Goal: Information Seeking & Learning: Find specific page/section

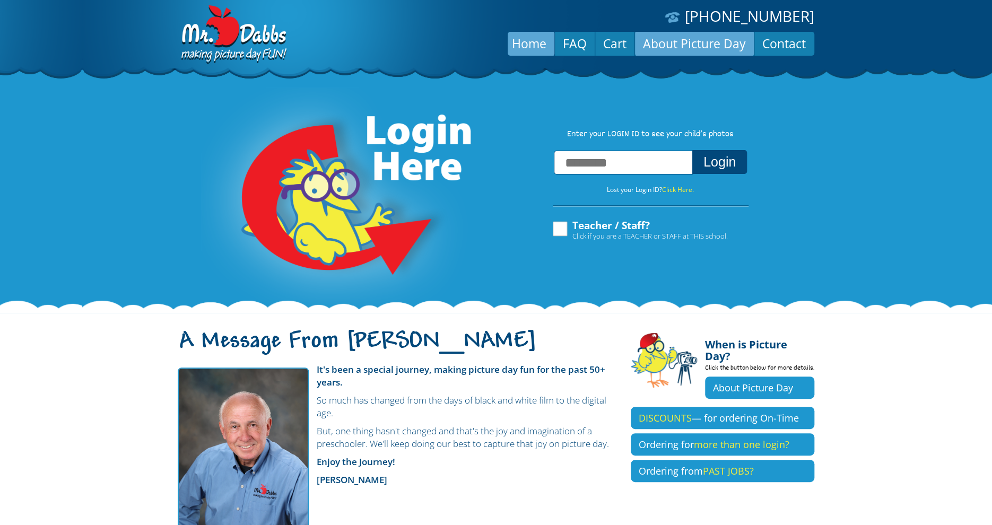
click at [664, 47] on link "About Picture Day" at bounding box center [694, 43] width 119 height 25
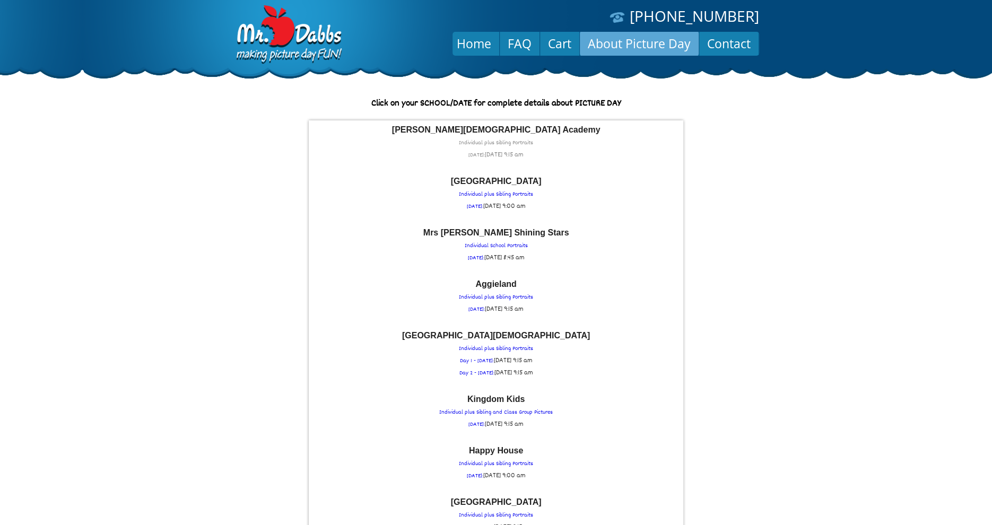
click at [508, 134] on font "[PERSON_NAME][DEMOGRAPHIC_DATA] Academy" at bounding box center [496, 129] width 209 height 9
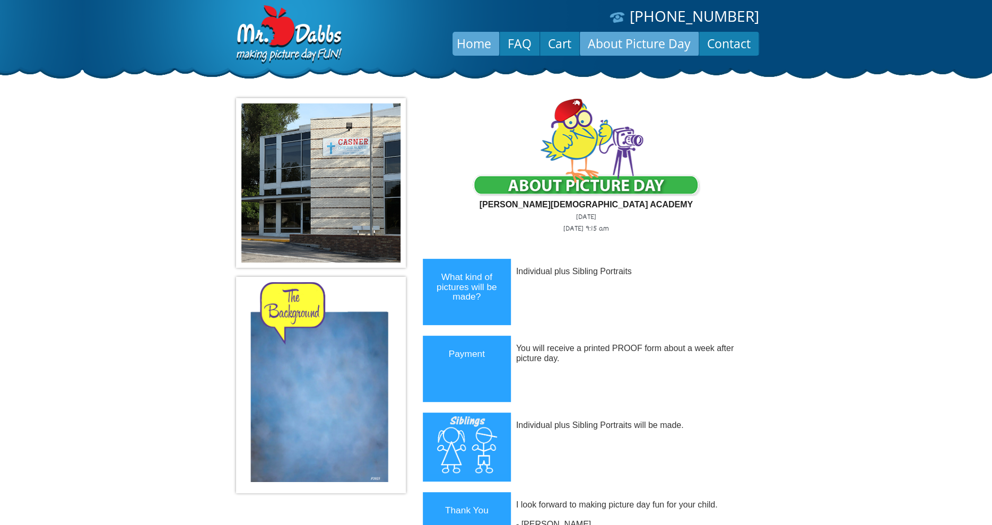
click at [471, 43] on link "Home" at bounding box center [474, 43] width 50 height 25
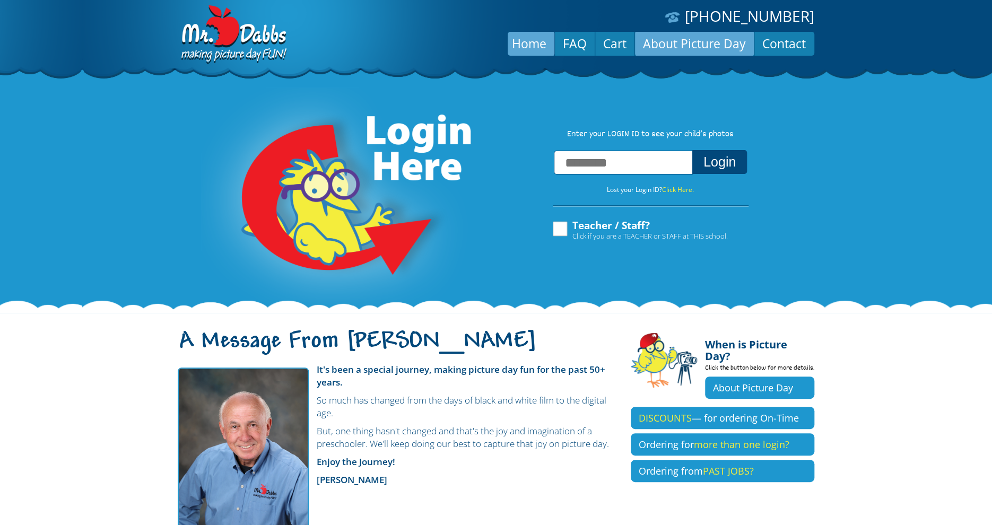
click at [660, 43] on link "About Picture Day" at bounding box center [694, 43] width 119 height 25
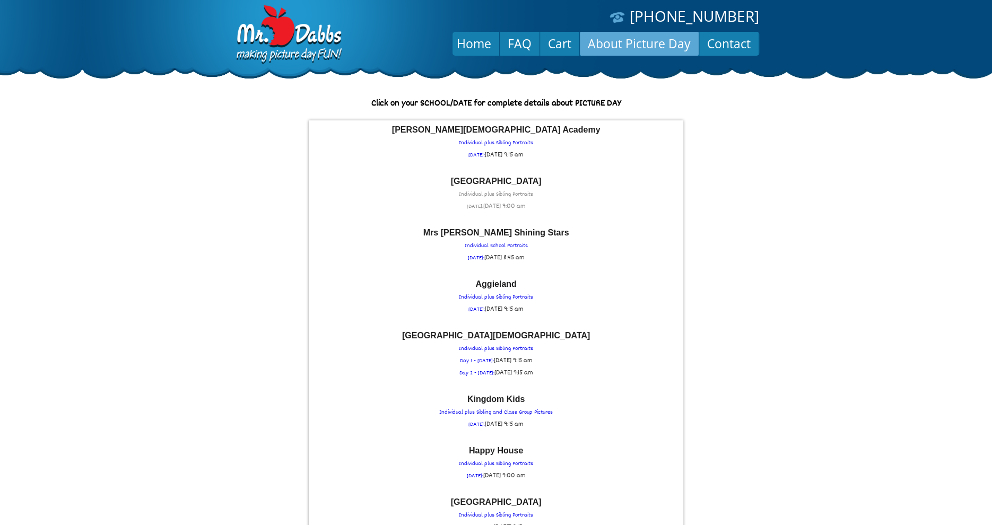
click at [501, 189] on p "Spicewood Country School Individual plus Sibling Portraits THURSDAY: Thu Septem…" at bounding box center [496, 195] width 364 height 36
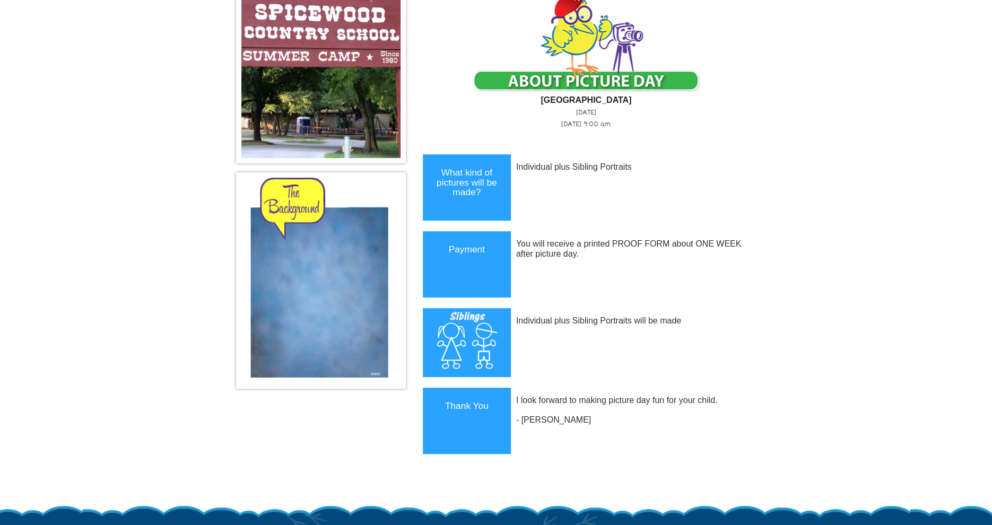
scroll to position [42, 0]
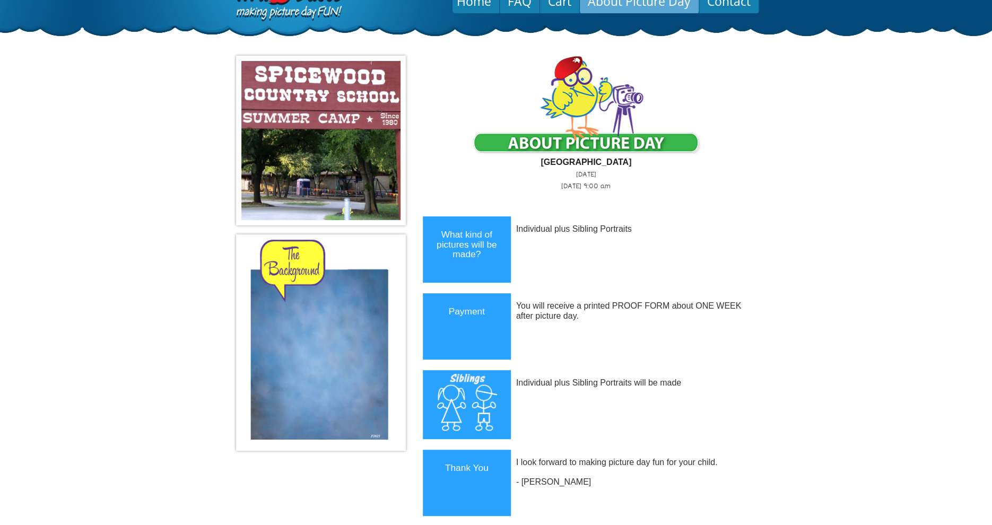
click at [618, 6] on link "About Picture Day" at bounding box center [639, 0] width 119 height 25
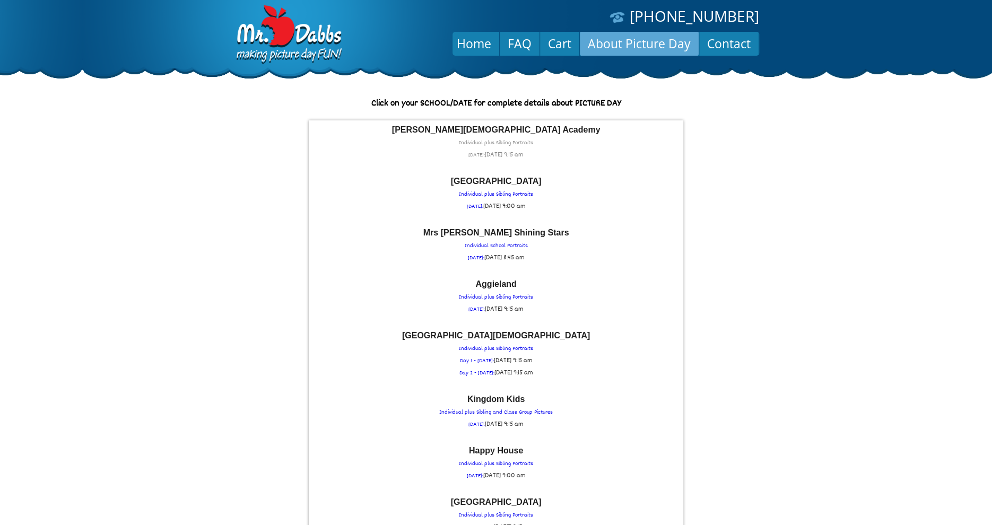
click at [524, 147] on p "Casner Christian Academy Individual plus Sibling Portraits WEDNESDAY: Wed Septe…" at bounding box center [496, 144] width 364 height 36
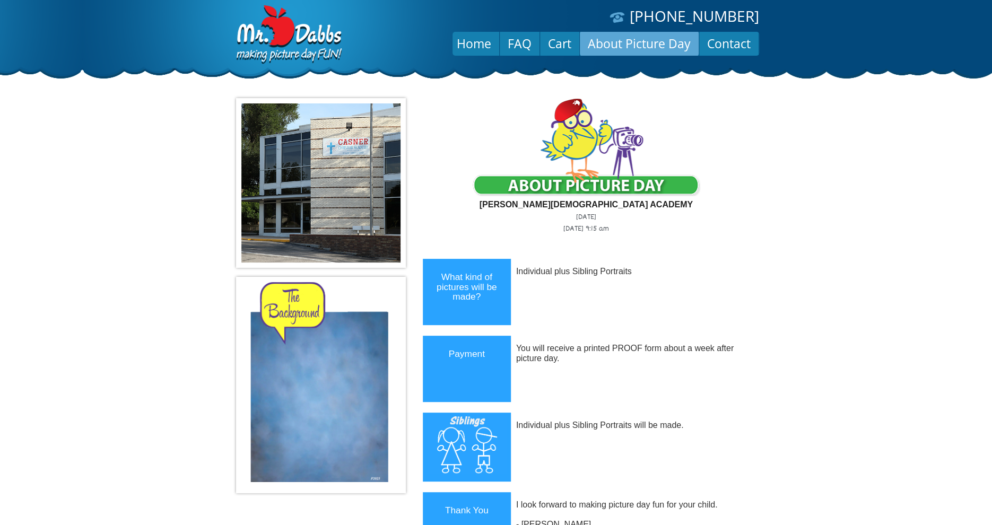
click at [613, 45] on link "About Picture Day" at bounding box center [639, 43] width 119 height 25
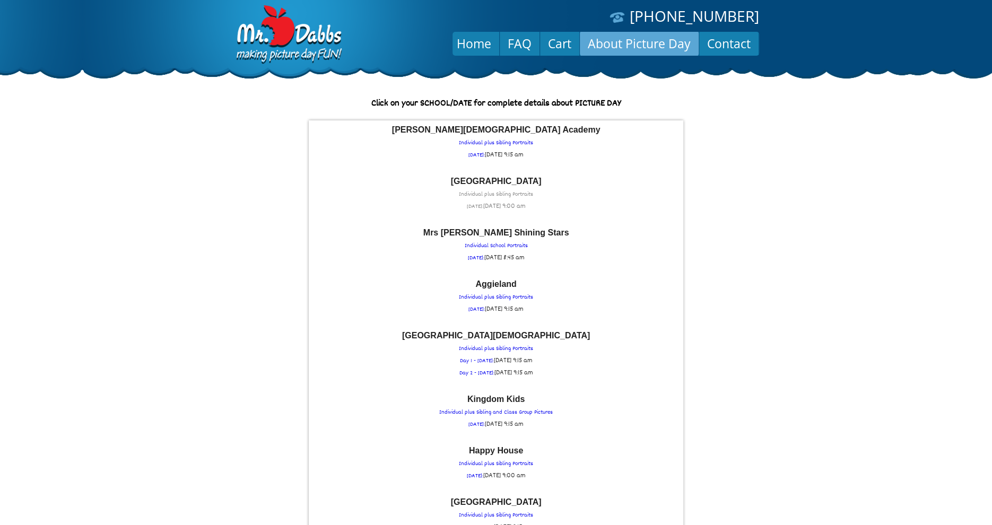
click at [495, 190] on p "Spicewood Country School Individual plus Sibling Portraits THURSDAY: Thu Septem…" at bounding box center [496, 195] width 364 height 36
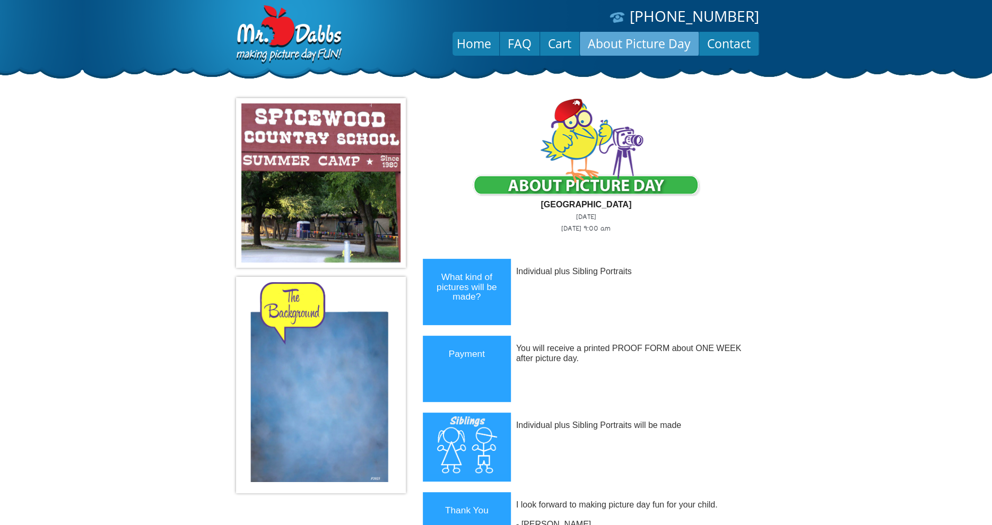
click at [649, 41] on link "About Picture Day" at bounding box center [639, 43] width 119 height 25
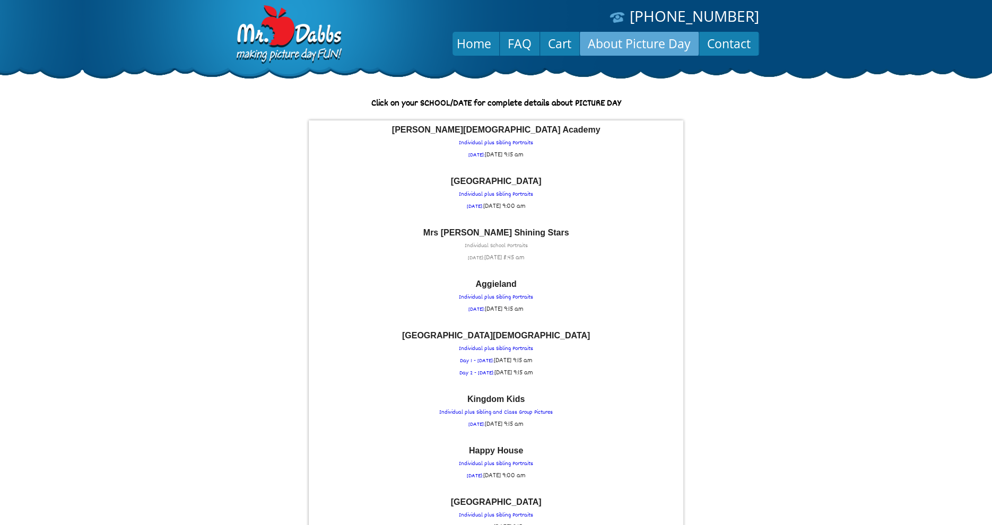
click at [505, 244] on p "Mrs Macs Shining Stars Individual School Portraits FRIDAY: Fri September 5th at…" at bounding box center [496, 247] width 364 height 36
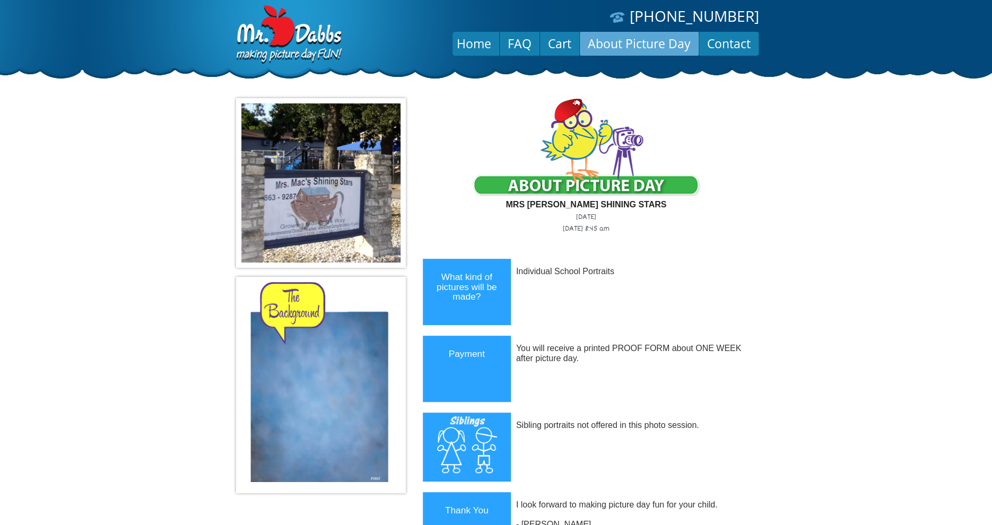
click at [641, 47] on link "About Picture Day" at bounding box center [639, 43] width 119 height 25
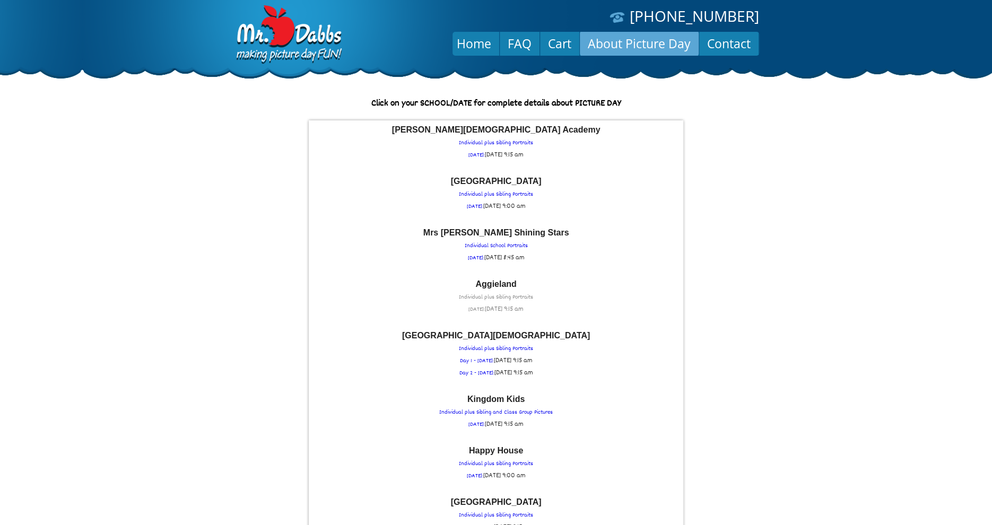
click at [519, 289] on p "Aggieland Individual plus Sibling Portraits [DATE]: [DATE] 9:15 am" at bounding box center [496, 298] width 364 height 36
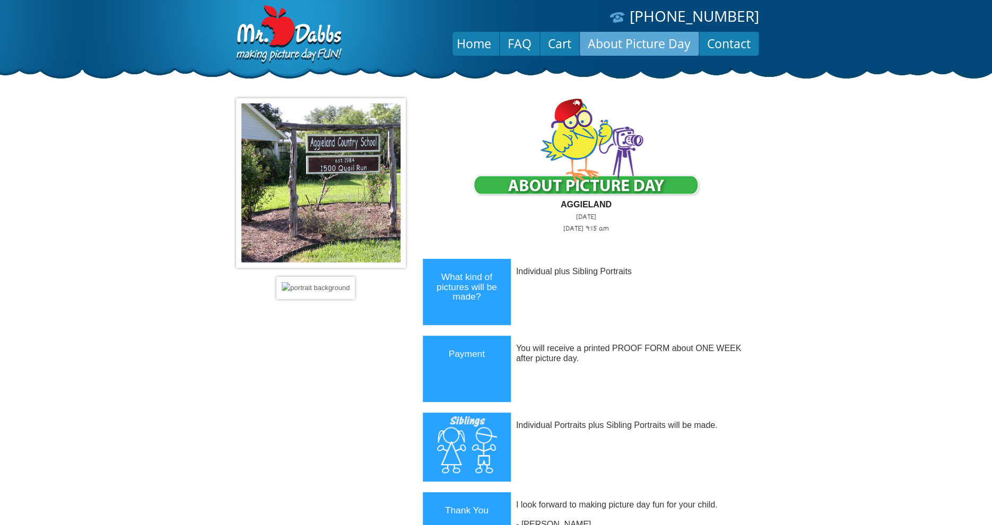
click at [625, 45] on link "About Picture Day" at bounding box center [639, 43] width 119 height 25
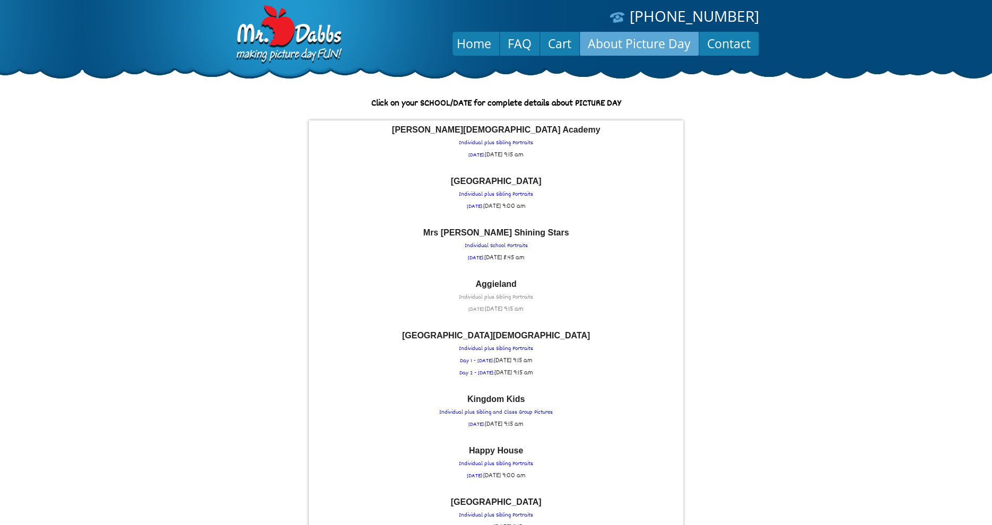
click at [517, 293] on p "Aggieland Individual plus Sibling Portraits [DATE]: [DATE] 9:15 am" at bounding box center [496, 298] width 364 height 36
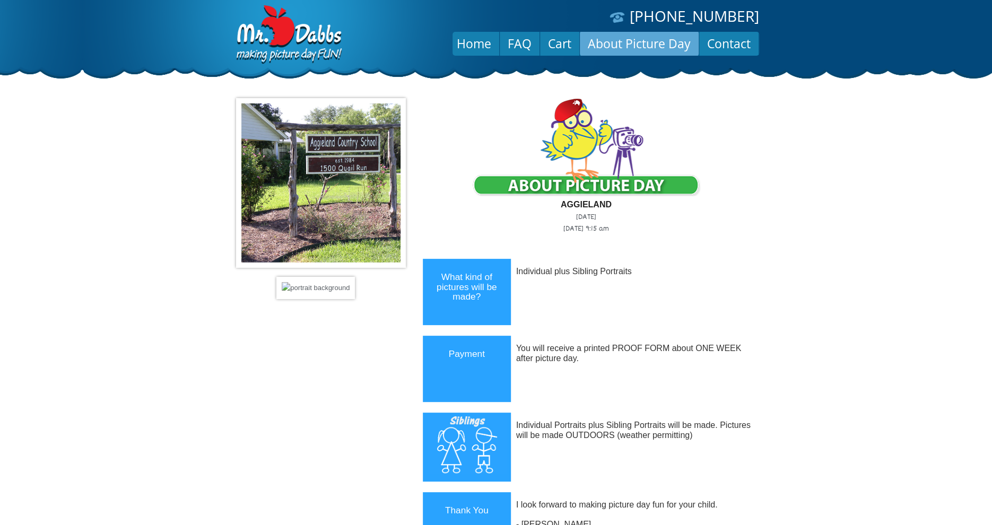
click at [615, 40] on link "About Picture Day" at bounding box center [639, 43] width 119 height 25
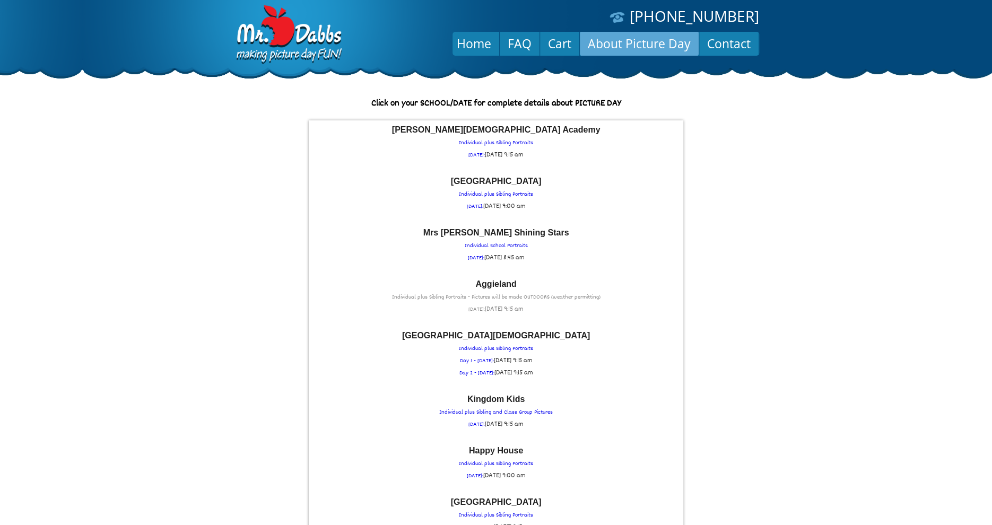
click at [494, 289] on font "Aggieland" at bounding box center [496, 284] width 41 height 9
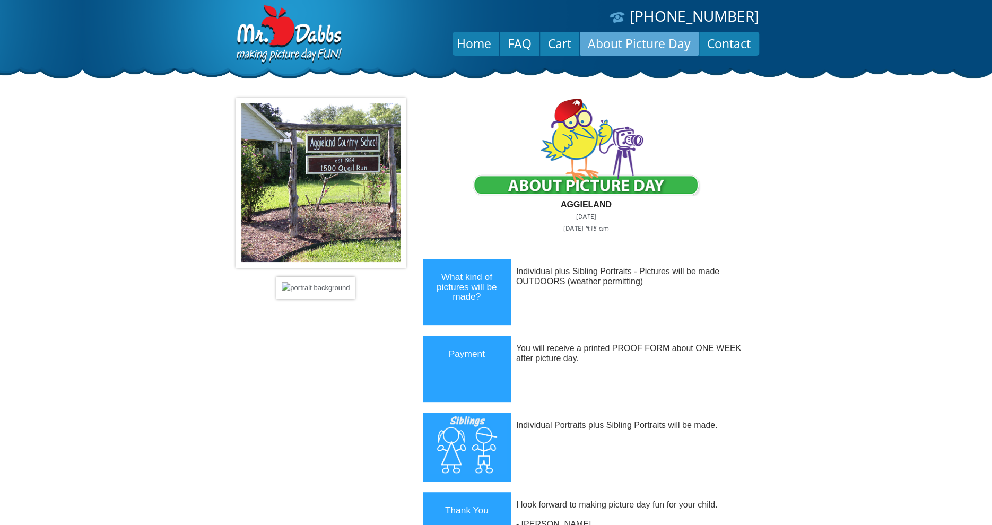
click at [629, 44] on link "About Picture Day" at bounding box center [639, 43] width 119 height 25
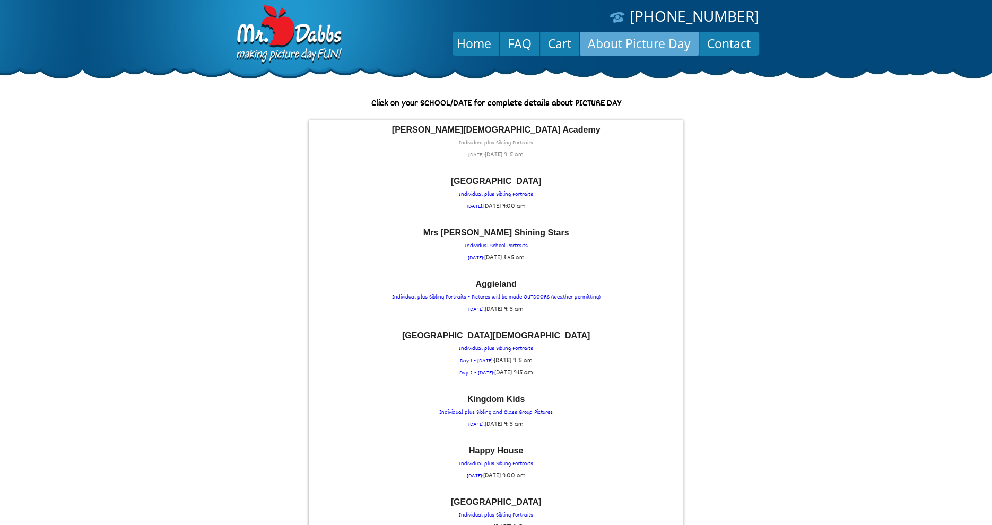
click at [499, 142] on p "Casner Christian Academy Individual plus Sibling Portraits WEDNESDAY: Wed Septe…" at bounding box center [496, 144] width 364 height 36
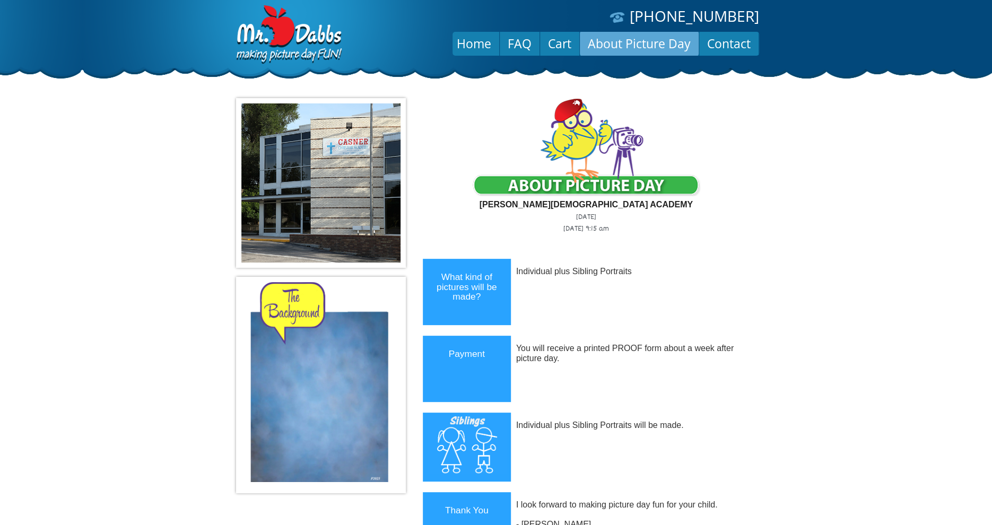
click at [637, 49] on link "About Picture Day" at bounding box center [639, 43] width 119 height 25
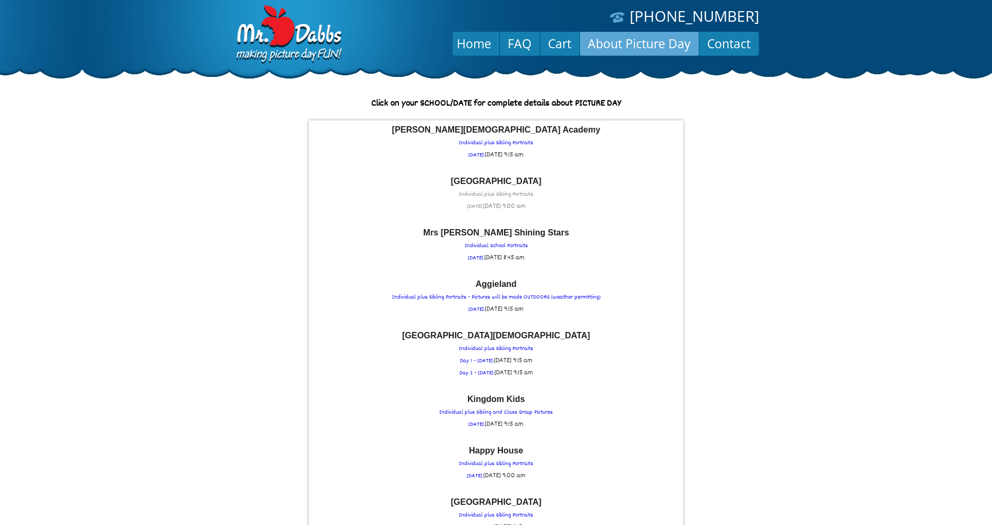
click at [497, 191] on p "[GEOGRAPHIC_DATA] Individual plus Sibling Portraits [DATE]: [DATE] 9:00 am" at bounding box center [496, 195] width 364 height 36
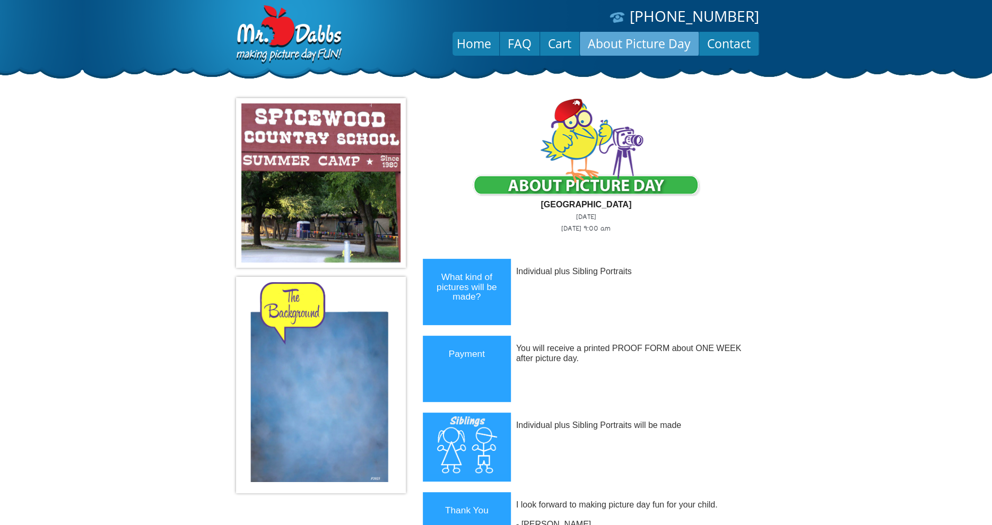
click at [644, 44] on link "About Picture Day" at bounding box center [639, 43] width 119 height 25
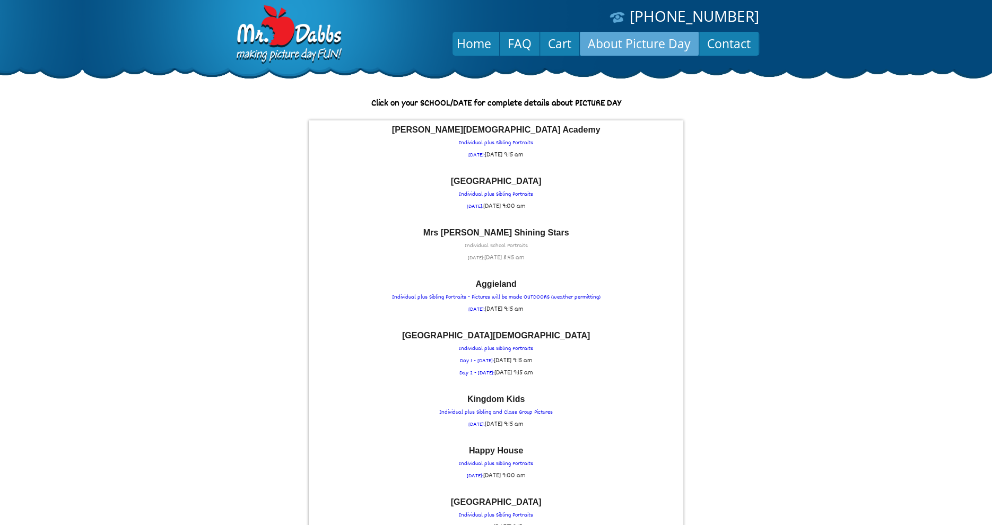
click at [523, 245] on p "Mrs Macs Shining Stars Individual School Portraits FRIDAY: Fri September 5th at…" at bounding box center [496, 247] width 364 height 36
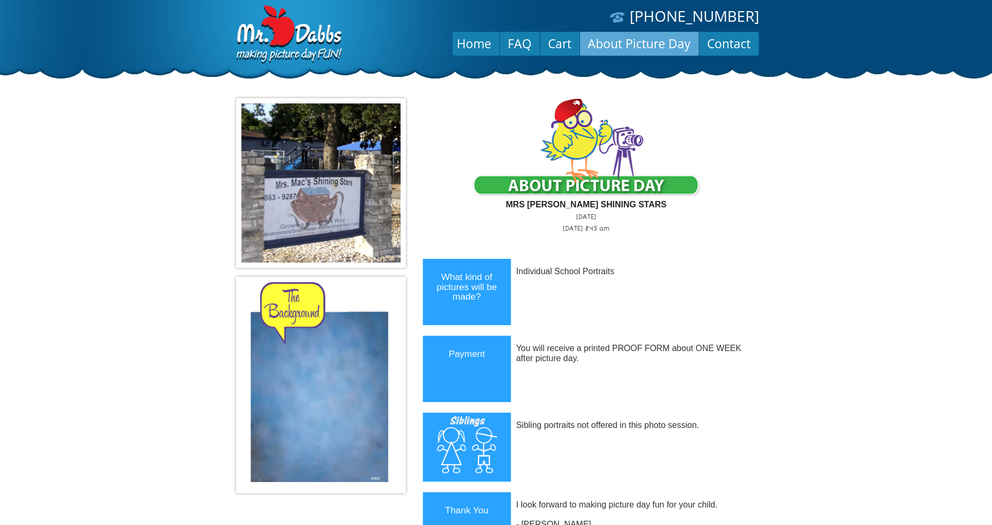
click at [640, 46] on link "About Picture Day" at bounding box center [639, 43] width 119 height 25
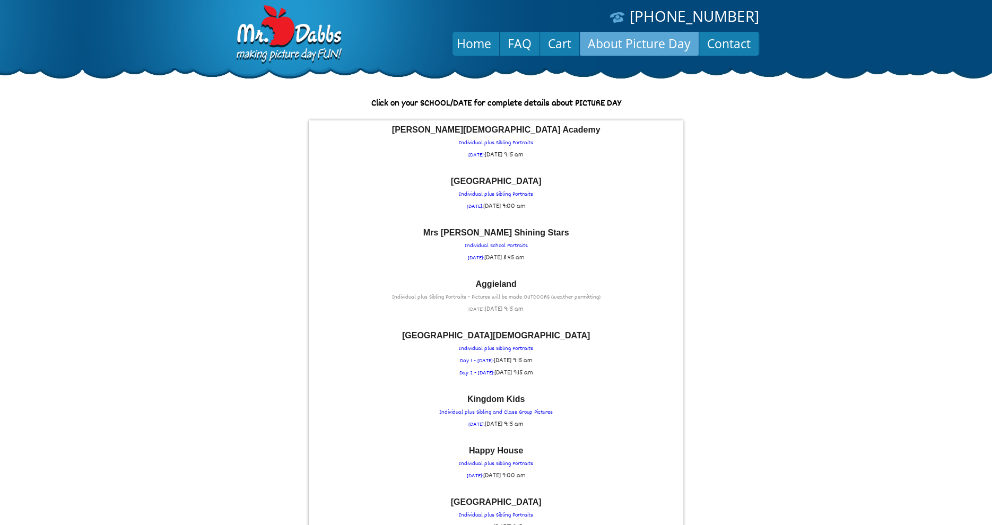
click at [497, 282] on font "Aggieland" at bounding box center [496, 284] width 41 height 9
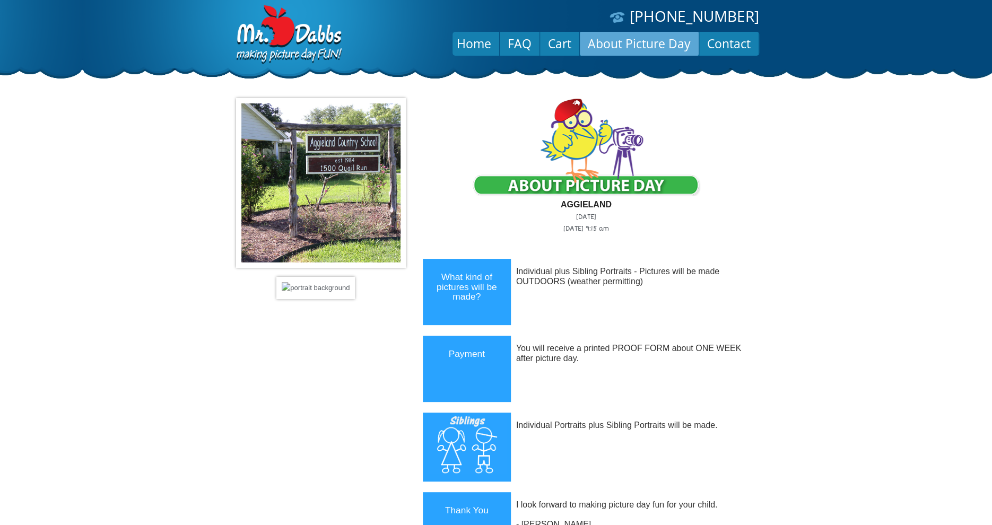
click at [632, 44] on link "About Picture Day" at bounding box center [639, 43] width 119 height 25
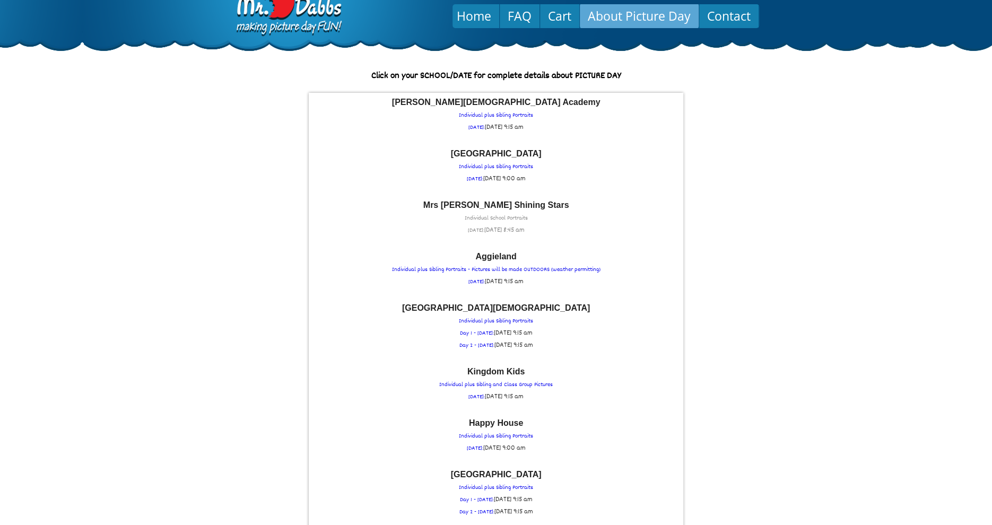
scroll to position [42, 0]
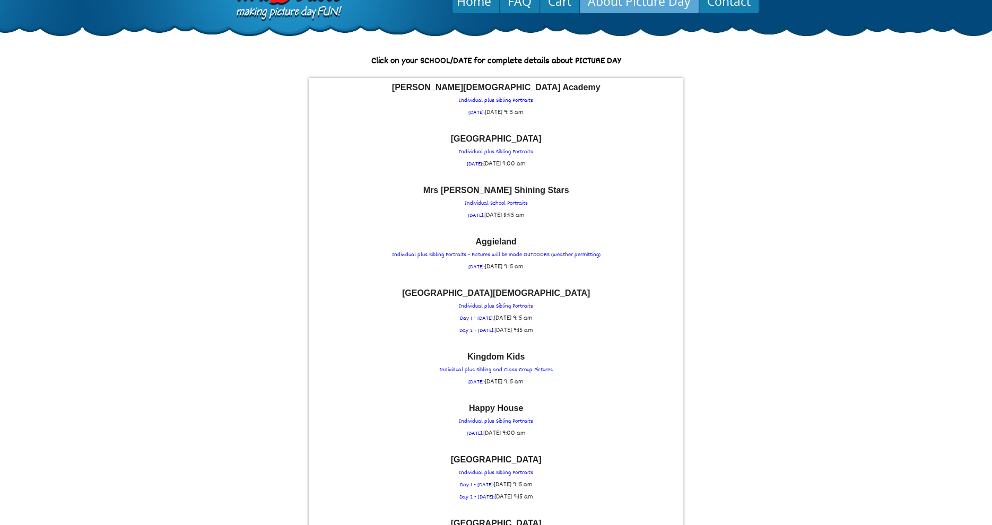
click at [610, 4] on link "About Picture Day" at bounding box center [639, 0] width 119 height 25
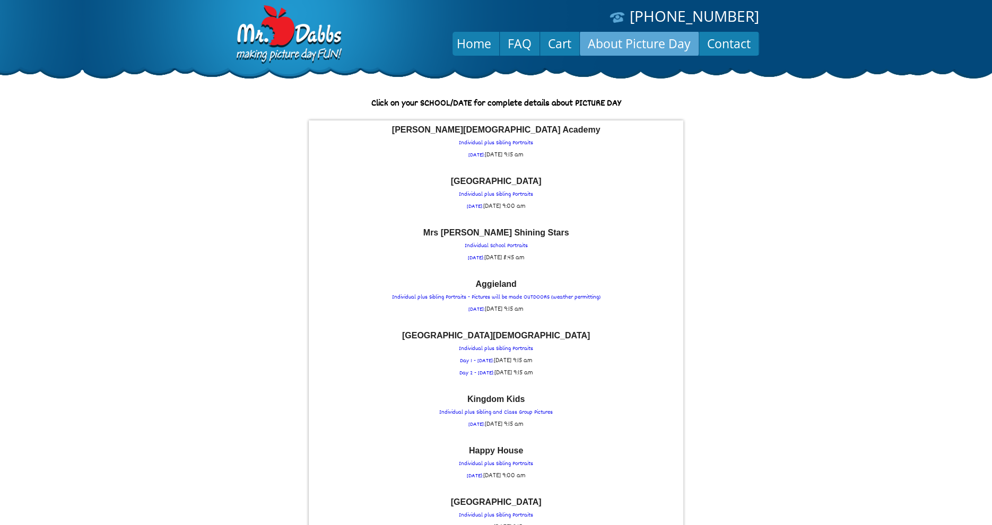
click at [616, 47] on link "About Picture Day" at bounding box center [639, 43] width 119 height 25
click at [468, 47] on link "Home" at bounding box center [474, 43] width 50 height 25
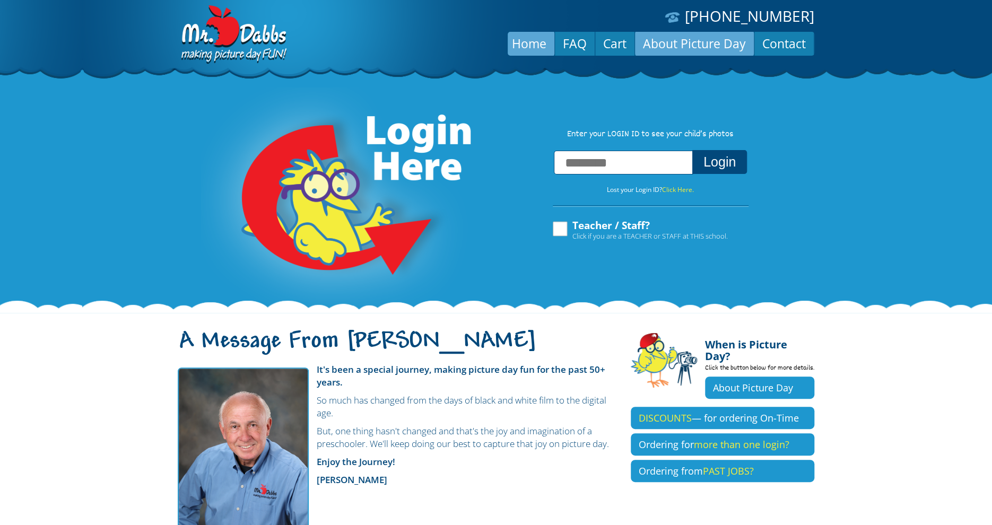
click at [660, 41] on link "About Picture Day" at bounding box center [694, 43] width 119 height 25
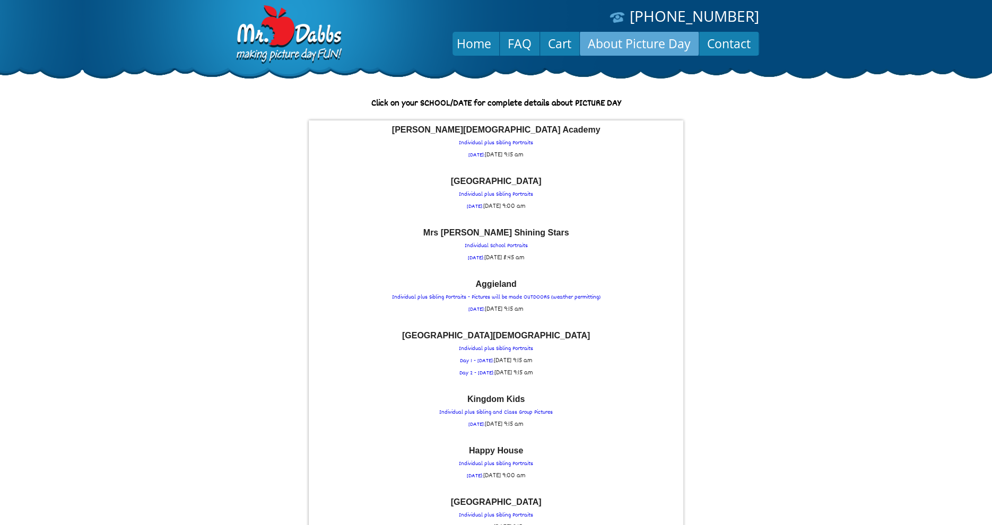
click at [650, 40] on link "About Picture Day" at bounding box center [639, 43] width 119 height 25
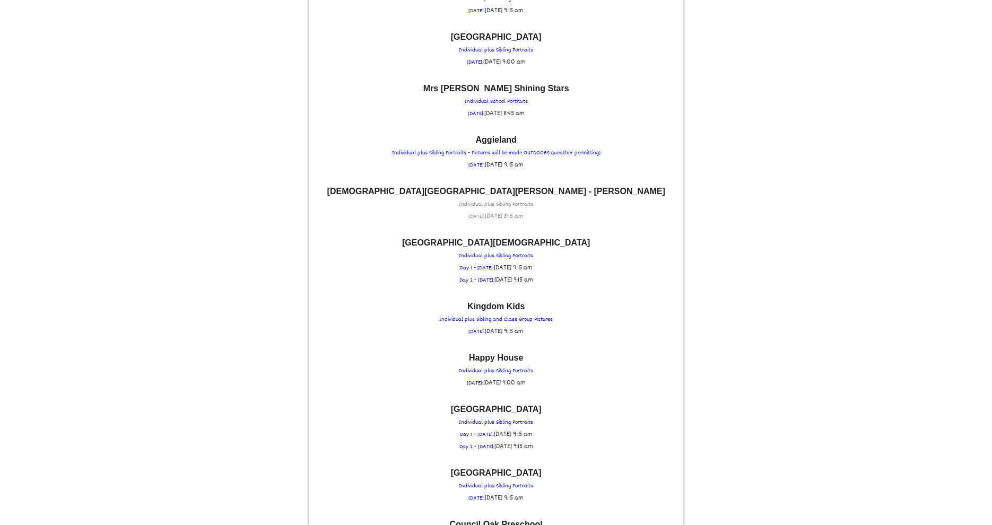
scroll to position [170, 0]
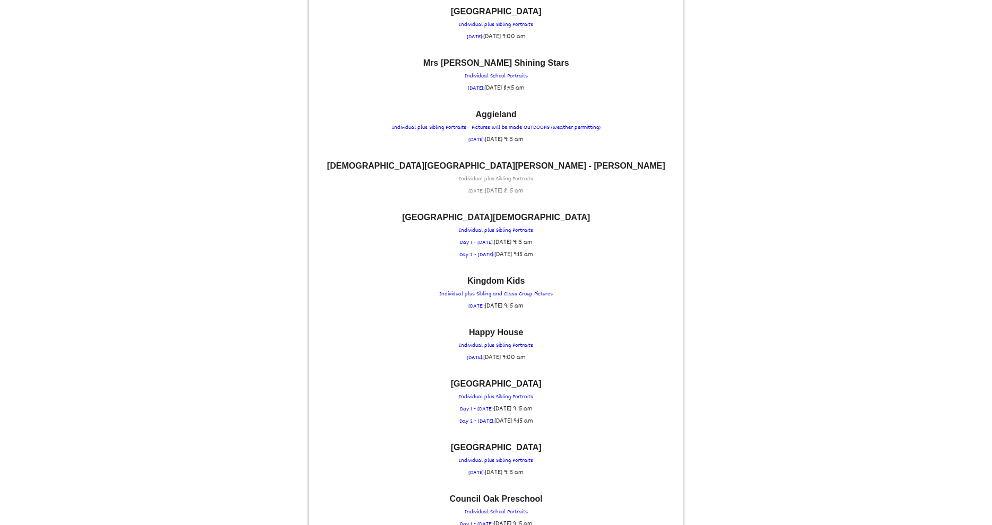
click at [480, 174] on p "St Paul Lutheran School - Serbin Individual plus Sibling Portraits FRIDAY: Fri …" at bounding box center [496, 180] width 364 height 36
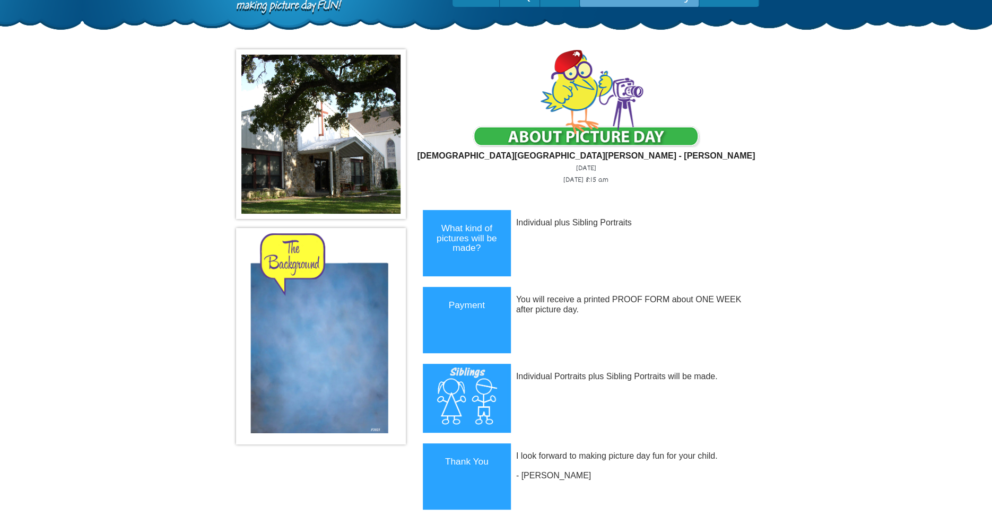
scroll to position [0, 0]
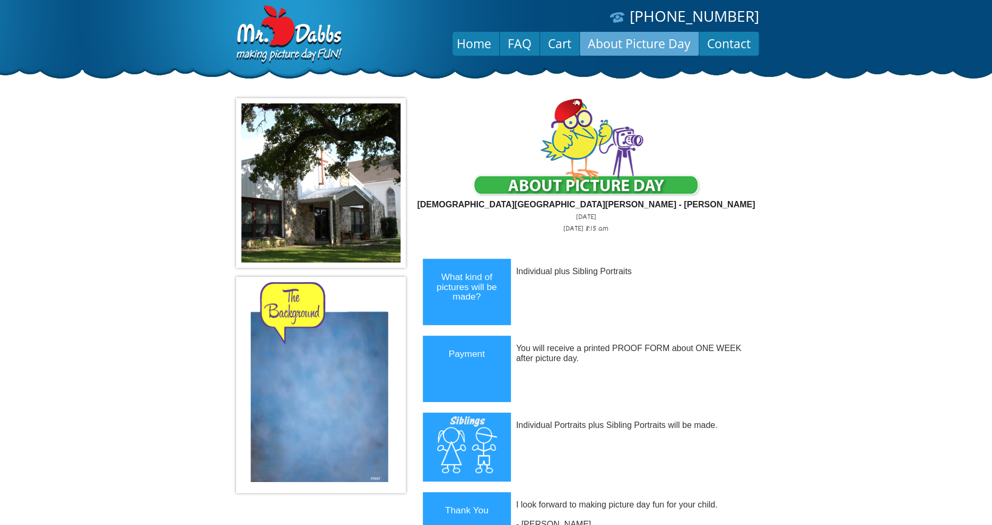
click at [619, 47] on link "About Picture Day" at bounding box center [639, 43] width 119 height 25
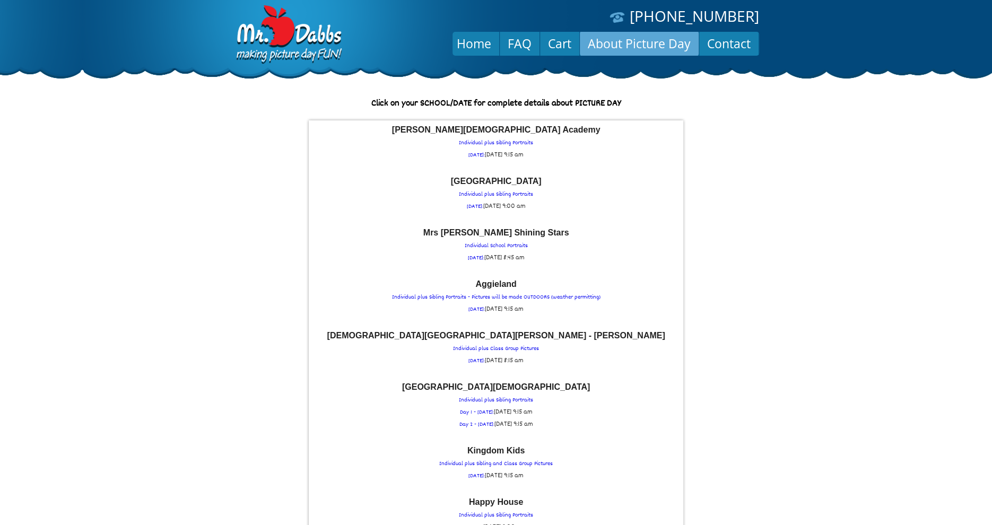
click at [492, 341] on p "St Paul Lutheran School - Serbin Individual plus Class Group Pictures FRIDAY: F…" at bounding box center [496, 350] width 364 height 36
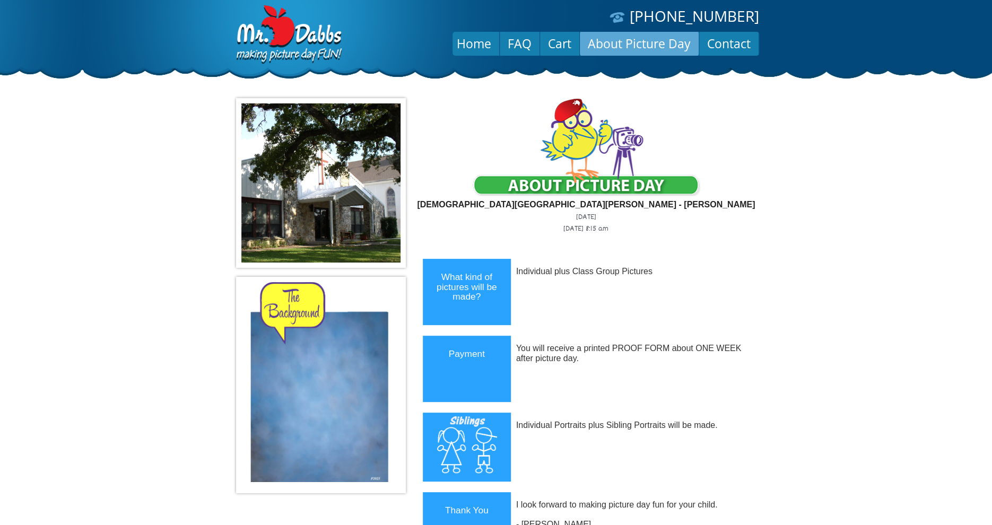
click at [609, 43] on link "About Picture Day" at bounding box center [639, 43] width 119 height 25
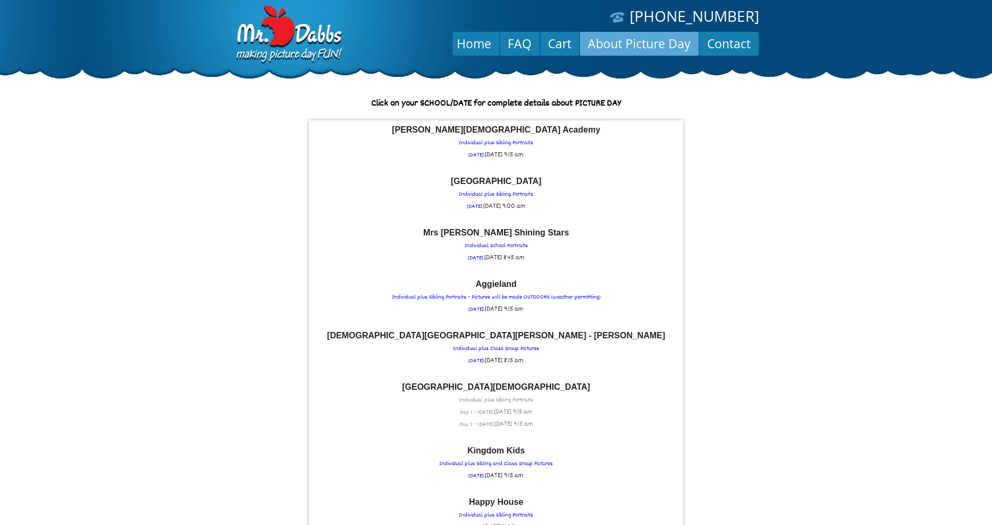
click at [487, 391] on p "Westlake Hills Presbyterian Preschool Individual plus Sibling Portraits Day 1 -…" at bounding box center [496, 407] width 364 height 48
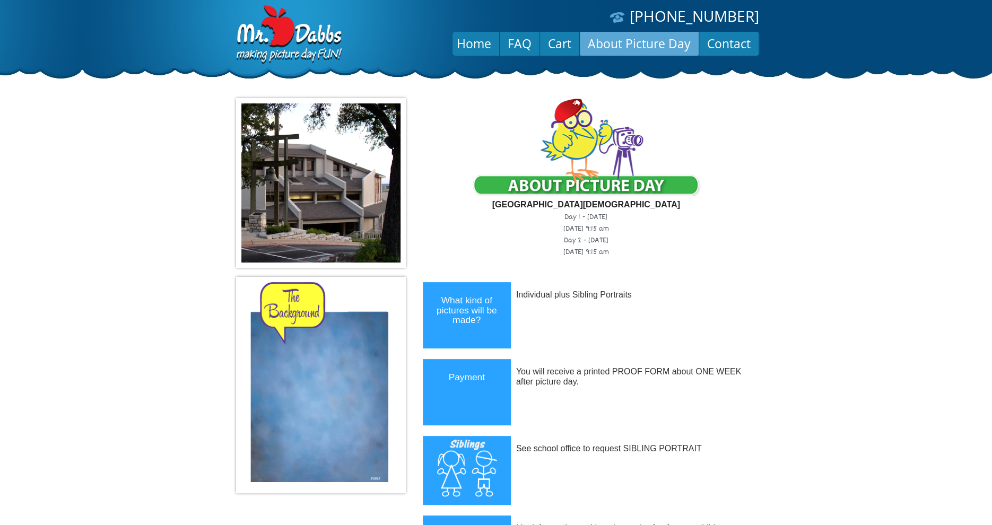
click at [628, 43] on link "About Picture Day" at bounding box center [639, 43] width 119 height 25
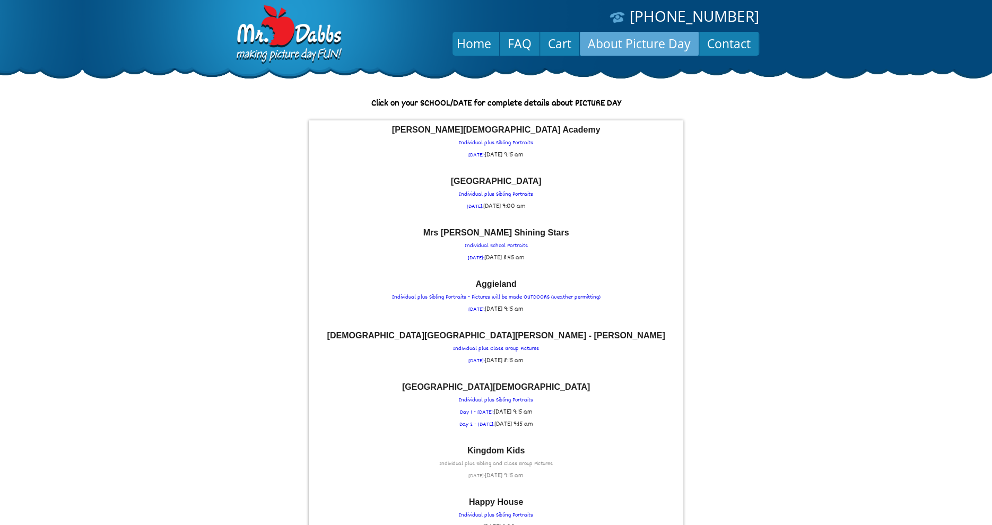
click at [494, 457] on p "Kingdom Kids Individual plus Sibling and Class Group Pictures THURSDAY: Thu Sep…" at bounding box center [496, 465] width 364 height 36
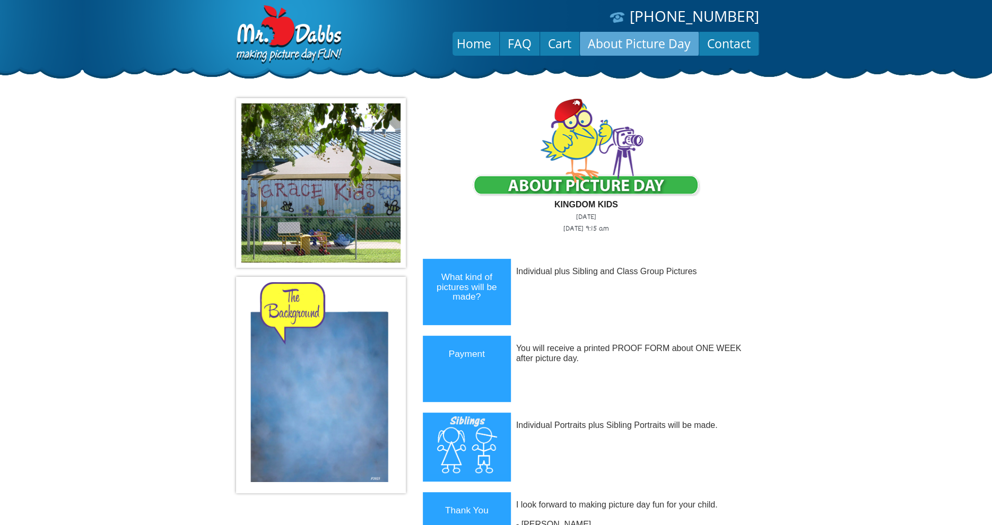
click at [628, 45] on link "About Picture Day" at bounding box center [639, 43] width 119 height 25
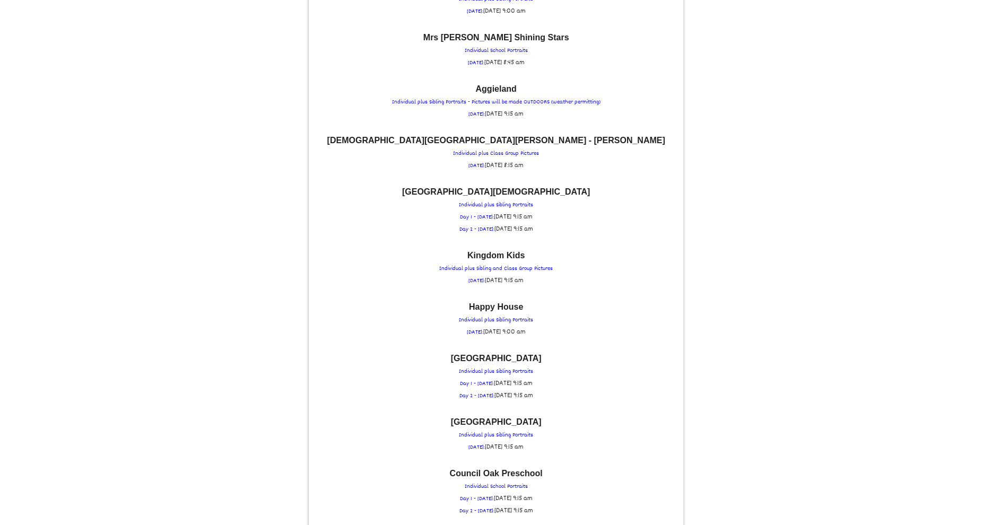
scroll to position [212, 0]
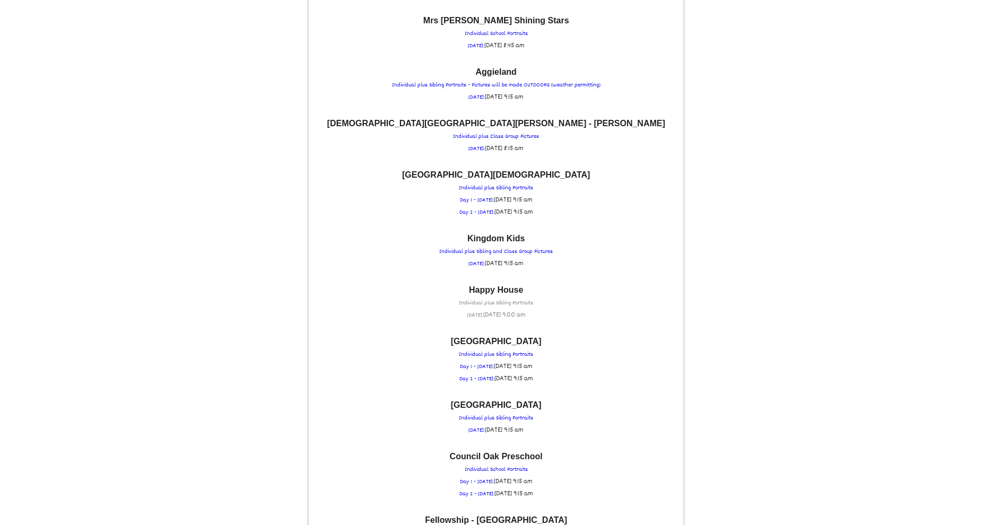
click at [504, 299] on p "Happy House Individual plus Sibling Portraits [DATE]: [DATE] 9:00 am" at bounding box center [496, 304] width 364 height 36
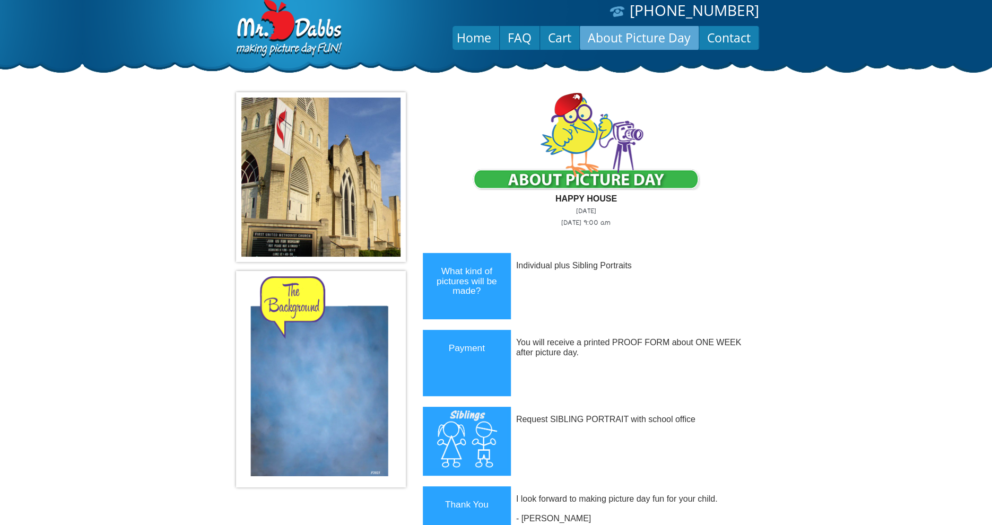
scroll to position [0, 0]
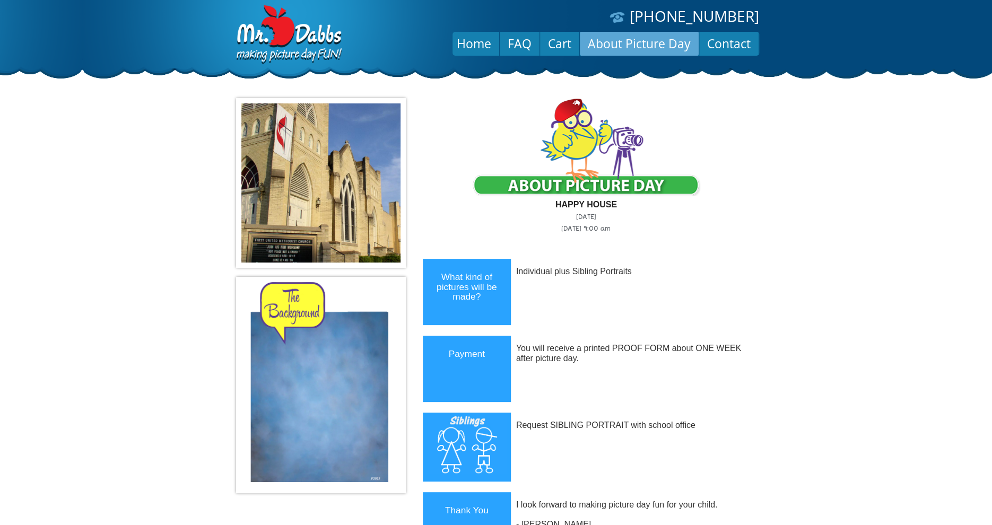
click at [632, 42] on link "About Picture Day" at bounding box center [639, 43] width 119 height 25
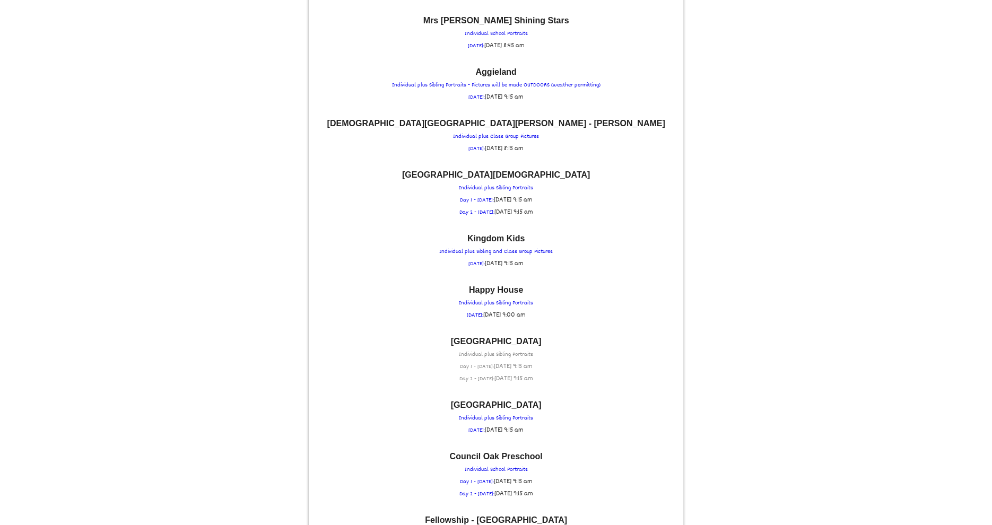
click at [490, 342] on font "[GEOGRAPHIC_DATA]" at bounding box center [496, 341] width 91 height 9
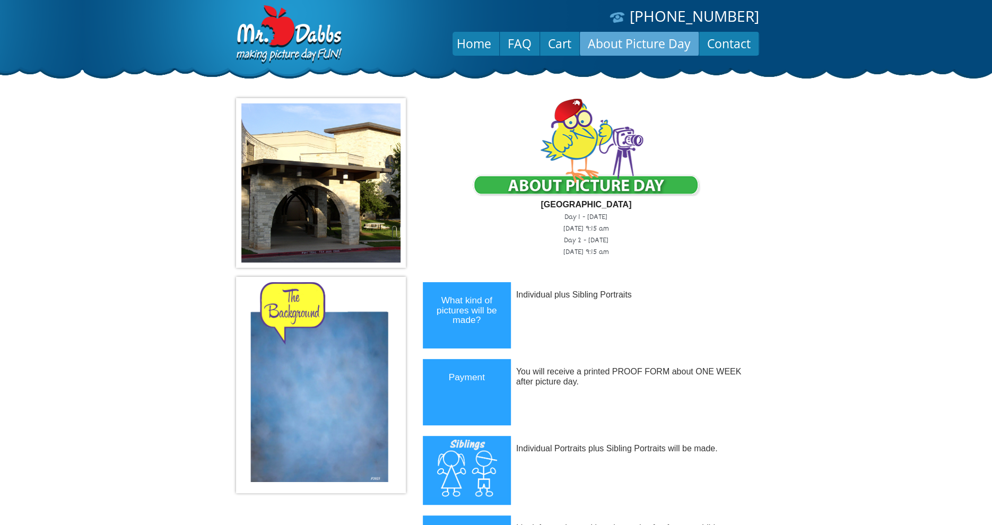
click at [641, 46] on link "About Picture Day" at bounding box center [639, 43] width 119 height 25
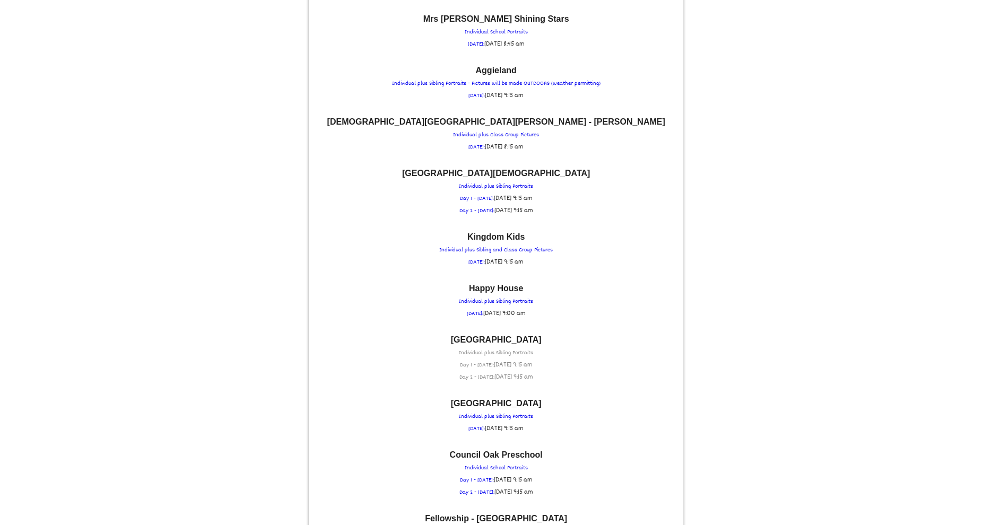
scroll to position [255, 0]
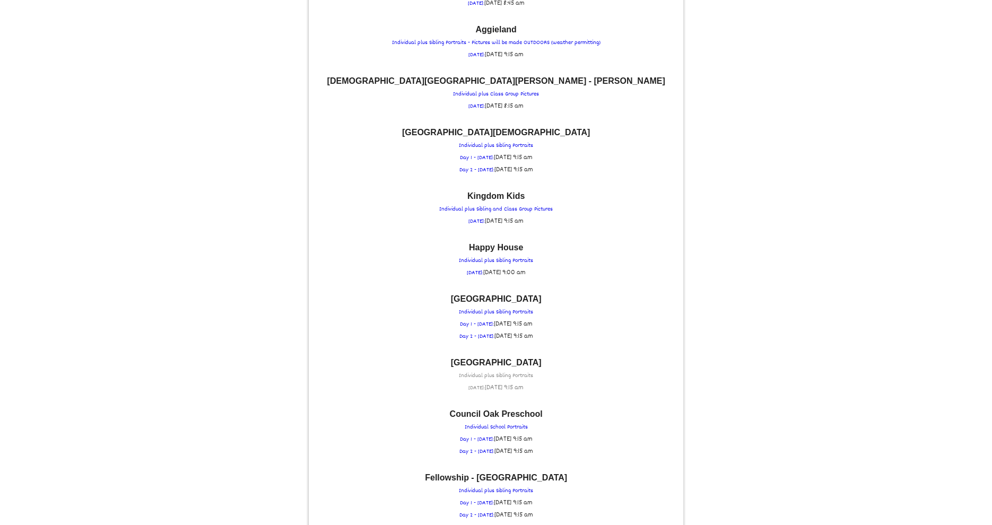
click at [514, 371] on p "Grace Episcopal School Individual plus Sibling Portraits THURSDAY: Thu Septembe…" at bounding box center [496, 377] width 364 height 36
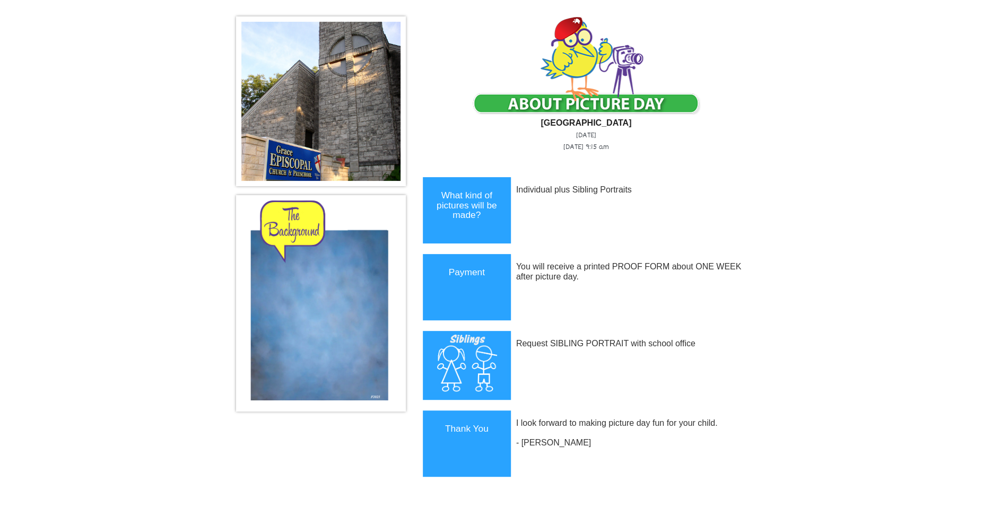
scroll to position [0, 0]
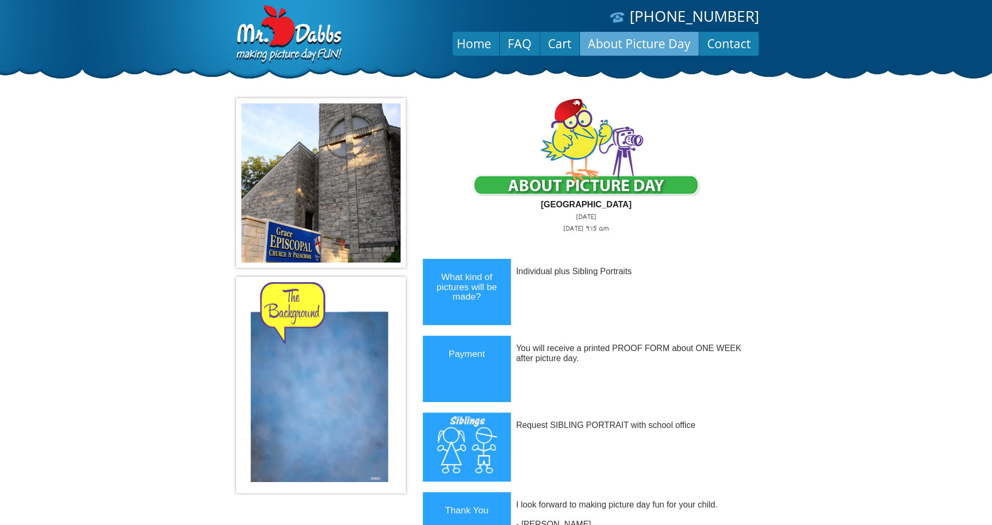
click at [618, 45] on link "About Picture Day" at bounding box center [639, 43] width 119 height 25
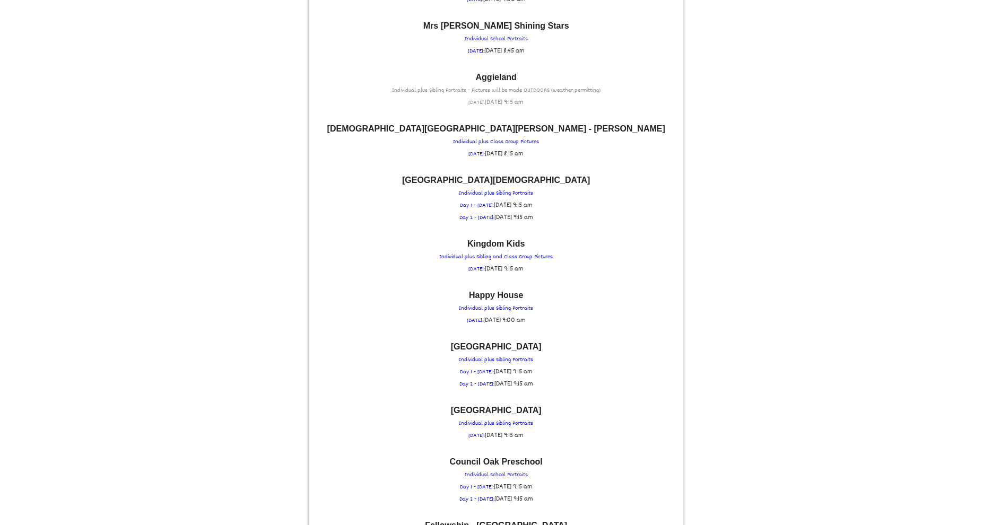
scroll to position [340, 0]
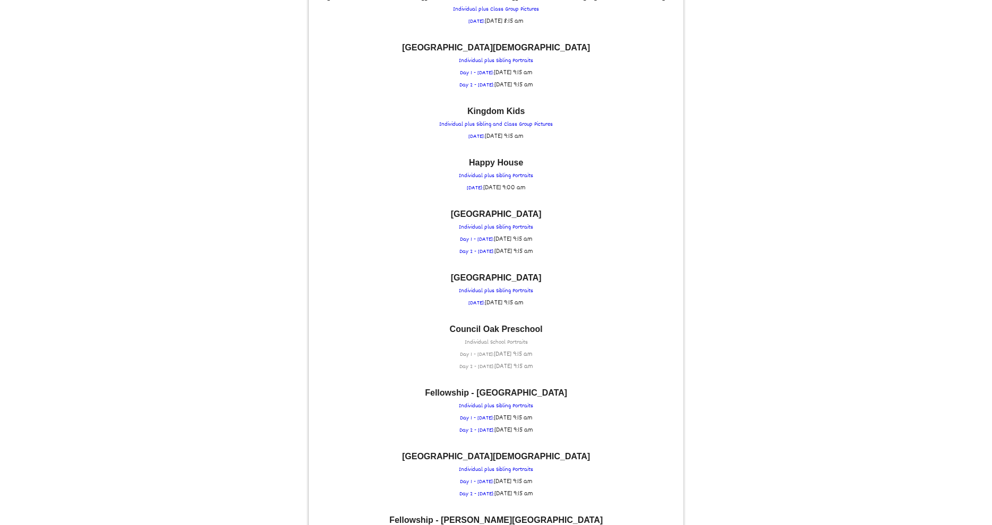
click at [497, 338] on p "Council Oak Preschool Individual School Portraits Day 1 - [DATE]: [DATE] 9:15 a…" at bounding box center [496, 349] width 364 height 48
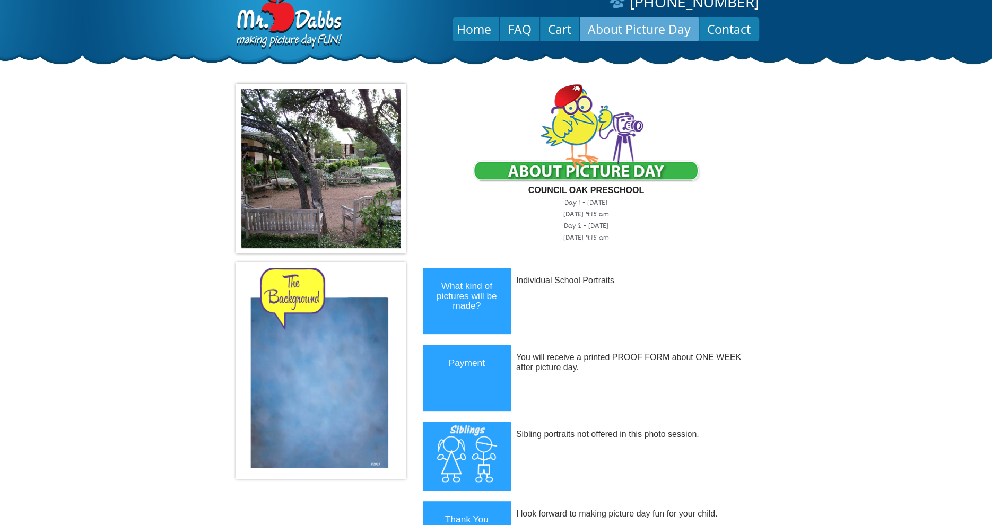
scroll to position [0, 0]
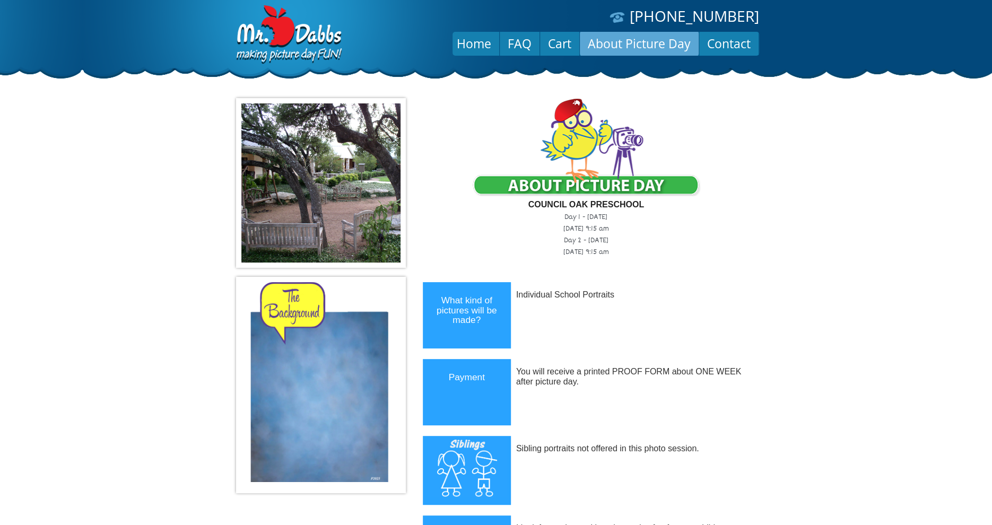
click at [649, 46] on link "About Picture Day" at bounding box center [639, 43] width 119 height 25
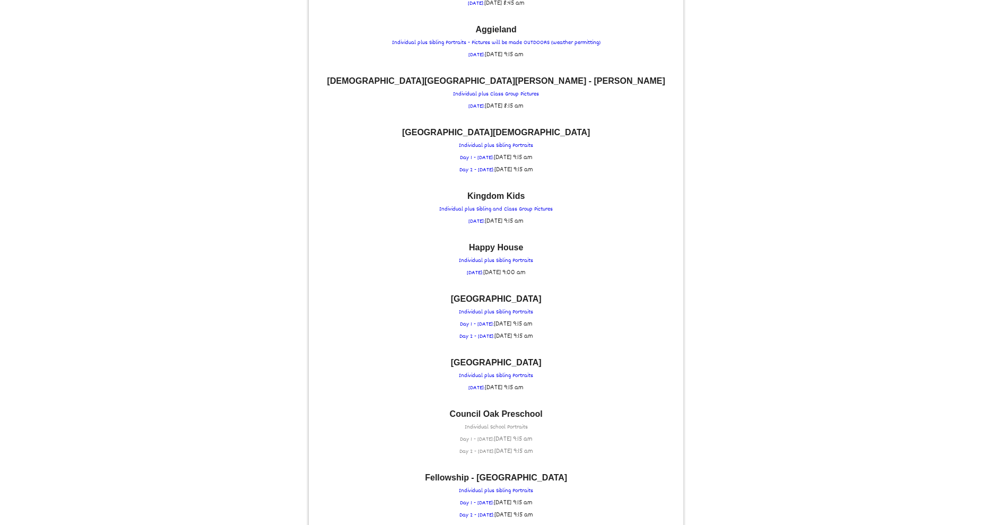
click at [501, 434] on span "[DATE] 9:15 am" at bounding box center [513, 439] width 39 height 11
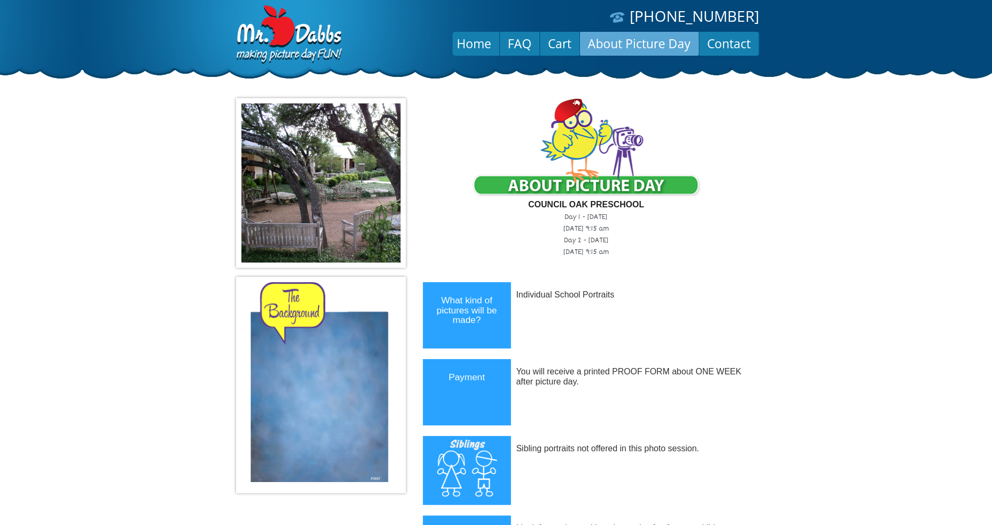
click at [620, 37] on link "About Picture Day" at bounding box center [639, 43] width 119 height 25
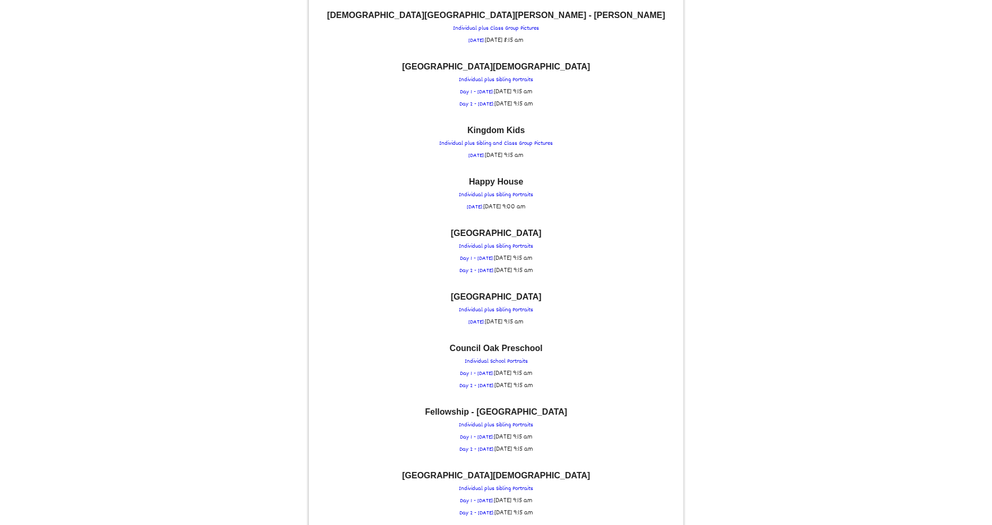
scroll to position [340, 0]
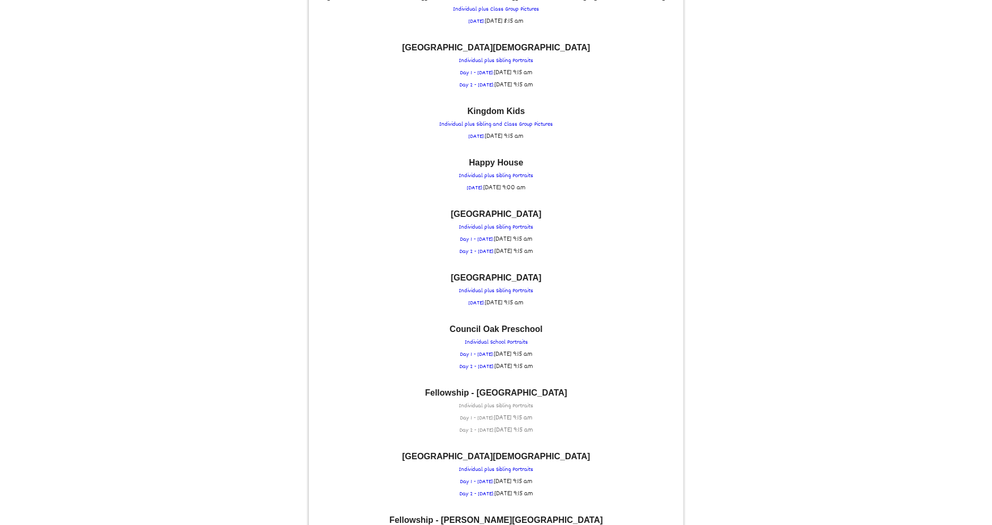
click at [515, 403] on p "Fellowship - Round Rock Campus Individual plus Sibling Portraits Day 1 - THURSD…" at bounding box center [496, 413] width 364 height 48
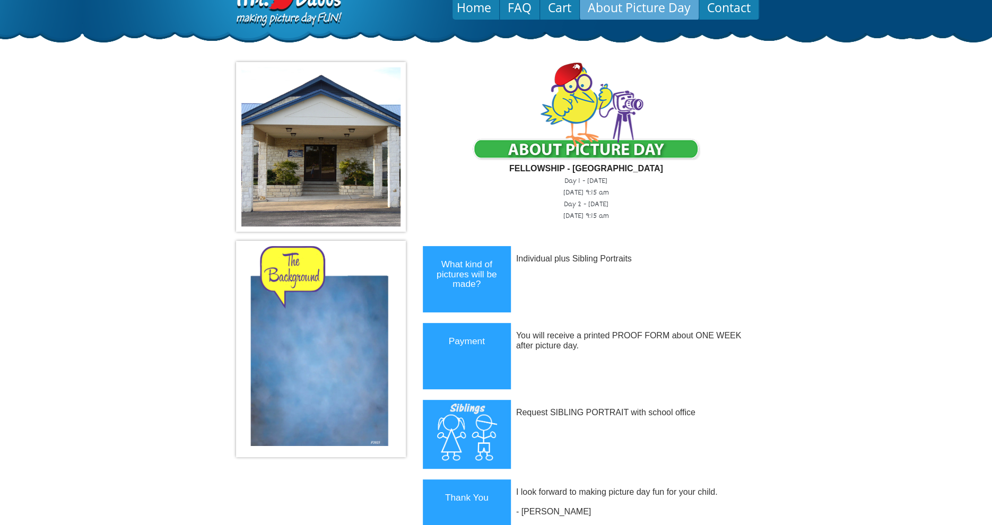
scroll to position [0, 0]
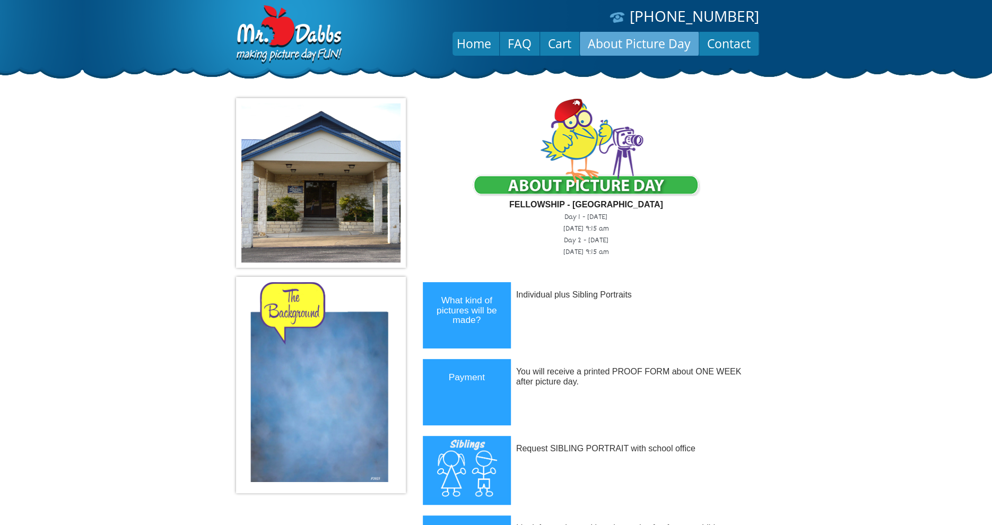
click at [655, 42] on link "About Picture Day" at bounding box center [639, 43] width 119 height 25
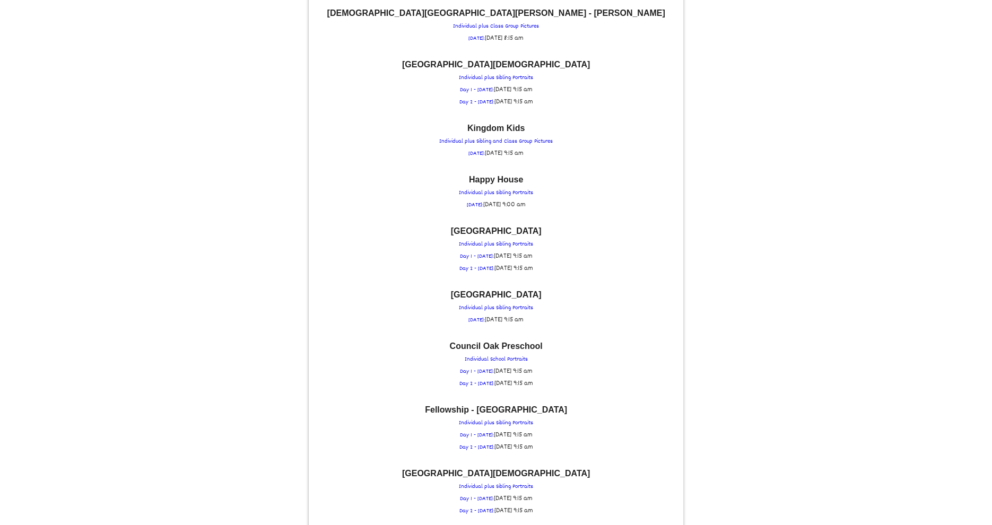
scroll to position [382, 0]
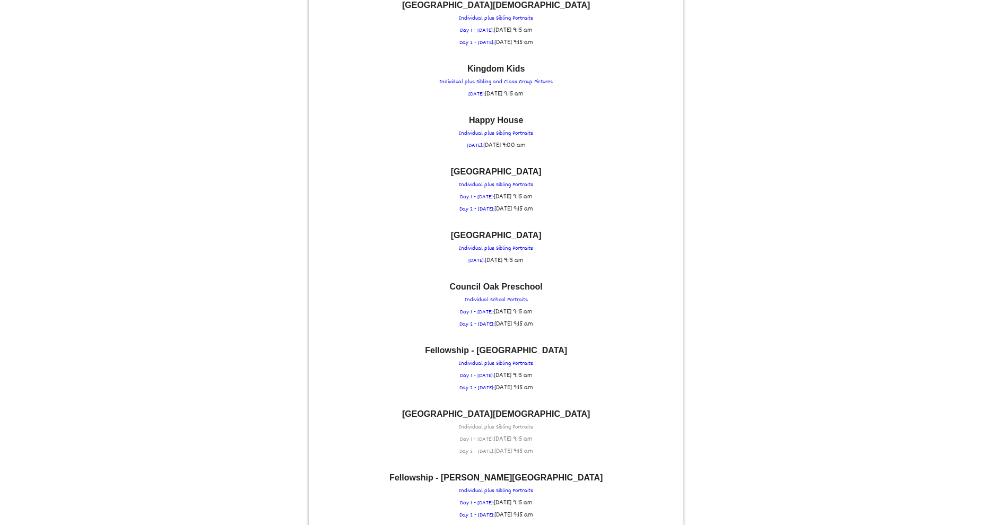
click at [500, 413] on p "[GEOGRAPHIC_DATA][DEMOGRAPHIC_DATA] Individual plus Sibling Portraits Day 1 - […" at bounding box center [496, 434] width 364 height 48
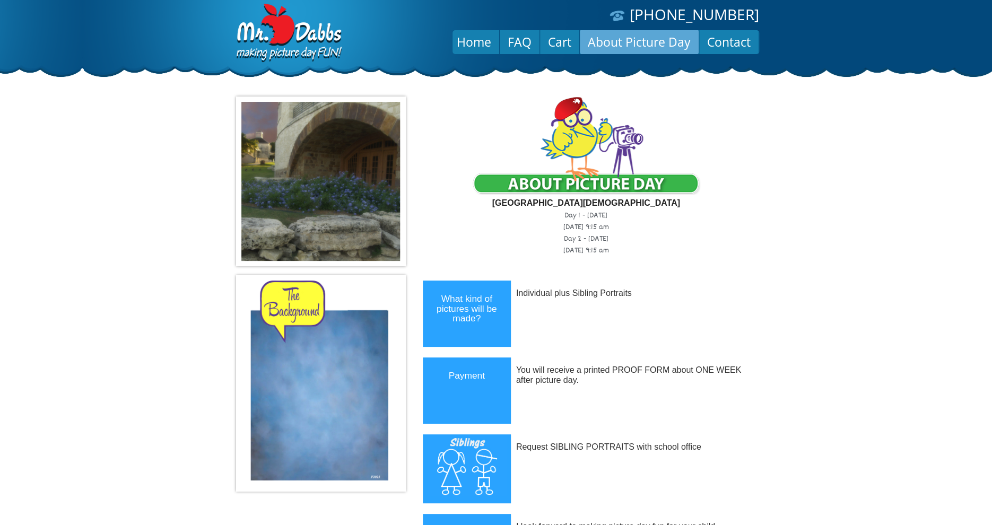
scroll to position [0, 0]
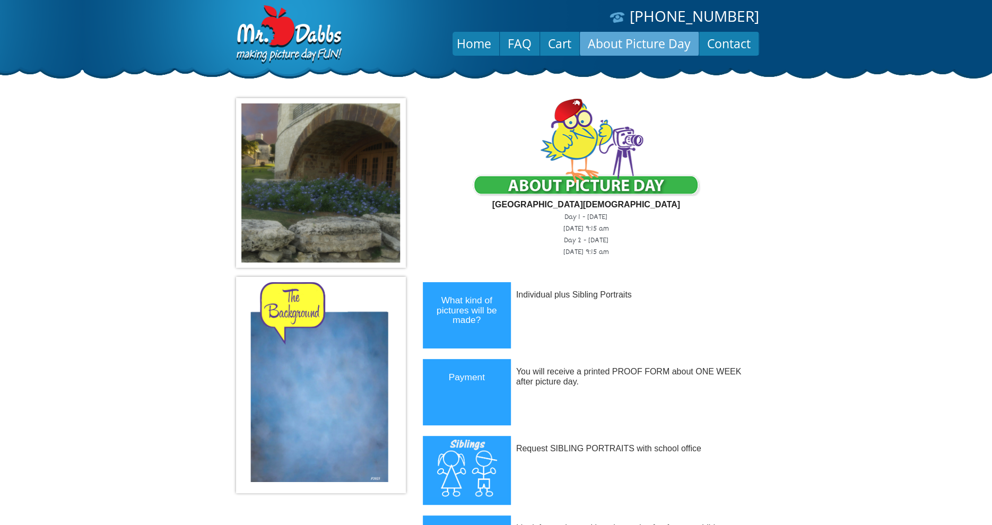
click at [661, 41] on link "About Picture Day" at bounding box center [639, 43] width 119 height 25
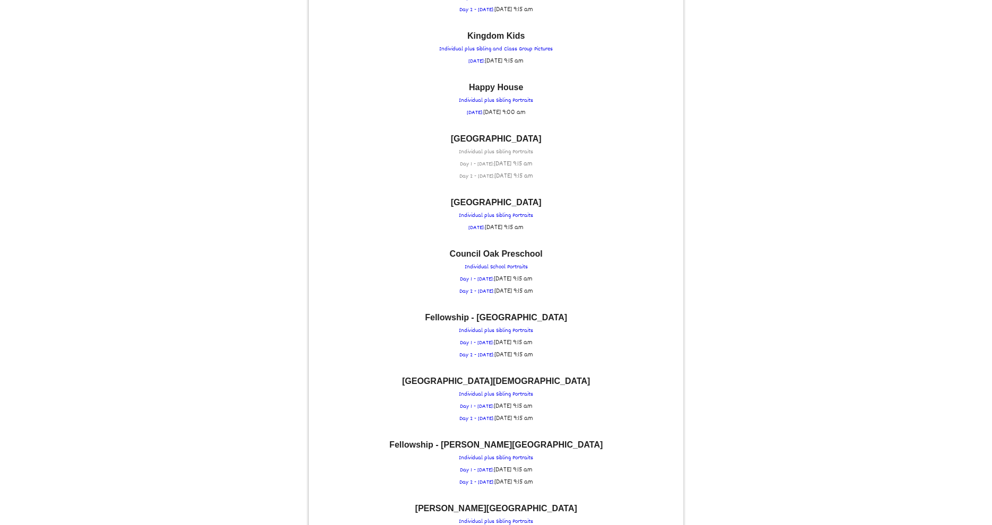
scroll to position [552, 0]
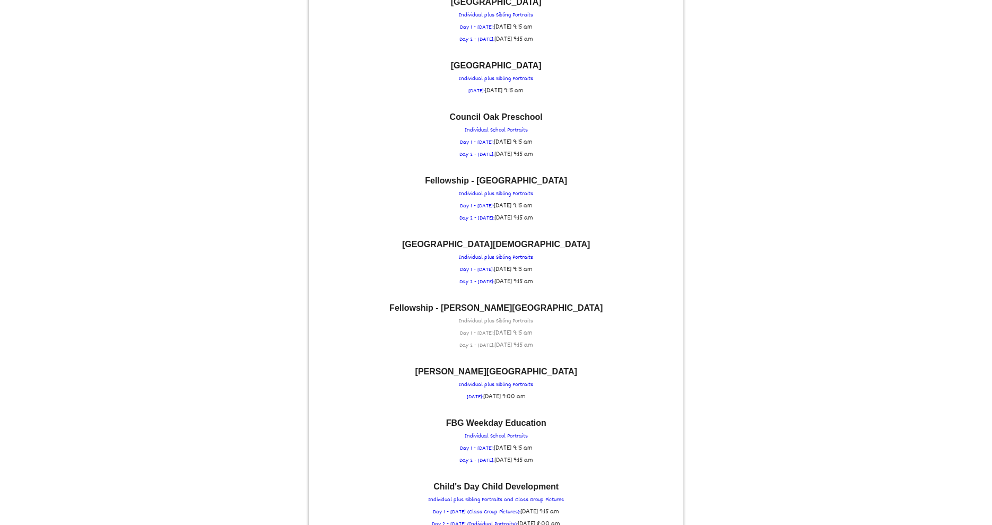
click at [515, 312] on p "Fellowship - [PERSON_NAME][GEOGRAPHIC_DATA] Individual plus Sibling Portraits D…" at bounding box center [496, 328] width 364 height 48
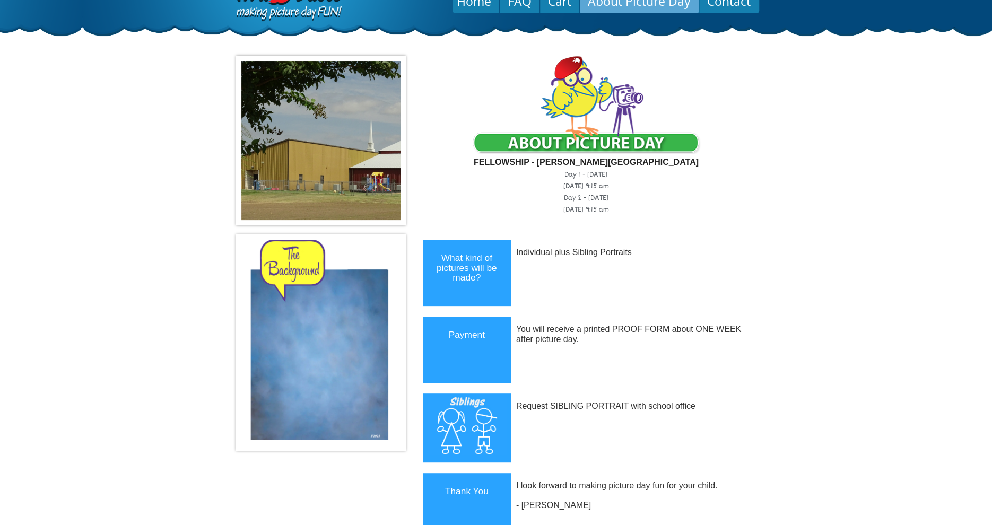
scroll to position [0, 0]
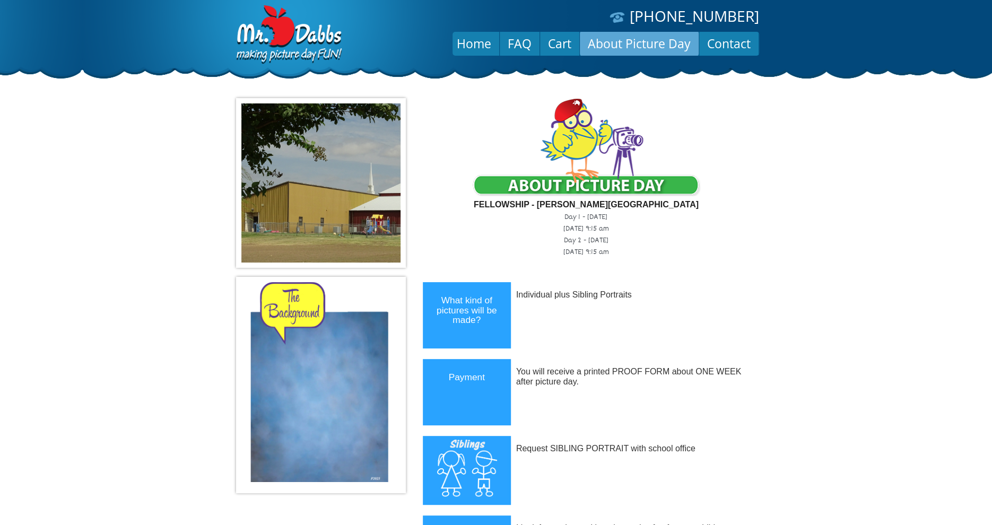
click at [620, 42] on link "About Picture Day" at bounding box center [639, 43] width 119 height 25
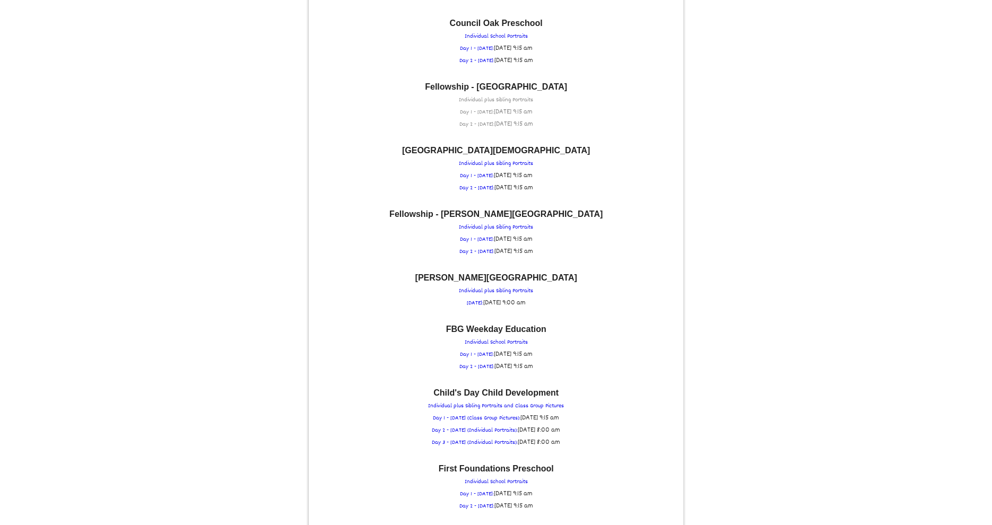
scroll to position [679, 0]
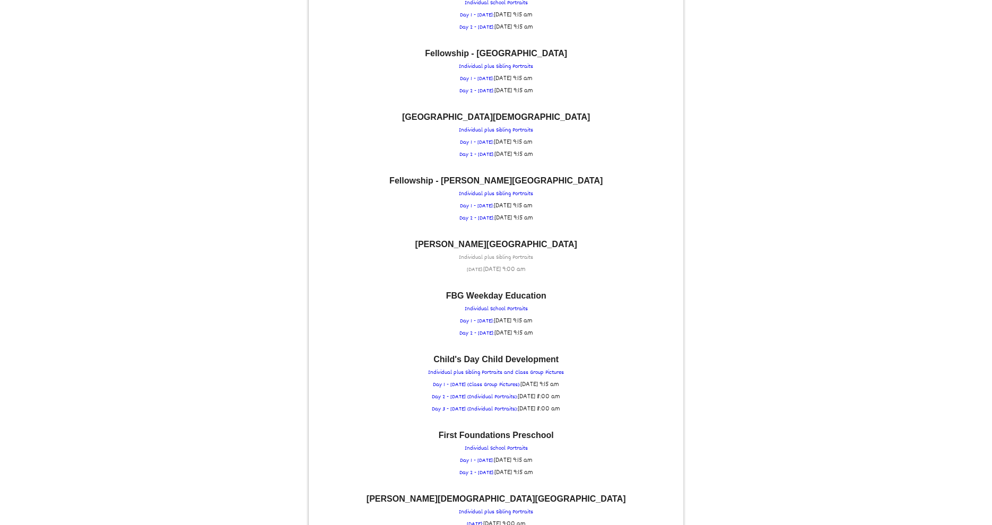
click at [494, 244] on p "[PERSON_NAME][GEOGRAPHIC_DATA] Individual plus Sibling Portraits [DATE]: [DATE]…" at bounding box center [496, 258] width 364 height 36
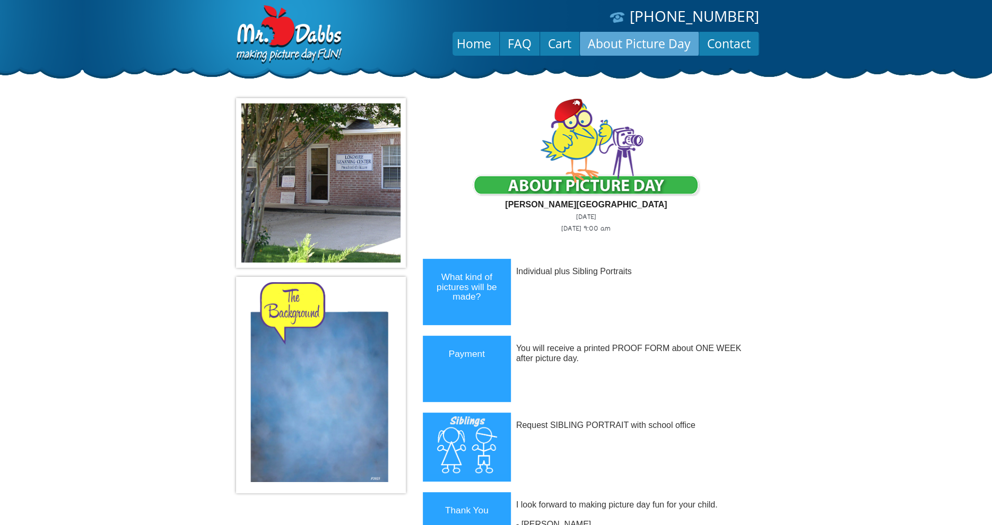
scroll to position [0, 0]
click at [655, 44] on link "About Picture Day" at bounding box center [639, 43] width 119 height 25
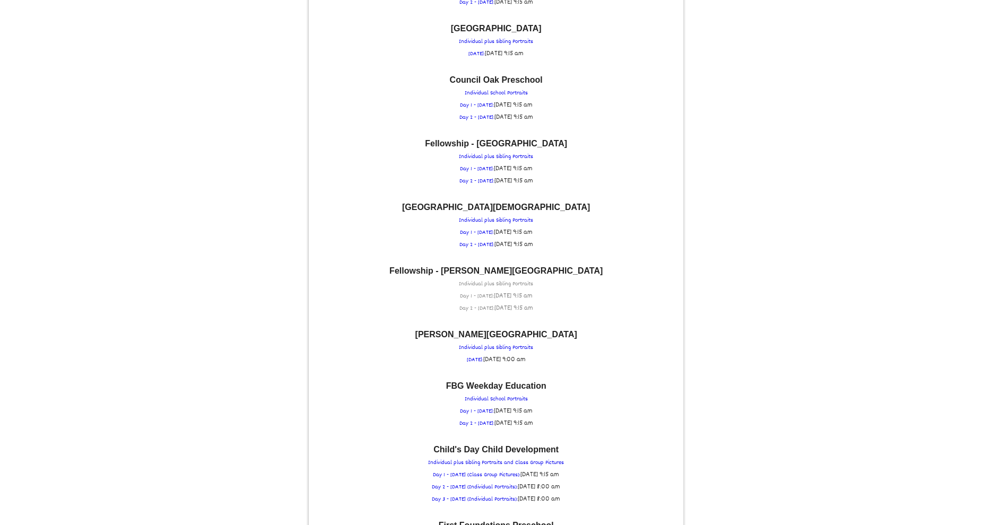
scroll to position [594, 0]
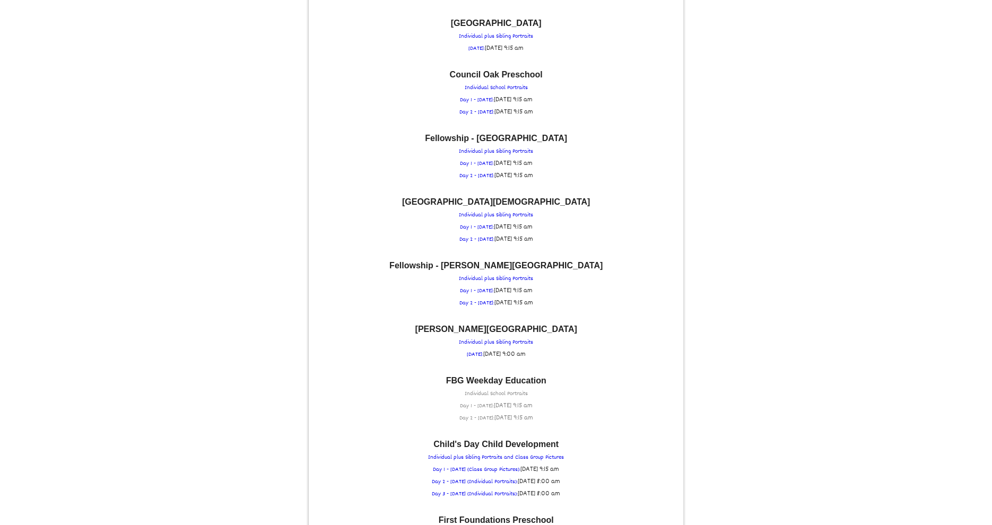
click at [513, 401] on span "[DATE] 9:15 am" at bounding box center [513, 406] width 39 height 11
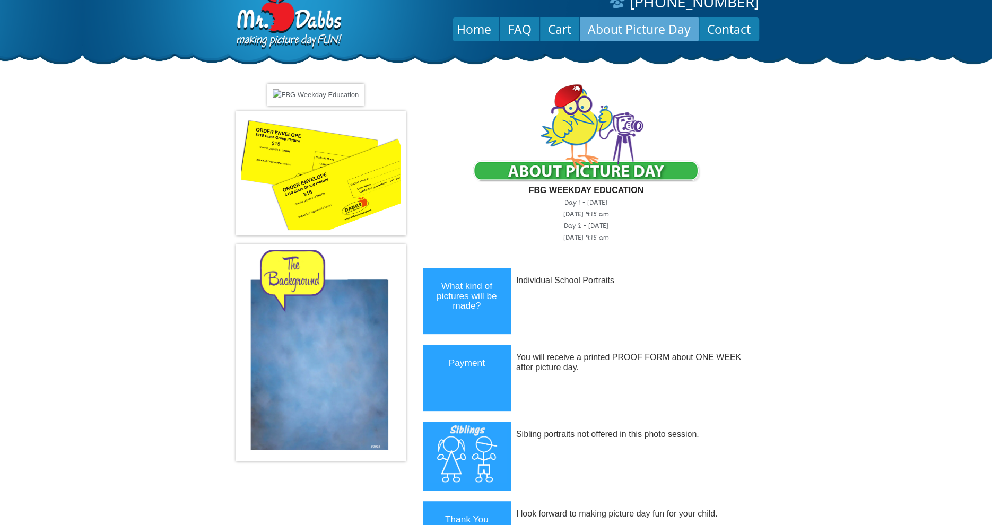
scroll to position [0, 0]
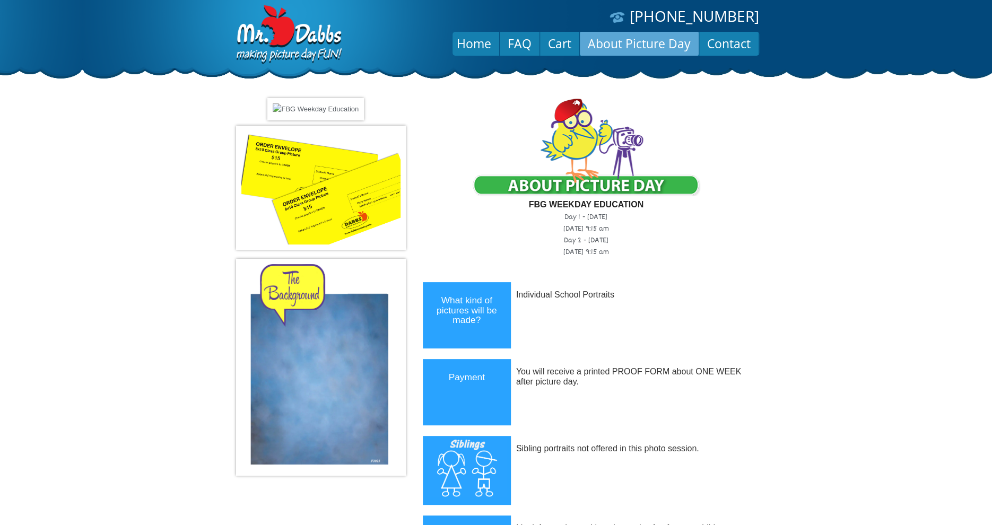
click at [656, 51] on link "About Picture Day" at bounding box center [639, 43] width 119 height 25
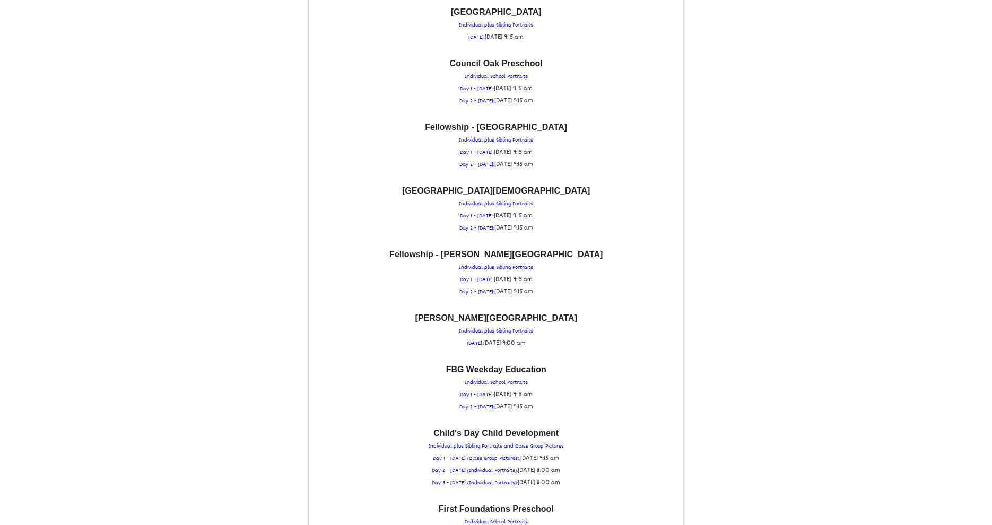
scroll to position [637, 0]
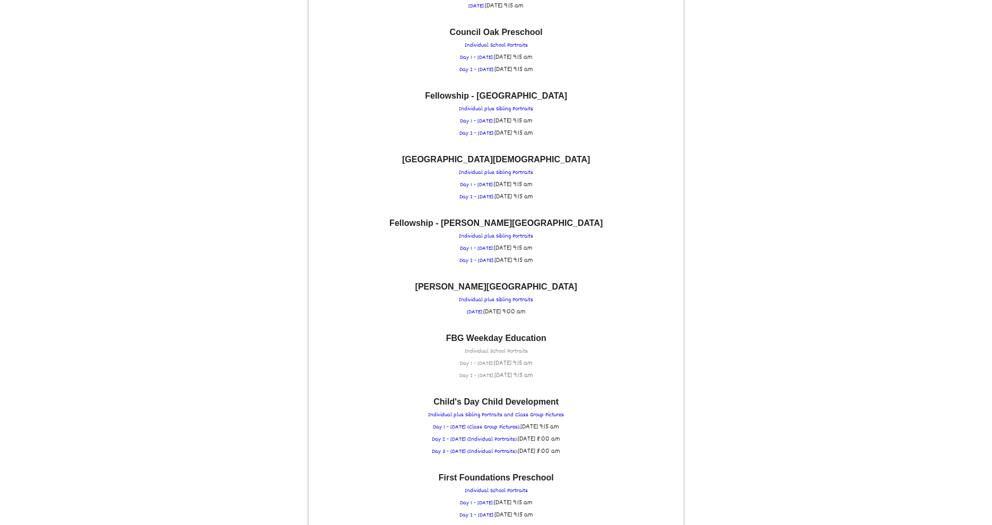
click at [513, 335] on p "FBG Weekday Education Individual School Portraits Day 1 - WEDNESDAY: Wed Octobe…" at bounding box center [496, 358] width 364 height 48
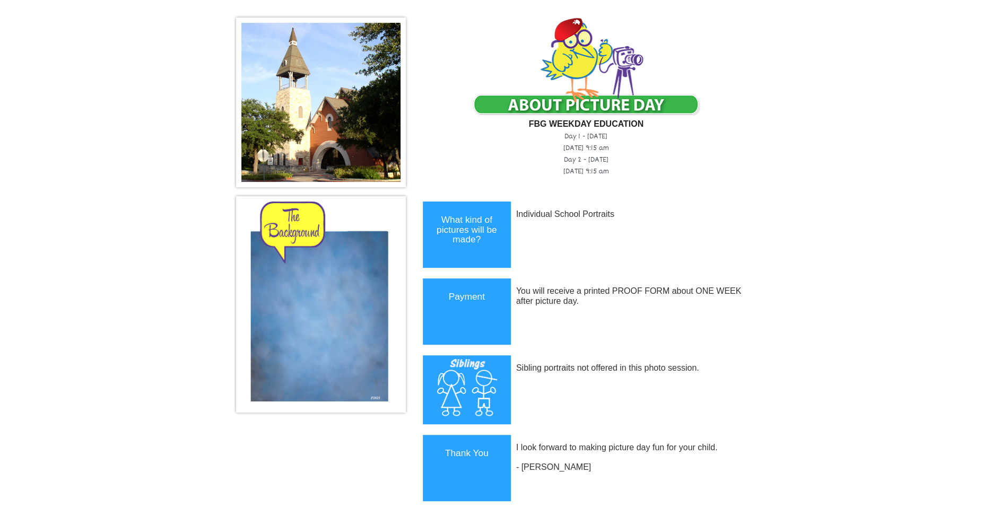
scroll to position [0, 0]
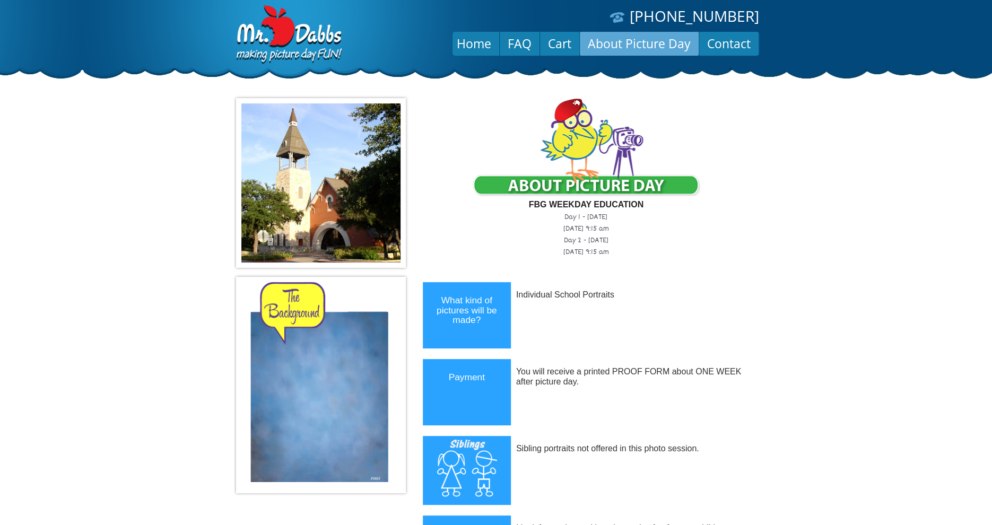
click at [639, 42] on link "About Picture Day" at bounding box center [639, 43] width 119 height 25
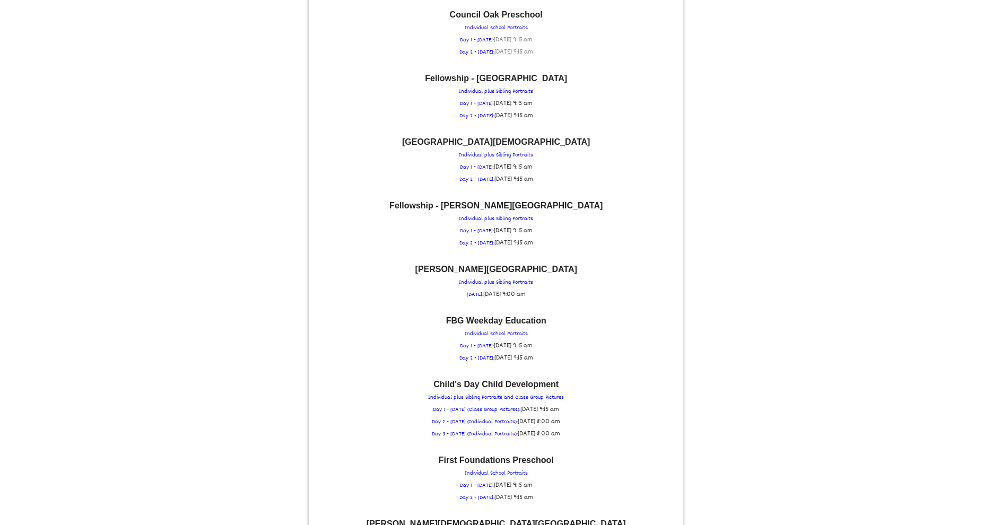
scroll to position [679, 0]
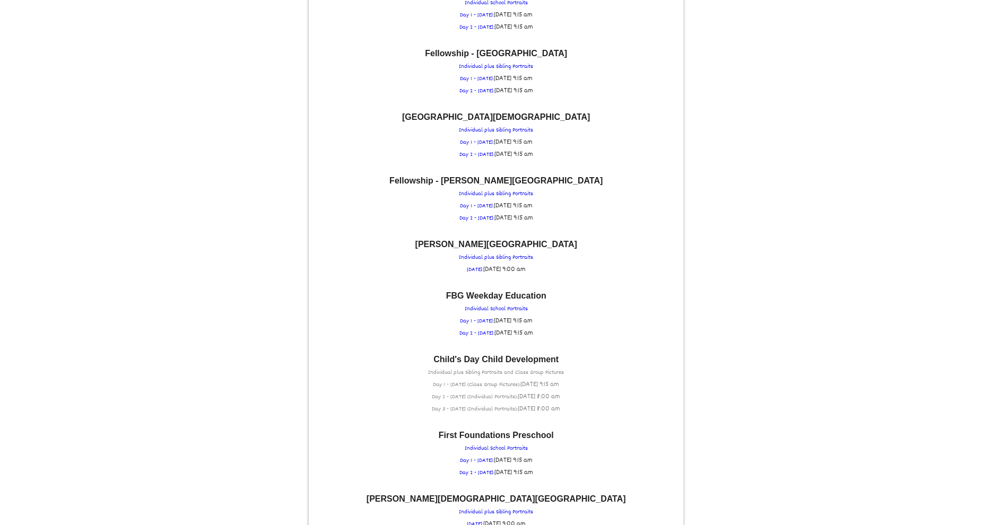
click at [489, 360] on p "Child's Day Child Development Individual plus Sibling Portraits and Class Group…" at bounding box center [496, 386] width 364 height 60
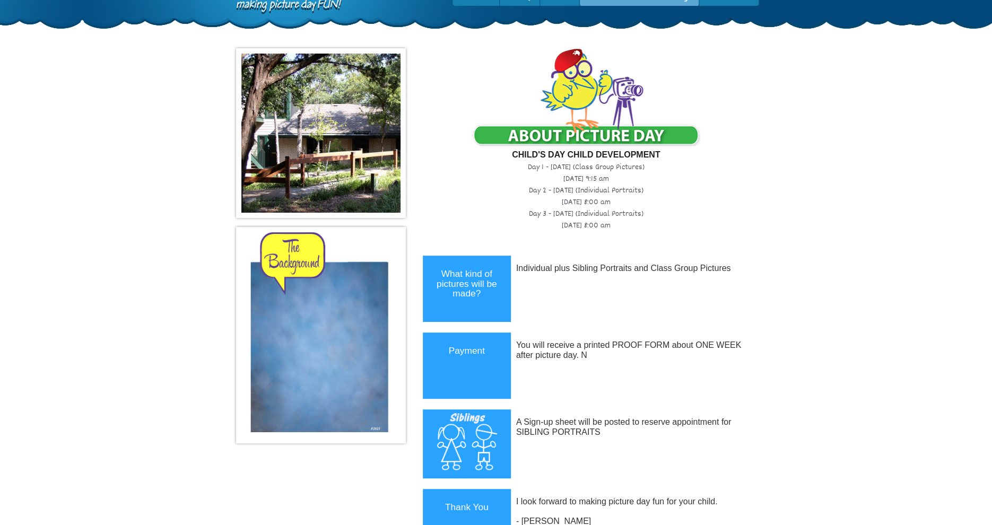
scroll to position [0, 0]
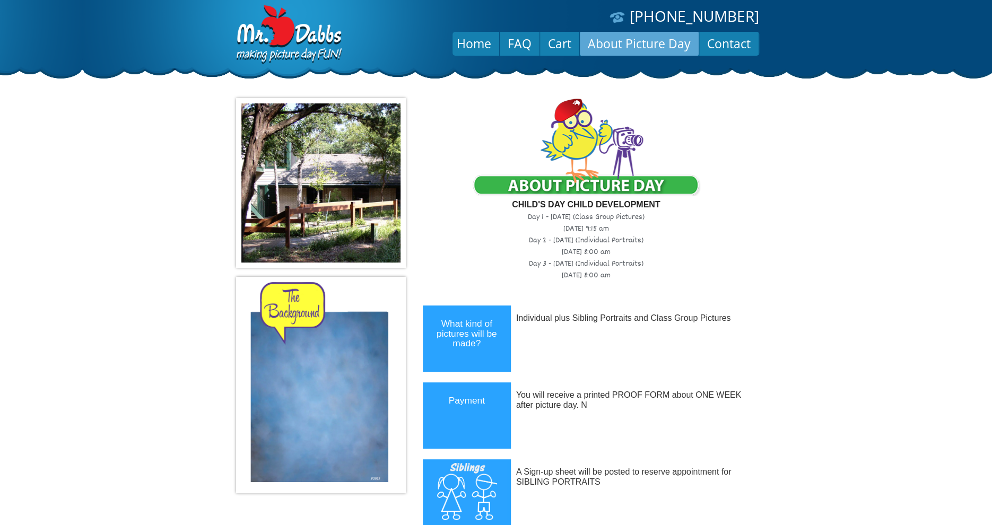
click at [607, 44] on link "About Picture Day" at bounding box center [639, 43] width 119 height 25
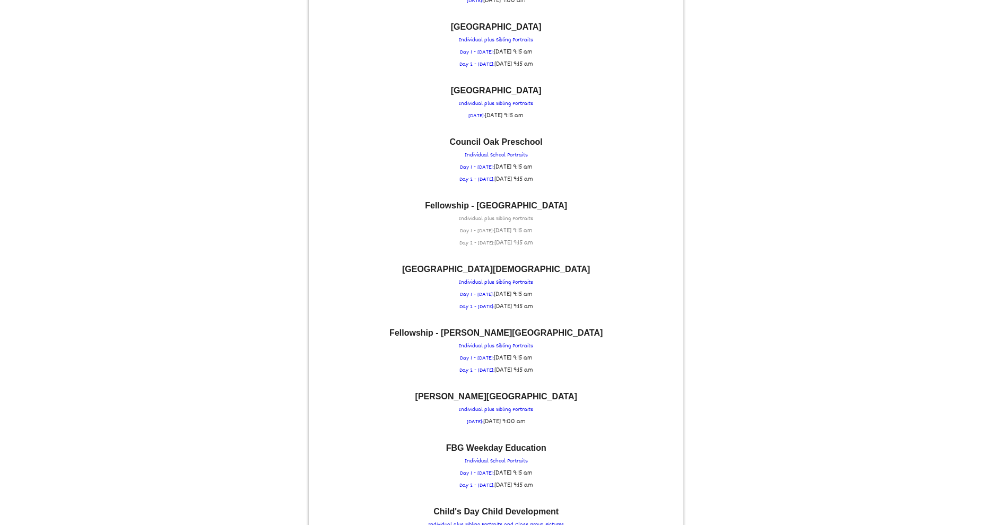
scroll to position [679, 0]
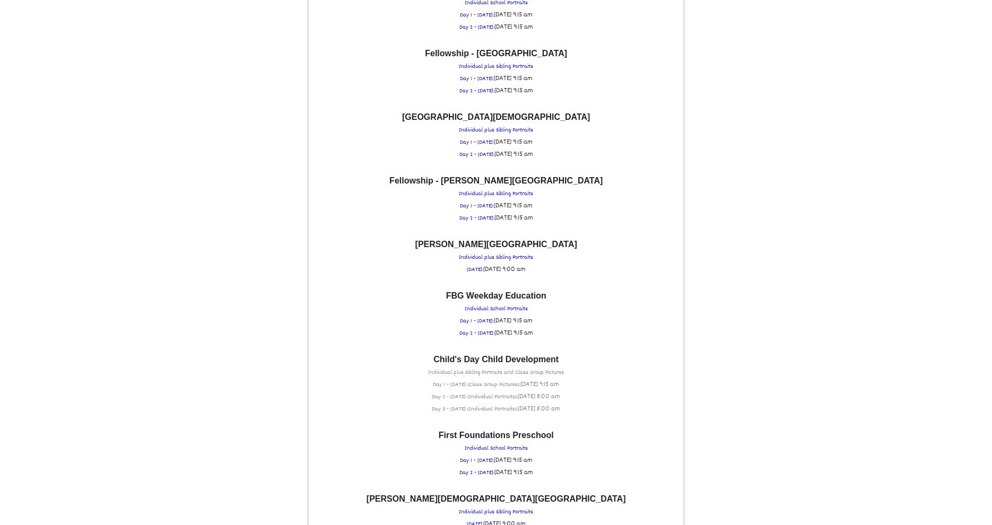
click at [468, 374] on p "Child's Day Child Development Individual plus Sibling Portraits and Class Group…" at bounding box center [496, 386] width 364 height 60
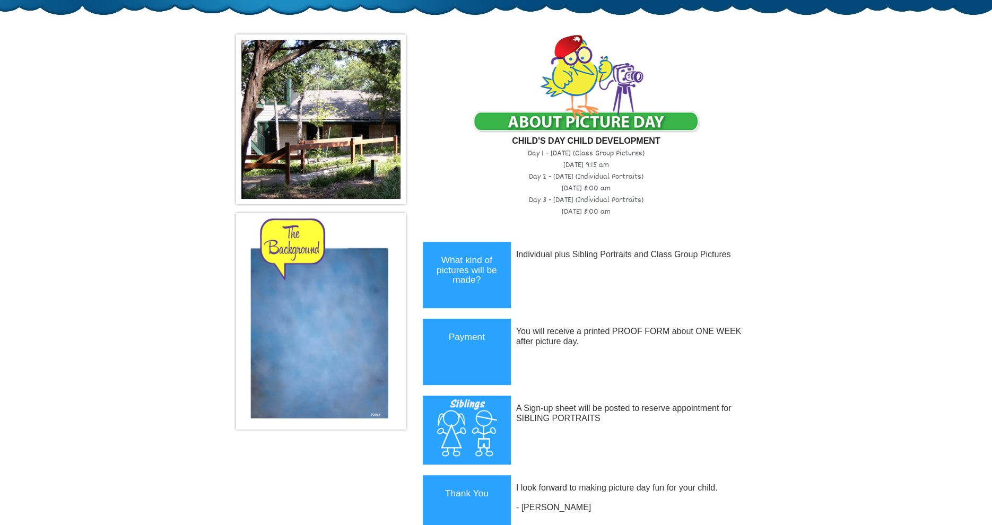
scroll to position [0, 0]
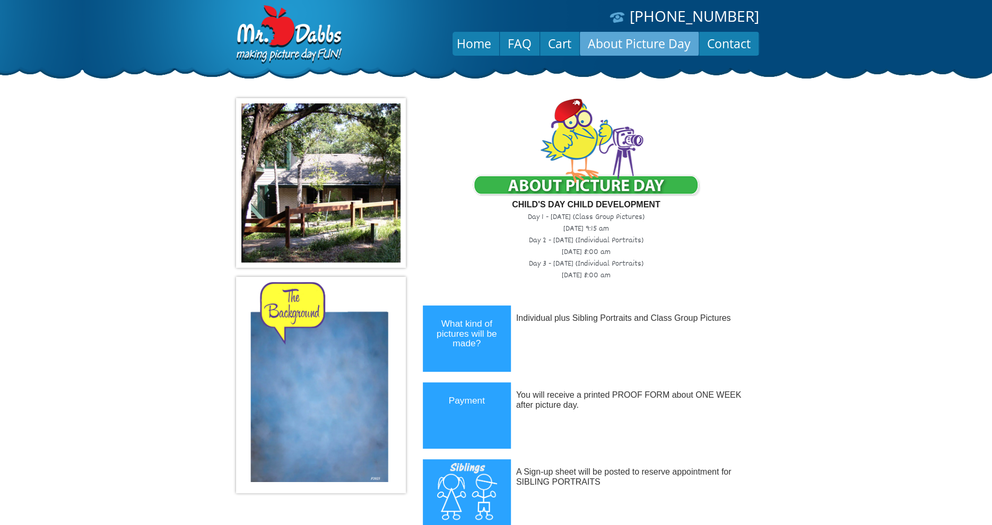
click at [617, 45] on link "About Picture Day" at bounding box center [639, 43] width 119 height 25
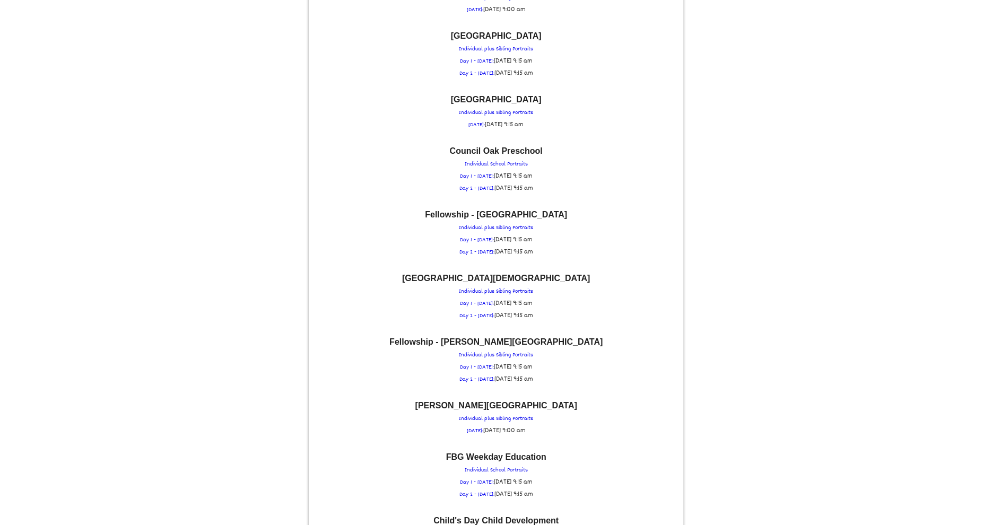
scroll to position [679, 0]
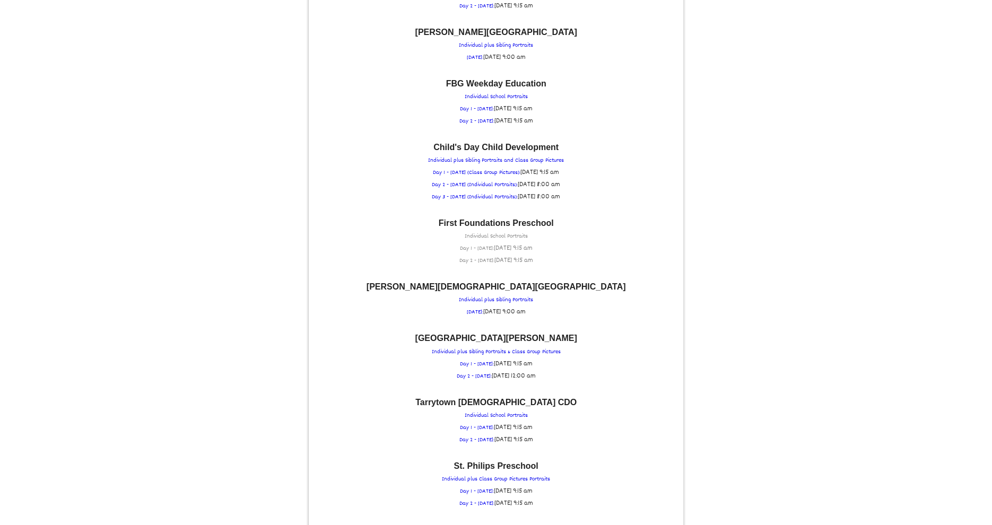
click at [492, 227] on p "First Foundations Preschool Individual School Portraits Day 1 - TUESDAY: Tue Oc…" at bounding box center [496, 243] width 364 height 48
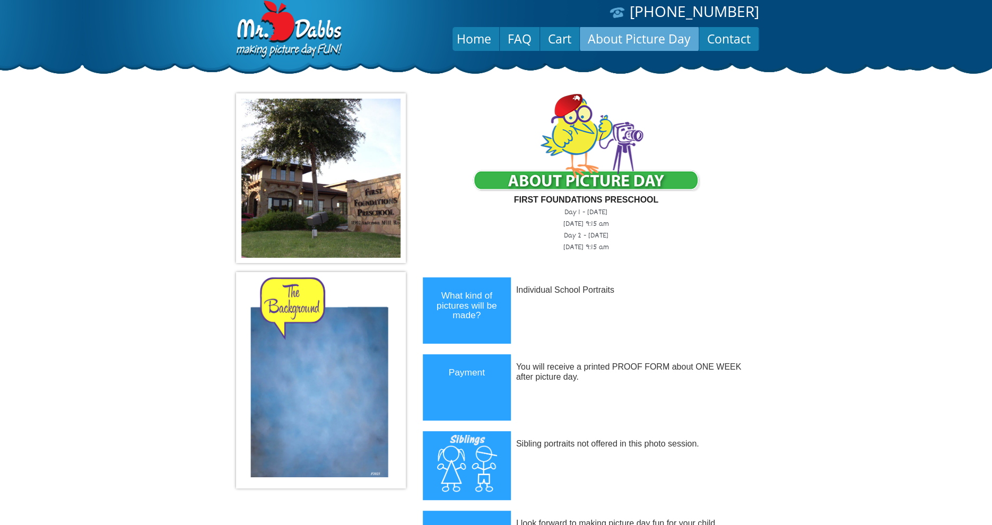
scroll to position [0, 0]
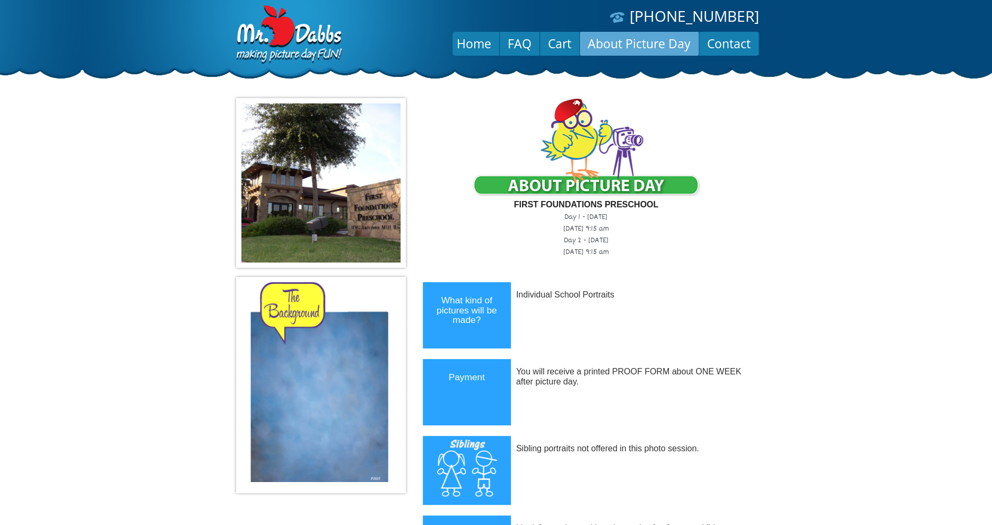
click at [642, 47] on link "About Picture Day" at bounding box center [639, 43] width 119 height 25
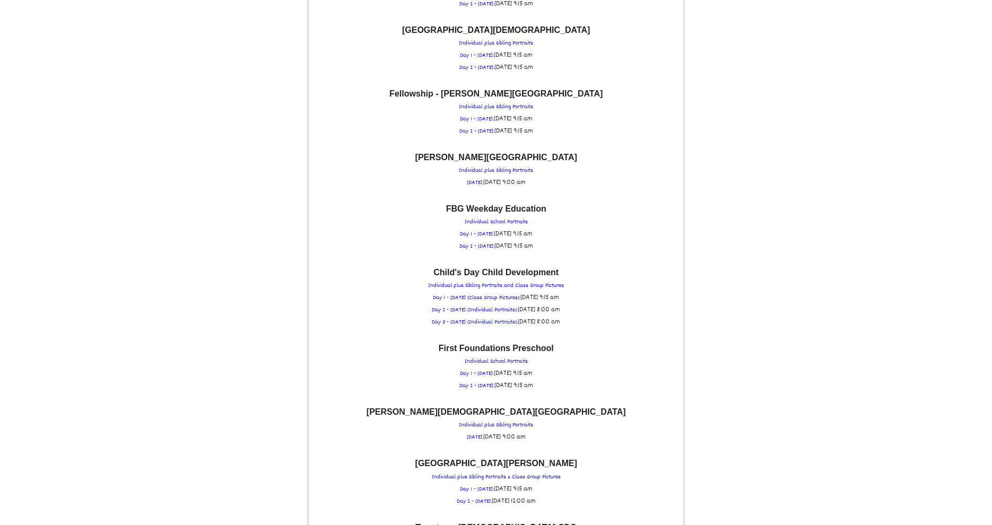
scroll to position [892, 0]
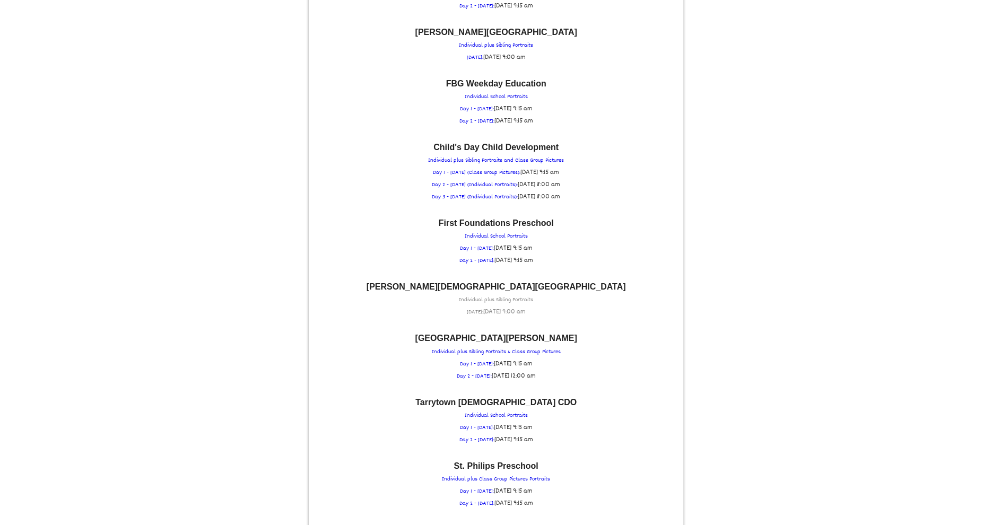
click at [509, 283] on p "[PERSON_NAME][DEMOGRAPHIC_DATA][GEOGRAPHIC_DATA] Individual plus Sibling Portra…" at bounding box center [496, 301] width 364 height 36
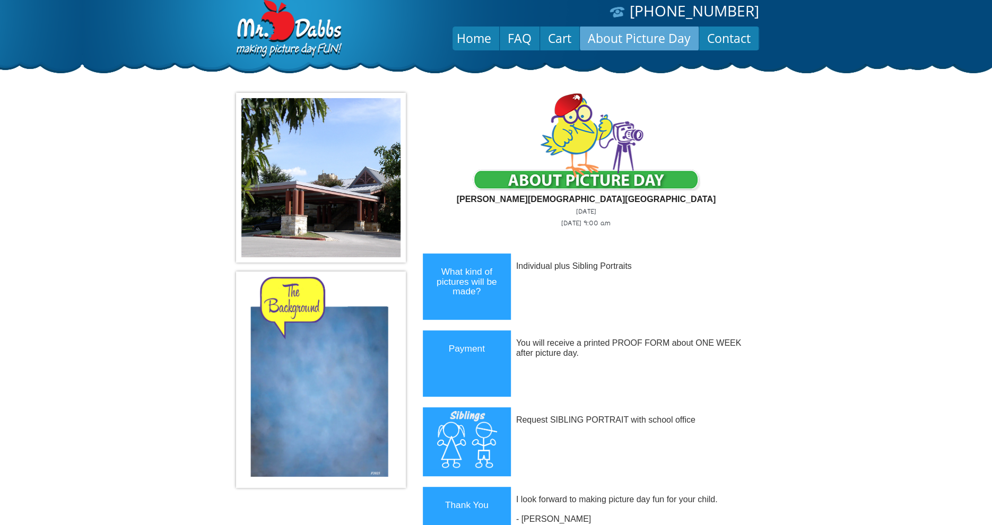
scroll to position [0, 0]
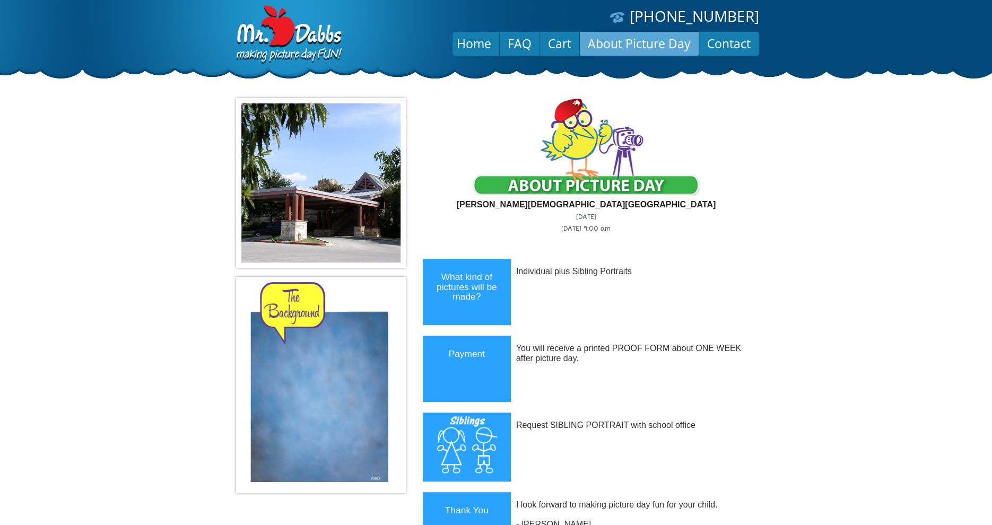
click at [645, 41] on link "About Picture Day" at bounding box center [639, 43] width 119 height 25
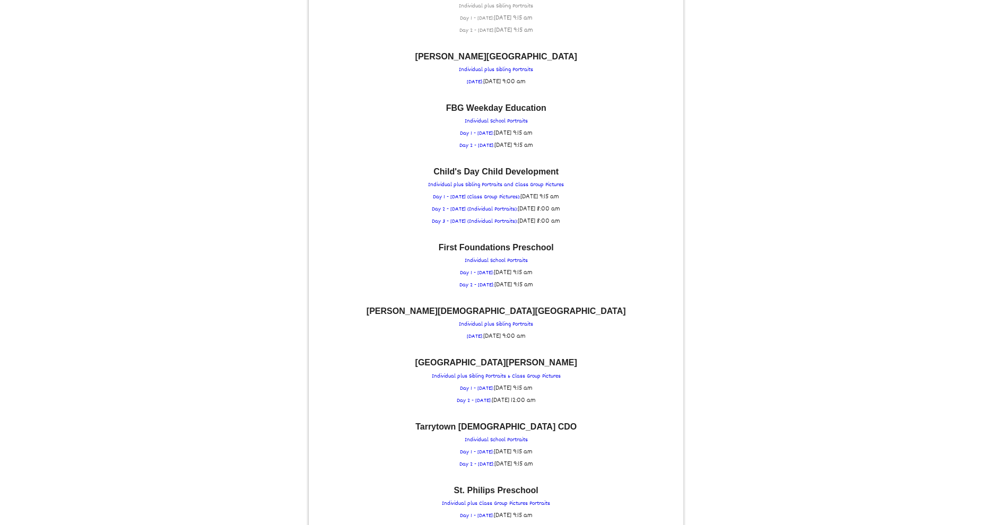
scroll to position [892, 0]
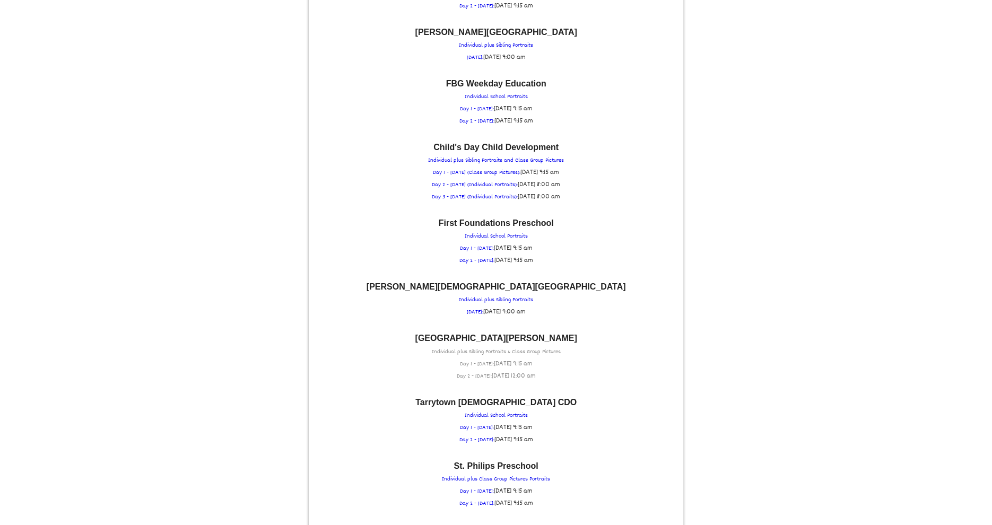
click at [513, 358] on span "[DATE] 9:15 am" at bounding box center [513, 363] width 39 height 11
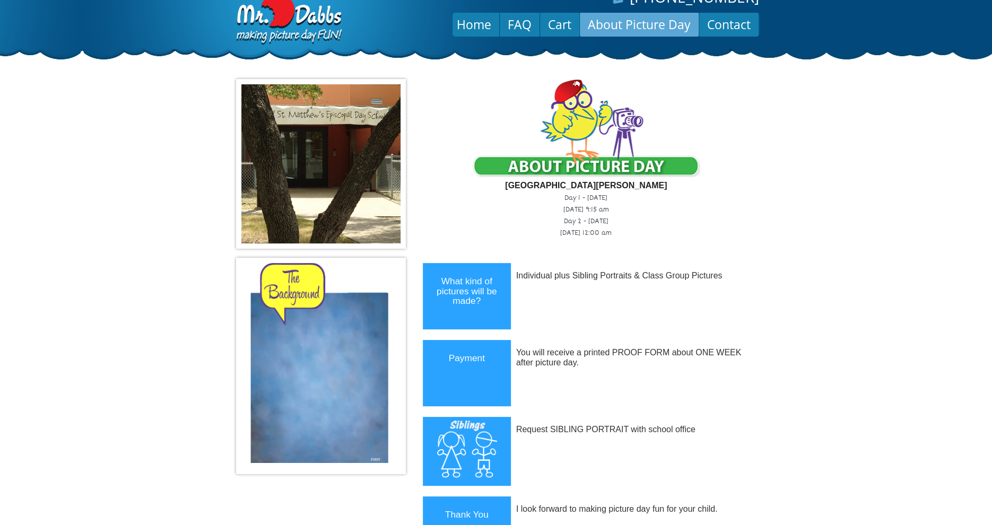
scroll to position [0, 0]
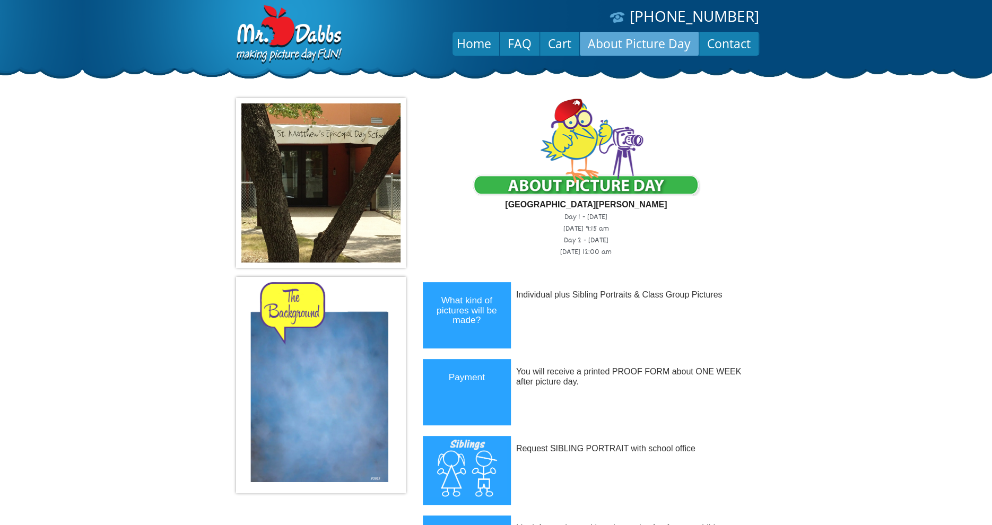
click at [647, 45] on link "About Picture Day" at bounding box center [639, 43] width 119 height 25
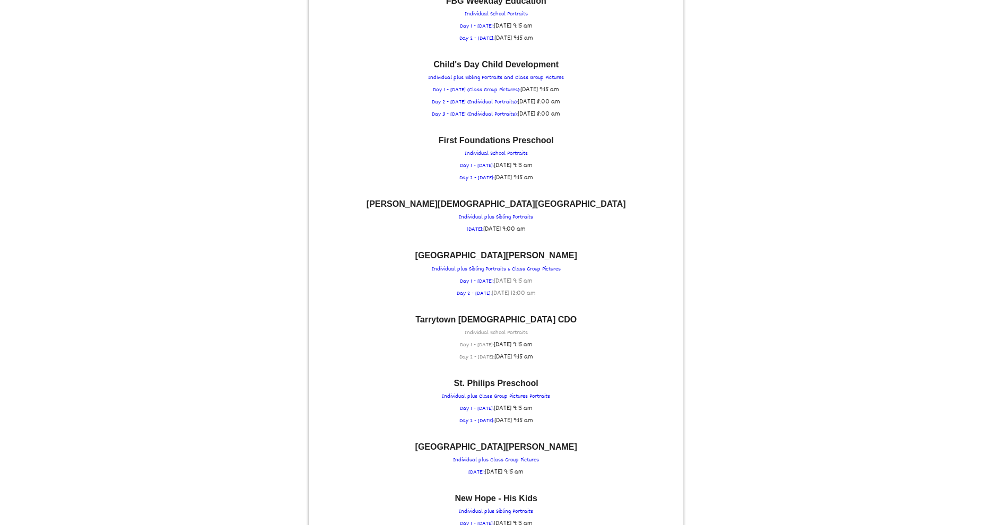
scroll to position [976, 0]
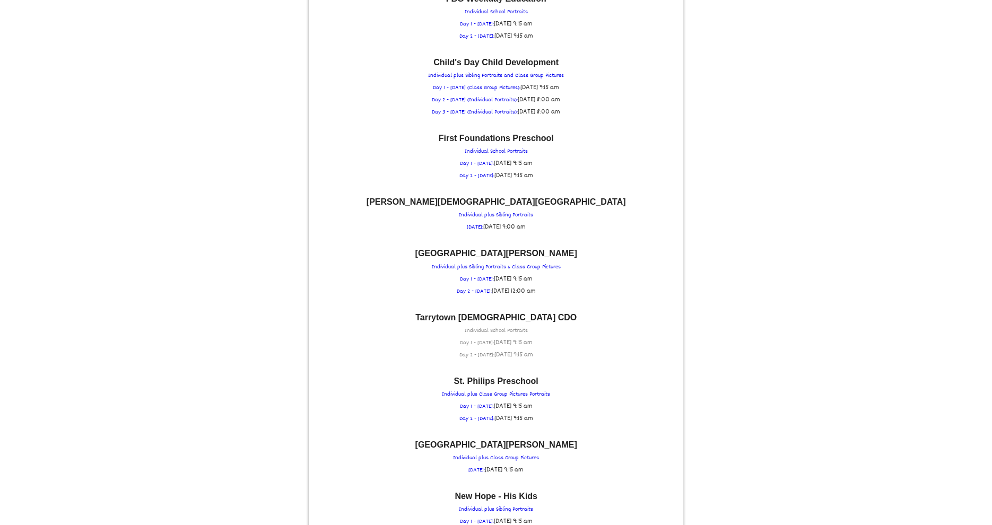
click at [494, 337] on span "[DATE] 9:15 am" at bounding box center [513, 342] width 39 height 11
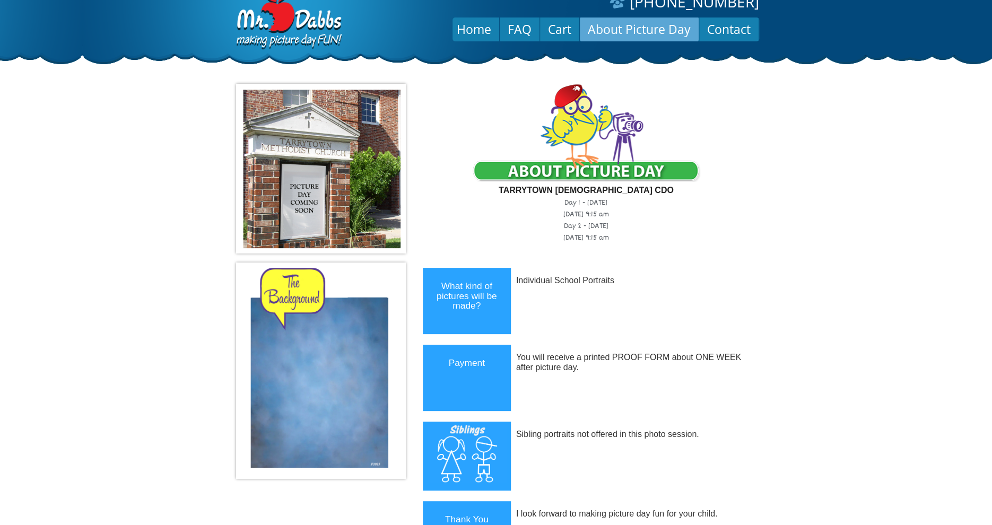
scroll to position [0, 0]
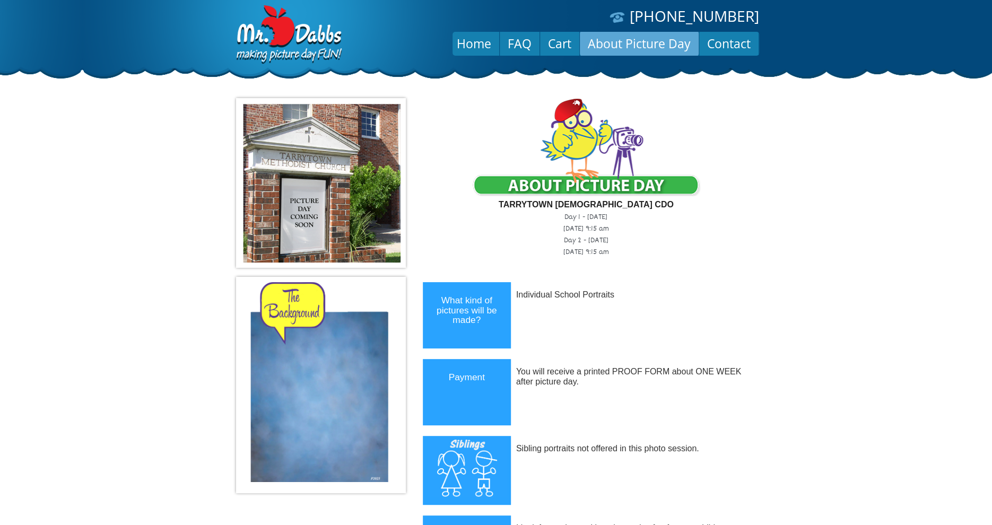
click at [669, 49] on link "About Picture Day" at bounding box center [639, 43] width 119 height 25
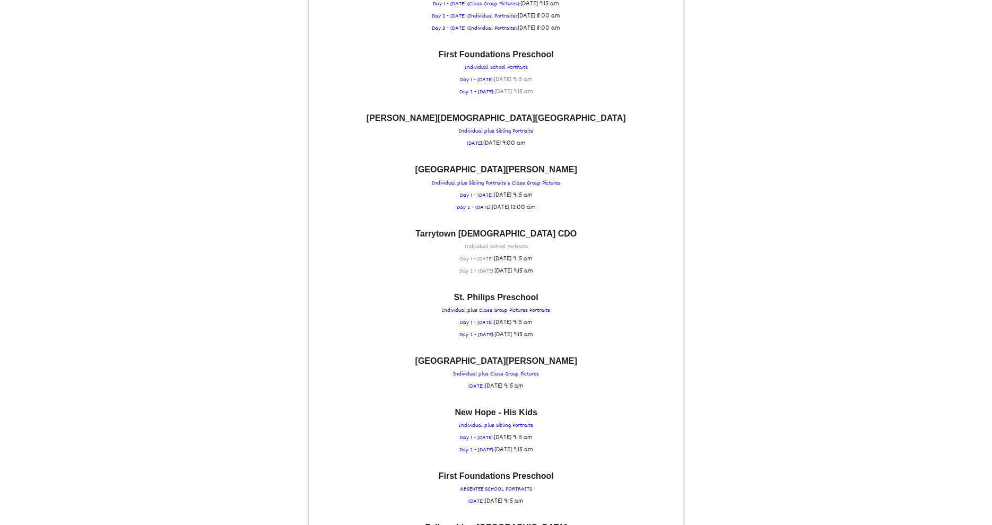
scroll to position [1061, 0]
click at [497, 292] on p "St. Philips Preschool Individual plus Class Group Pictures Portraits Day 1 - TU…" at bounding box center [496, 316] width 364 height 48
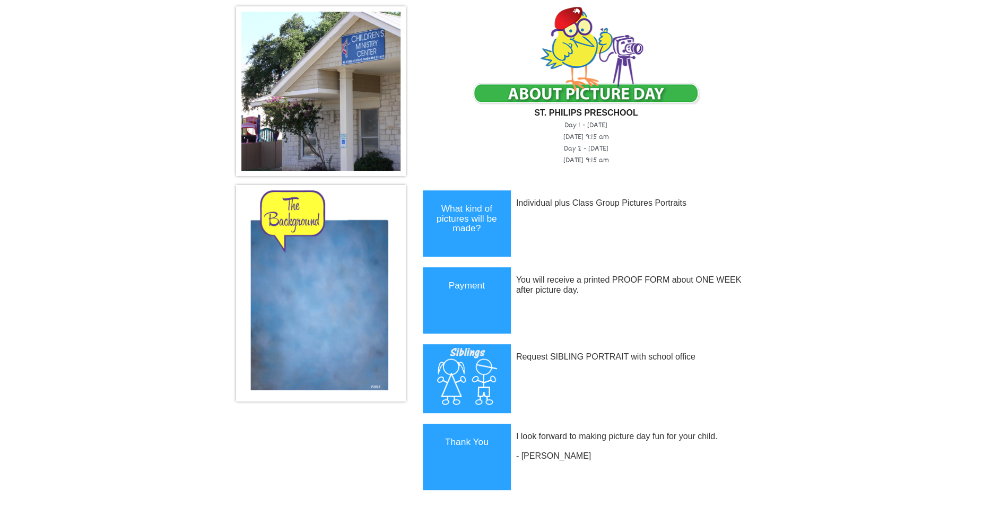
scroll to position [0, 0]
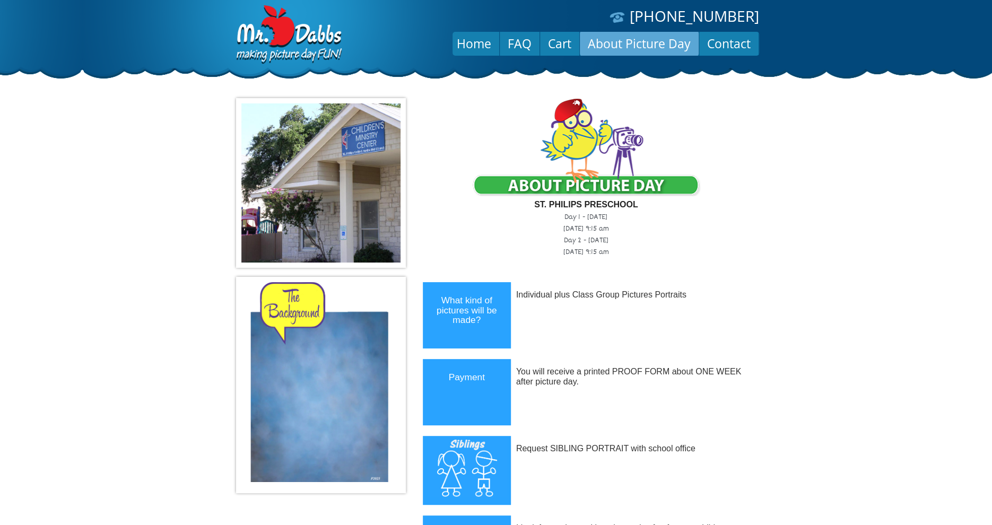
click at [641, 41] on link "About Picture Day" at bounding box center [639, 43] width 119 height 25
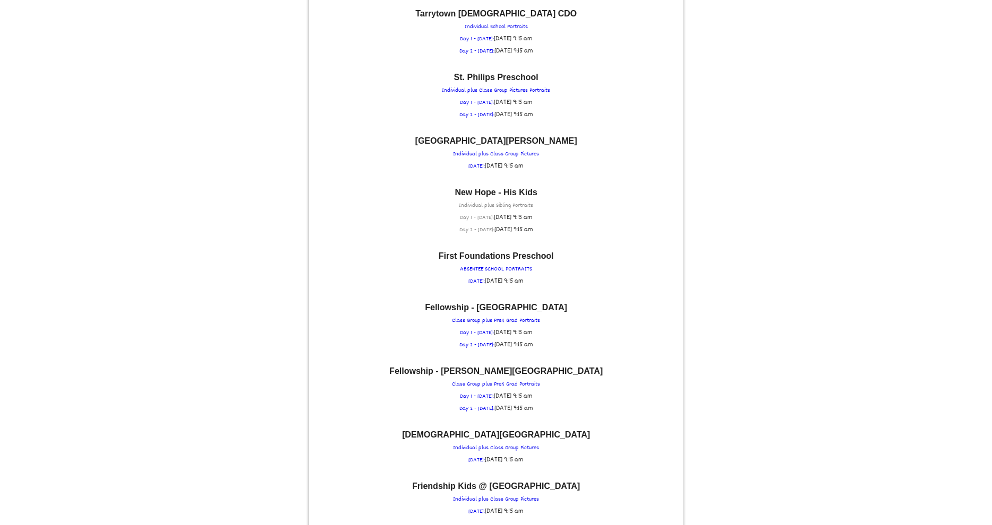
scroll to position [1274, 0]
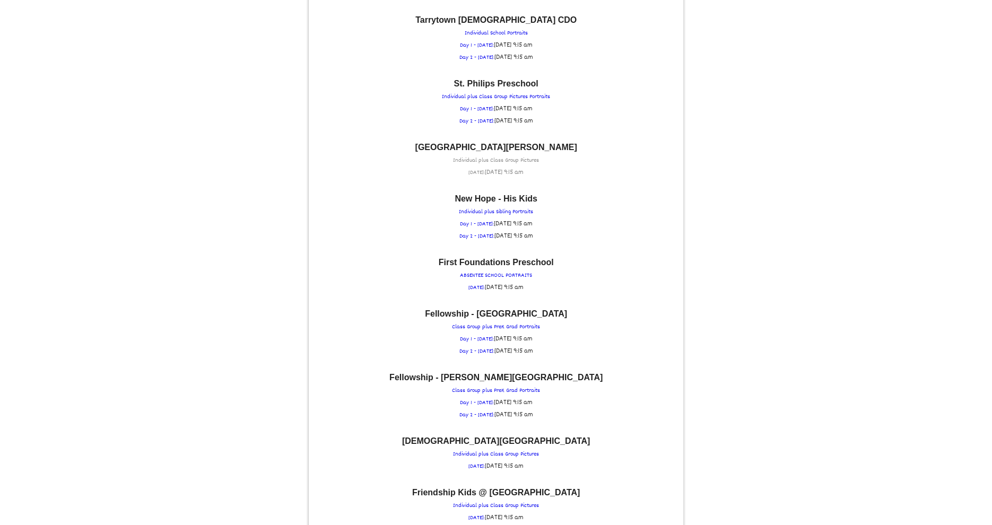
click at [530, 145] on p "[GEOGRAPHIC_DATA][PERSON_NAME] Individual plus Class Group Pictures [DATE]: [DA…" at bounding box center [496, 161] width 364 height 36
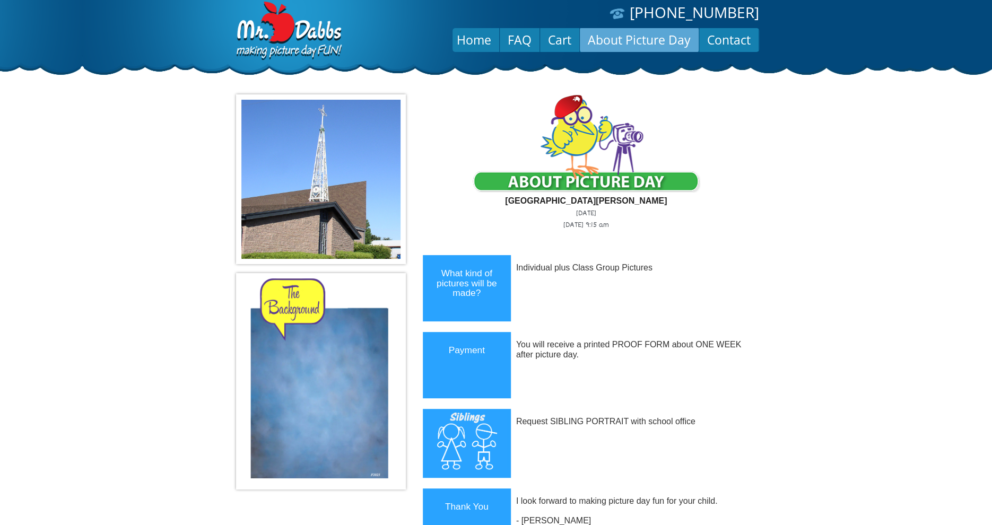
scroll to position [0, 0]
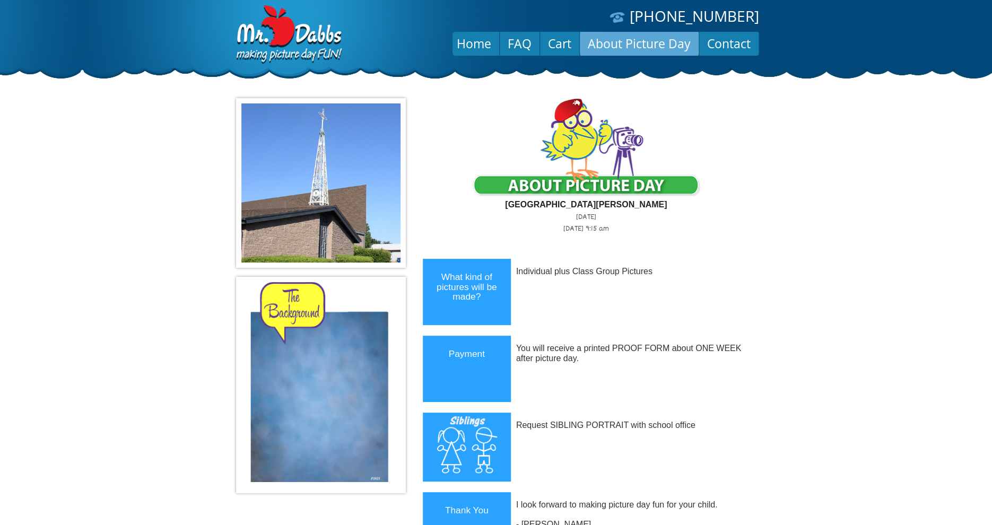
click at [641, 41] on link "About Picture Day" at bounding box center [639, 43] width 119 height 25
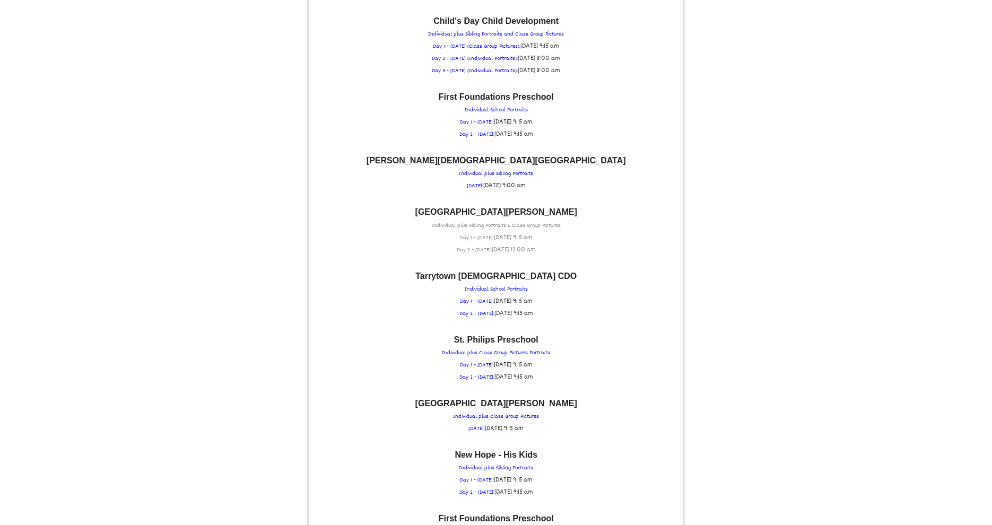
scroll to position [1189, 0]
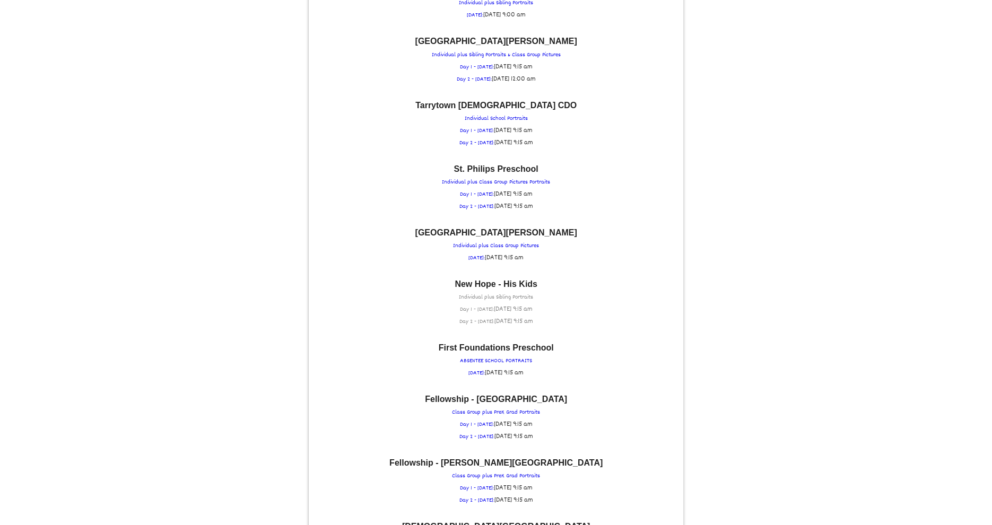
click at [509, 280] on p "New Hope - His Kids Individual plus Sibling Portraits Day 1 - TUESDAY: Tue Nove…" at bounding box center [496, 304] width 364 height 48
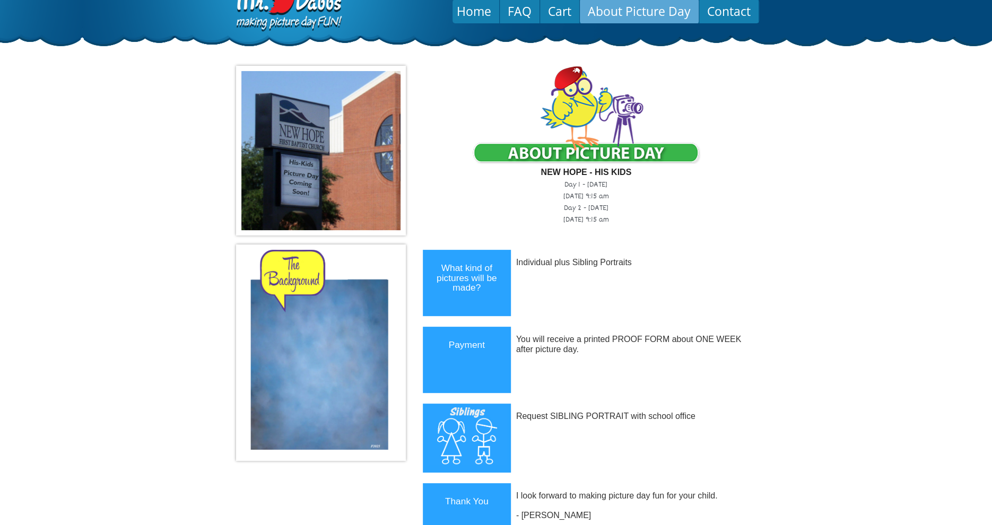
scroll to position [0, 0]
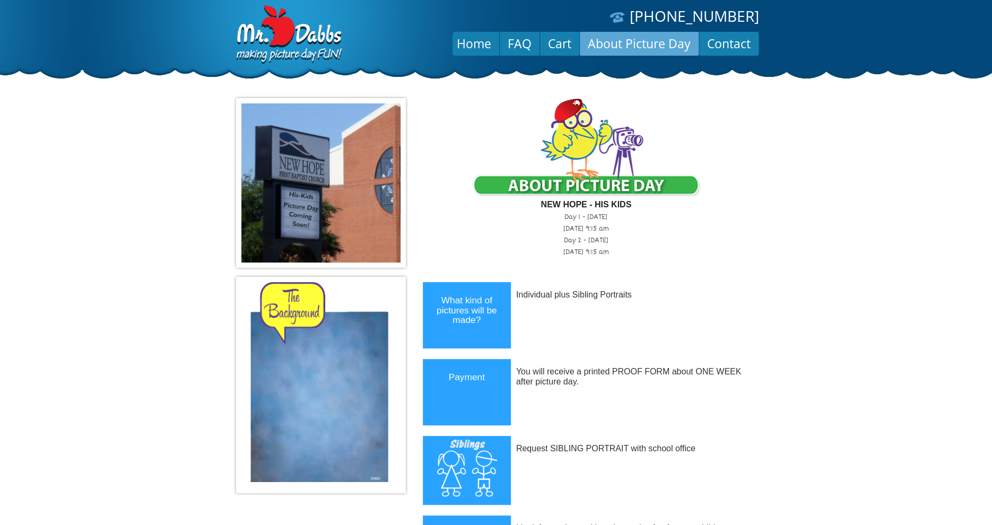
click at [662, 44] on link "About Picture Day" at bounding box center [639, 43] width 119 height 25
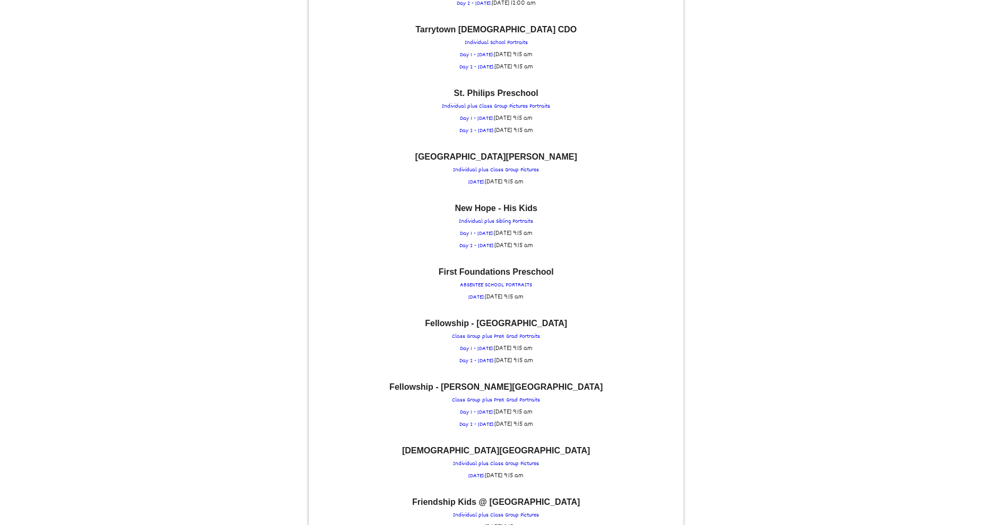
scroll to position [1316, 0]
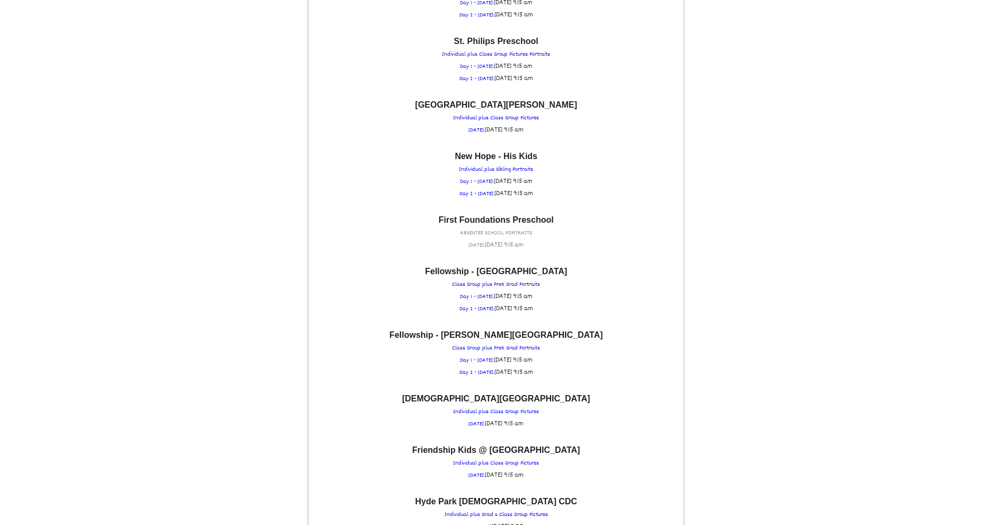
click at [500, 215] on font "First Foundations Preschool" at bounding box center [496, 219] width 115 height 9
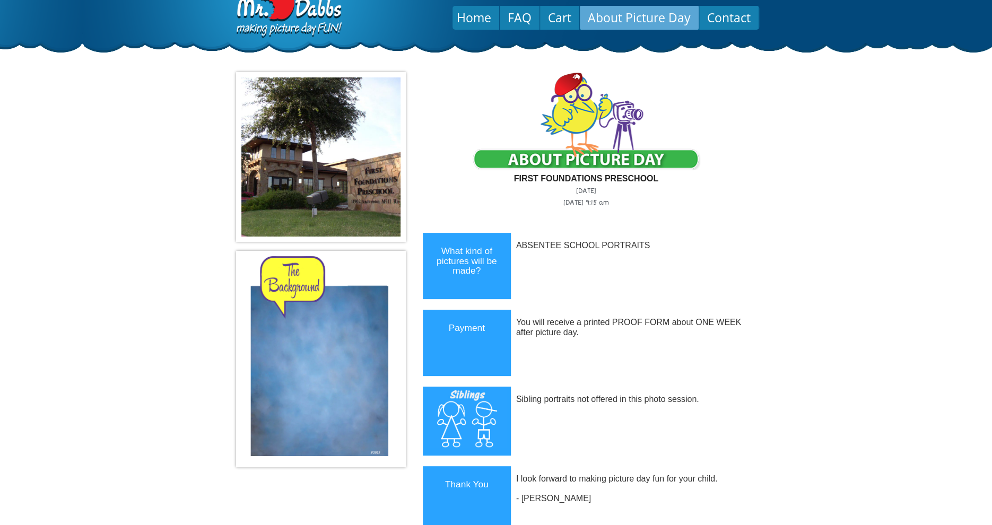
scroll to position [0, 0]
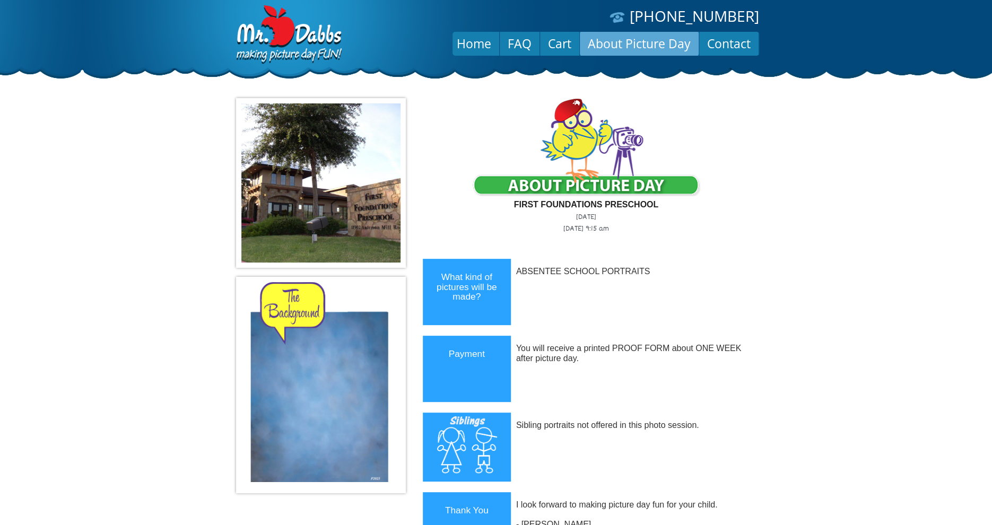
click at [658, 41] on link "About Picture Day" at bounding box center [639, 43] width 119 height 25
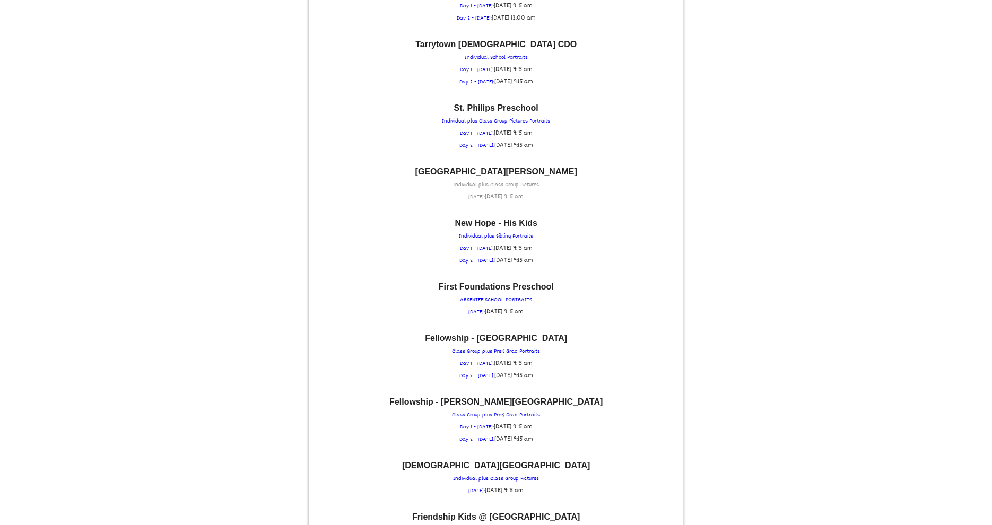
scroll to position [1274, 0]
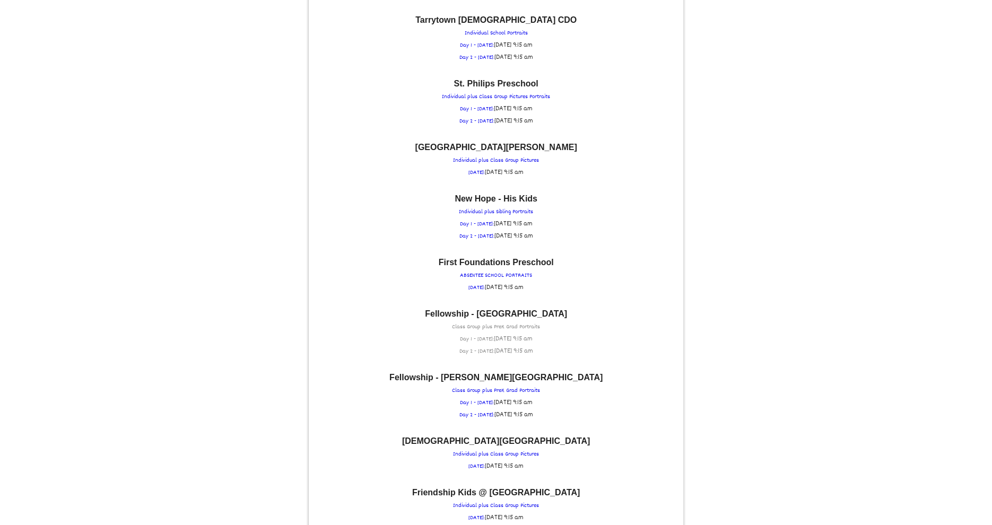
click at [505, 310] on p "Fellowship - Round Rock Campus Class Group plus PreK Grad Portraits Day 1 - TUE…" at bounding box center [496, 334] width 364 height 48
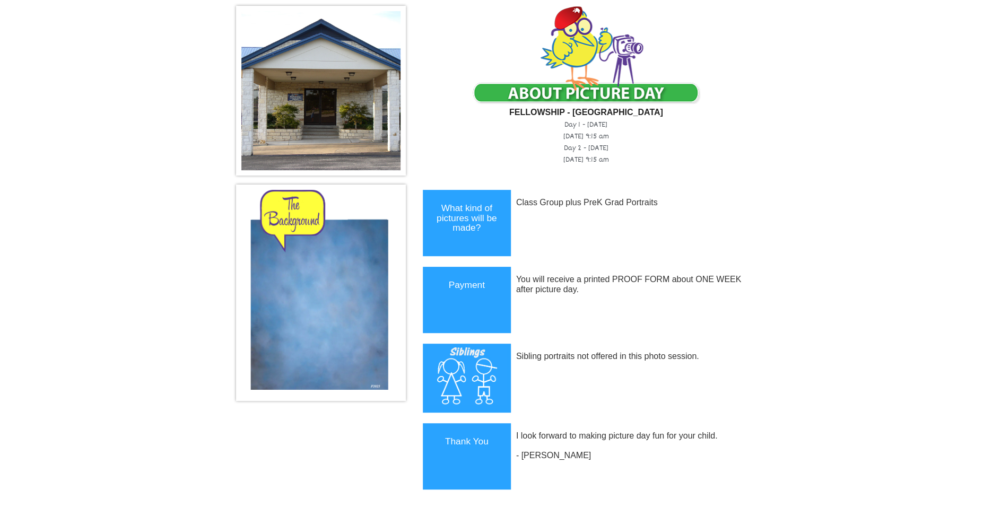
scroll to position [0, 0]
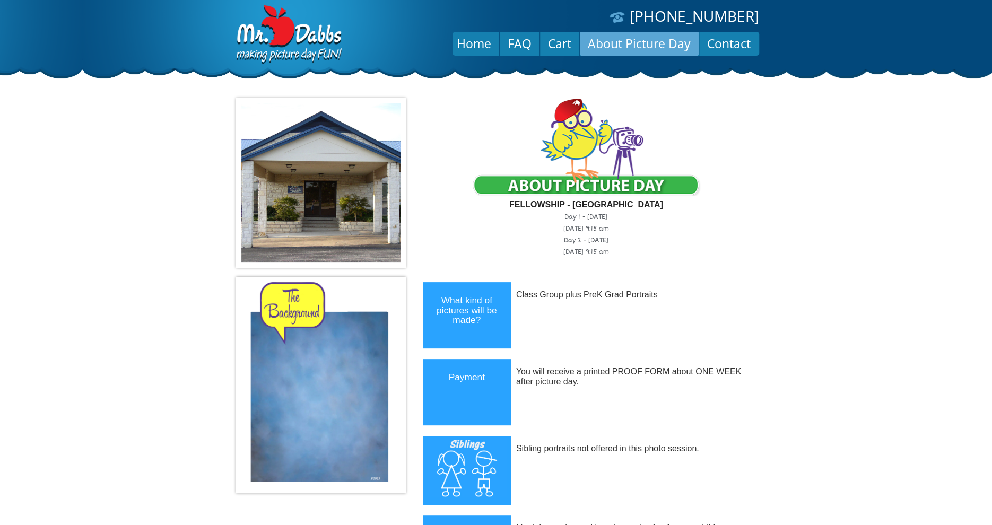
click at [639, 42] on link "About Picture Day" at bounding box center [639, 43] width 119 height 25
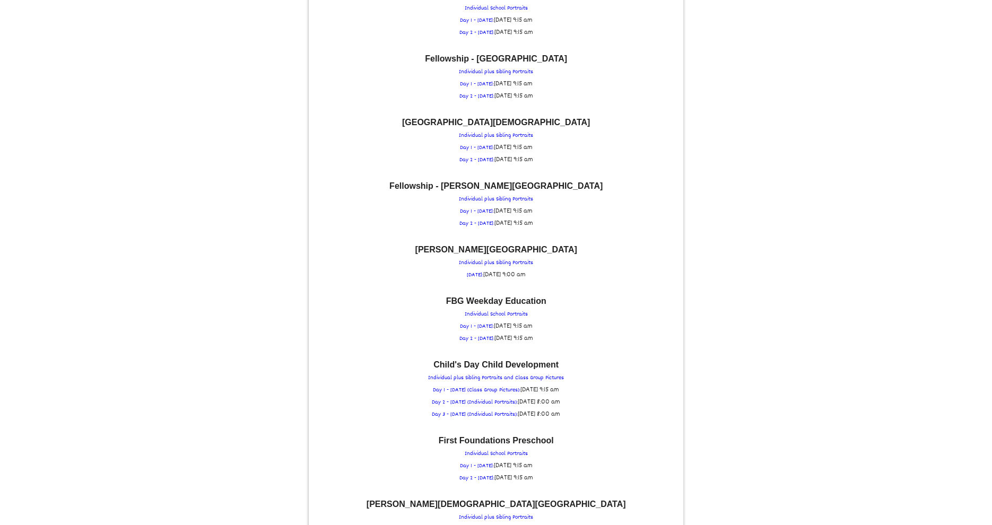
scroll to position [679, 0]
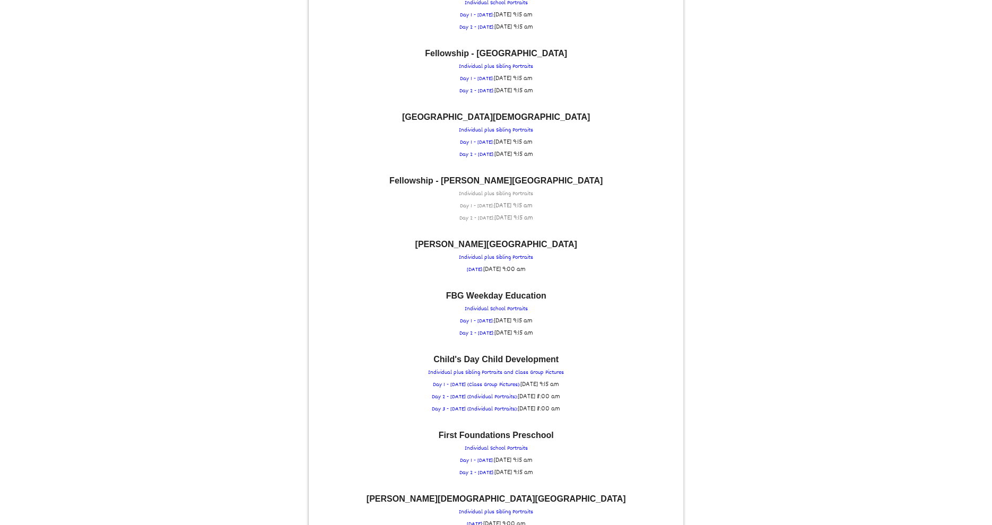
click at [514, 183] on p "Fellowship - Hutto Campus Individual plus Sibling Portraits Day 1 - THURSDAY: T…" at bounding box center [496, 201] width 364 height 48
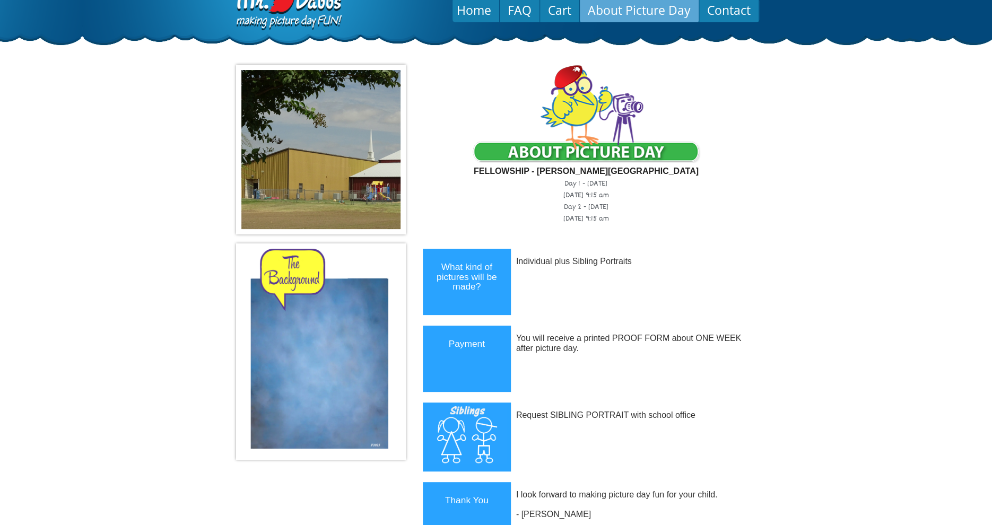
scroll to position [0, 0]
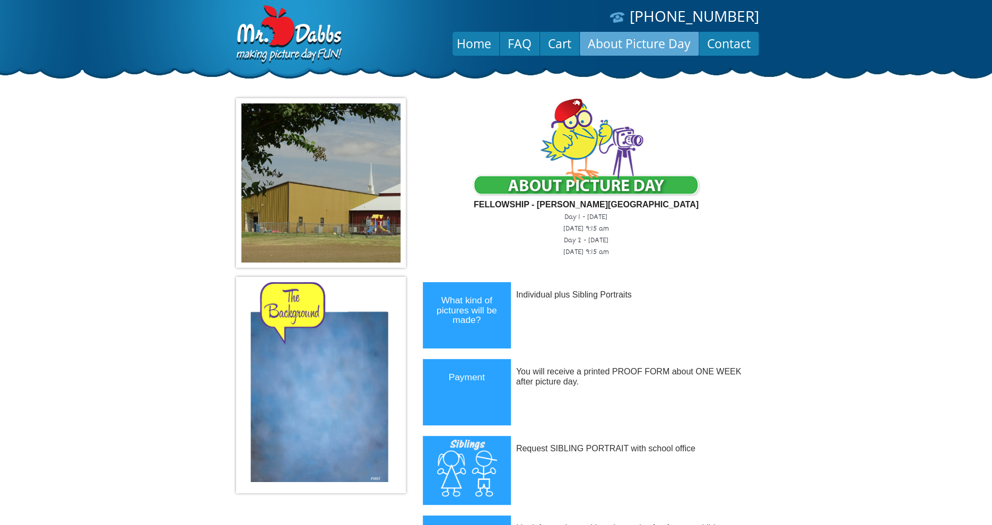
click at [623, 45] on link "About Picture Day" at bounding box center [639, 43] width 119 height 25
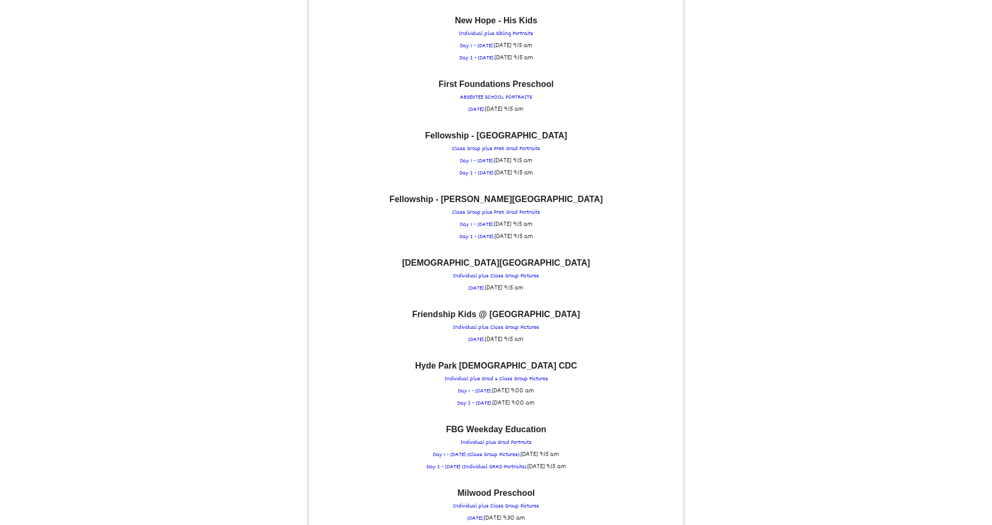
scroll to position [1486, 0]
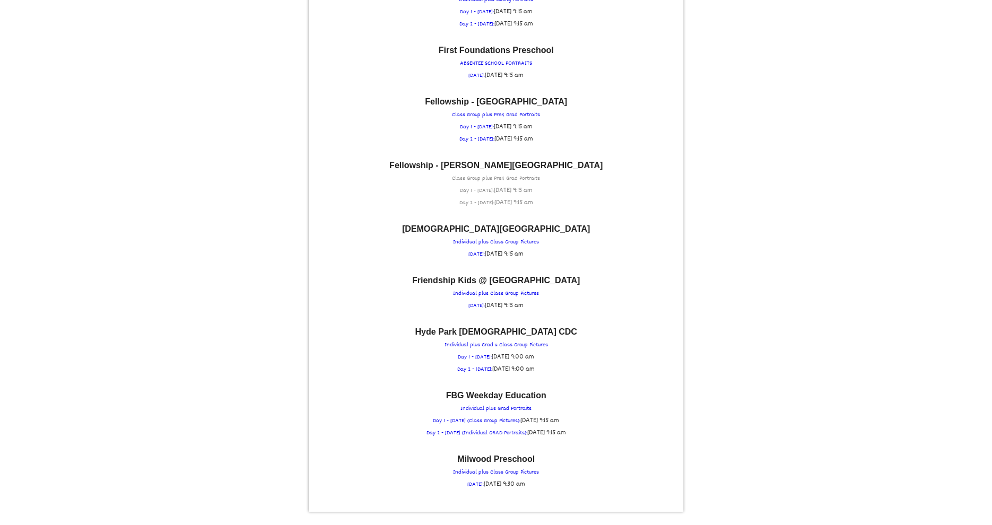
click at [511, 161] on p "Fellowship - Hutto Campus Class Group plus PreK Grad Portraits Day 1 - THURSDAY…" at bounding box center [496, 185] width 364 height 48
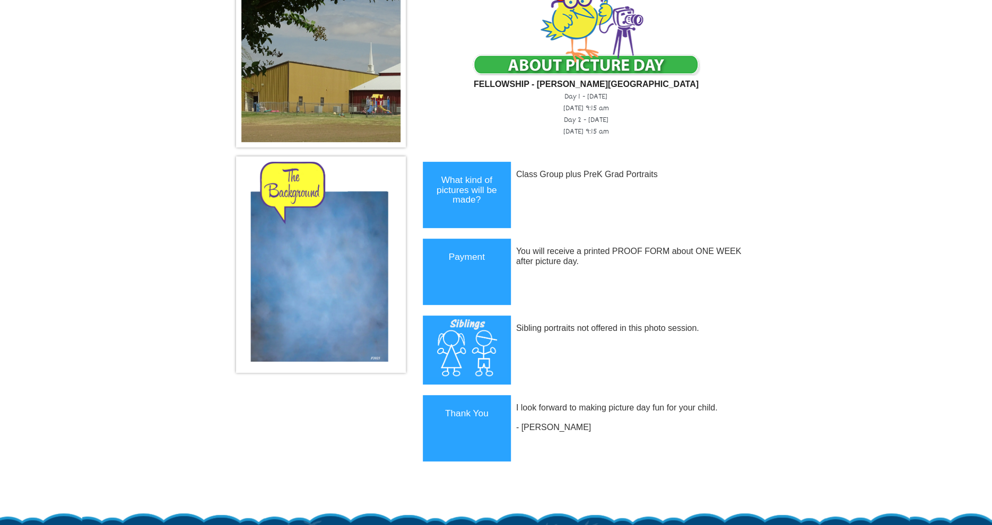
scroll to position [0, 0]
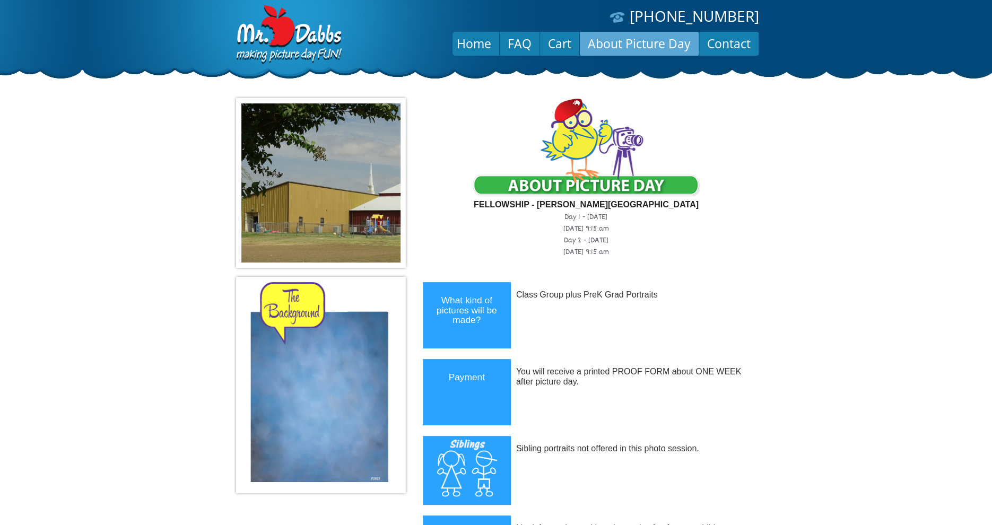
click at [667, 39] on link "About Picture Day" at bounding box center [639, 43] width 119 height 25
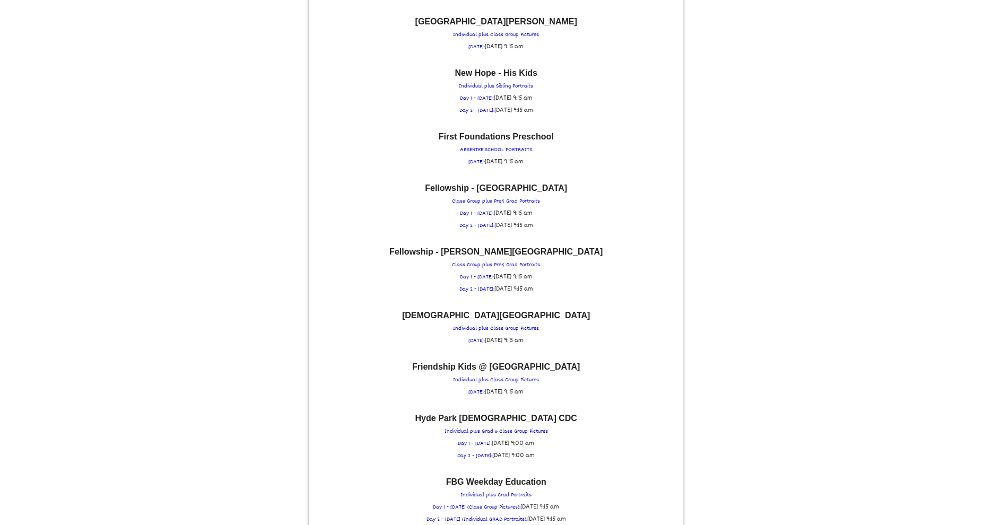
scroll to position [1443, 0]
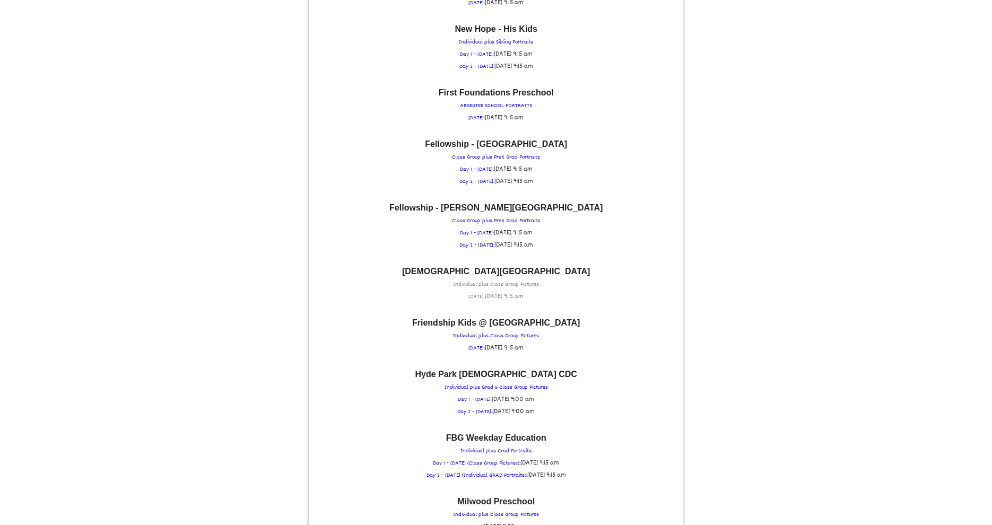
click at [514, 267] on p "[DEMOGRAPHIC_DATA][GEOGRAPHIC_DATA] Individual plus Class Group Pictures [DATE]…" at bounding box center [496, 285] width 364 height 36
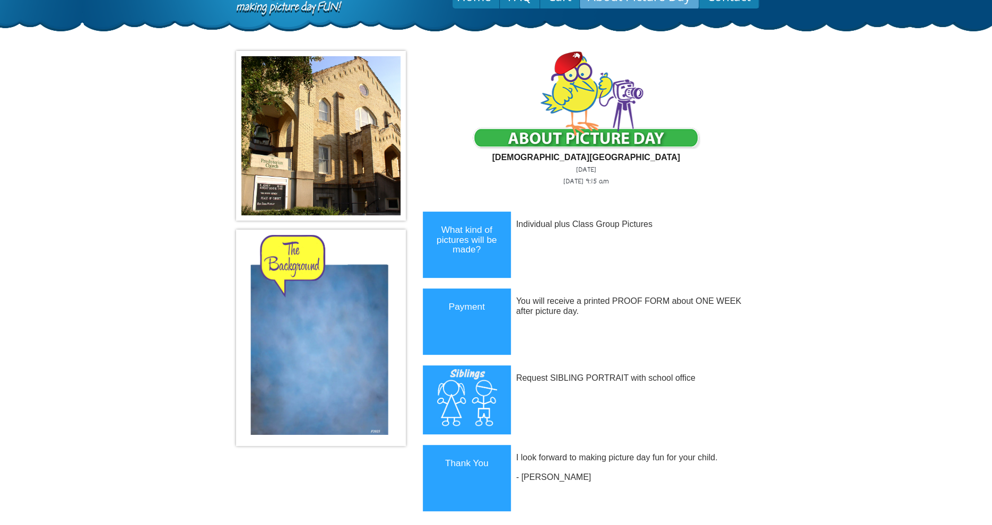
scroll to position [17, 0]
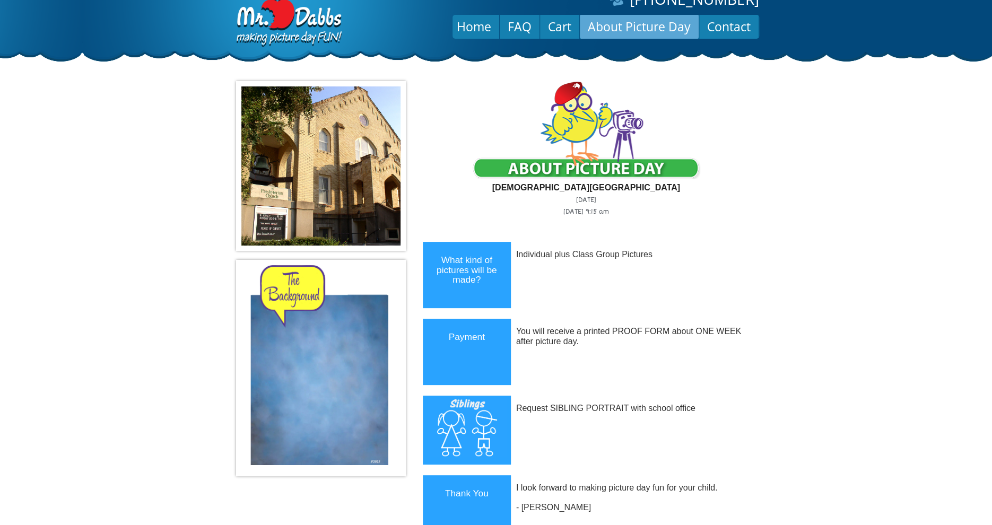
click at [656, 29] on link "About Picture Day" at bounding box center [639, 26] width 119 height 25
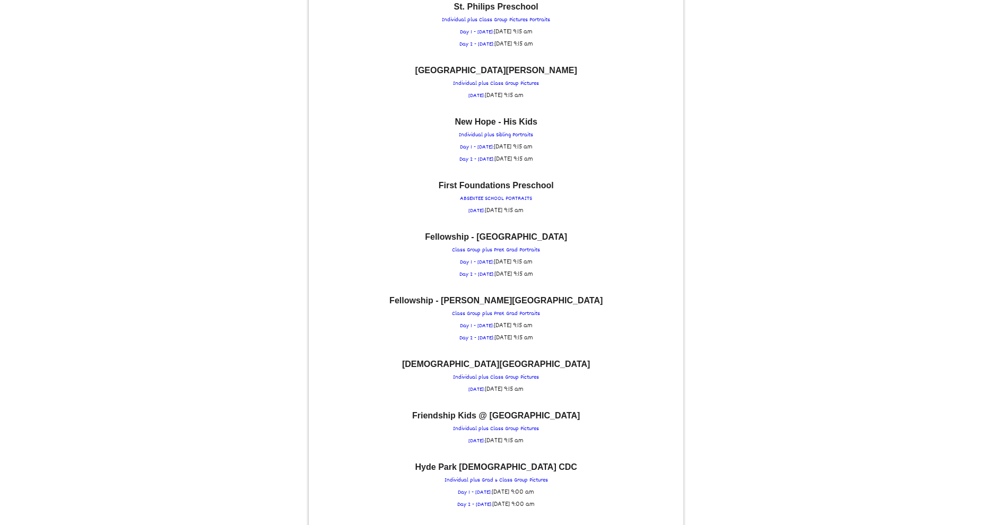
scroll to position [1486, 0]
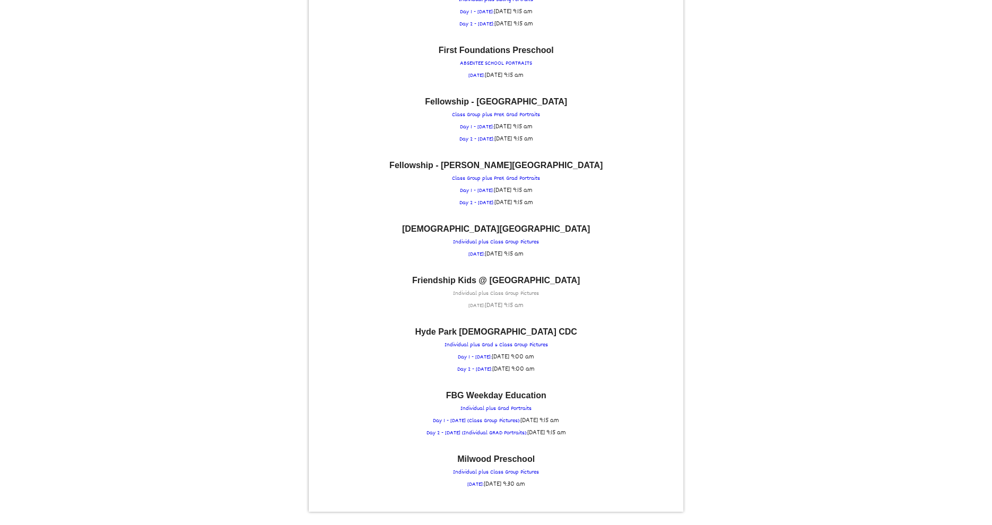
click at [504, 276] on p "Friendship Kids @ Friendship Creek Individual plus Class Group Pictures WEDNESD…" at bounding box center [496, 294] width 364 height 36
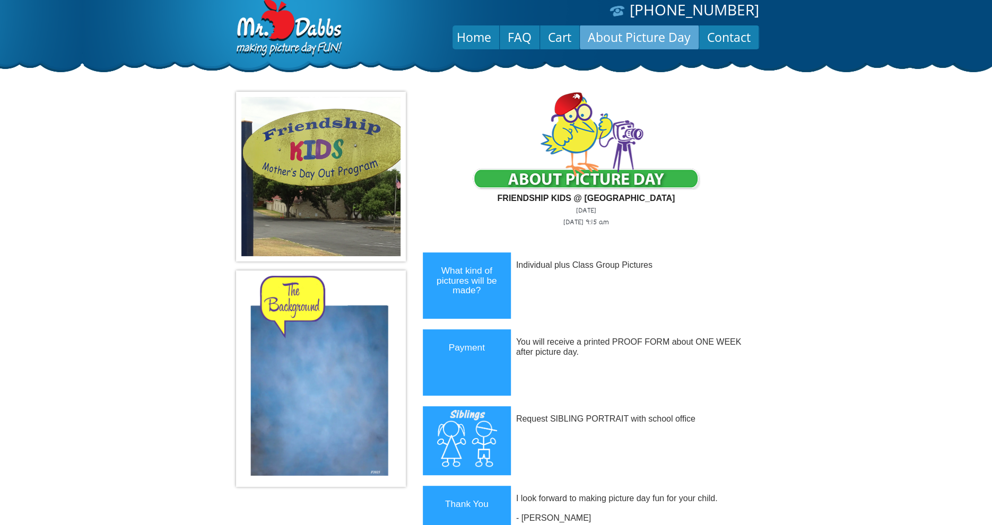
scroll to position [0, 0]
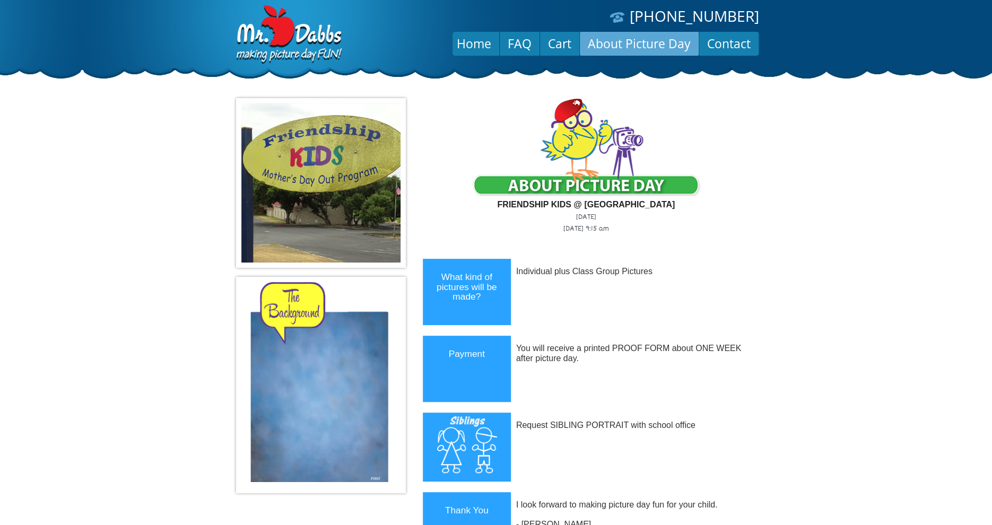
click at [619, 49] on link "About Picture Day" at bounding box center [639, 43] width 119 height 25
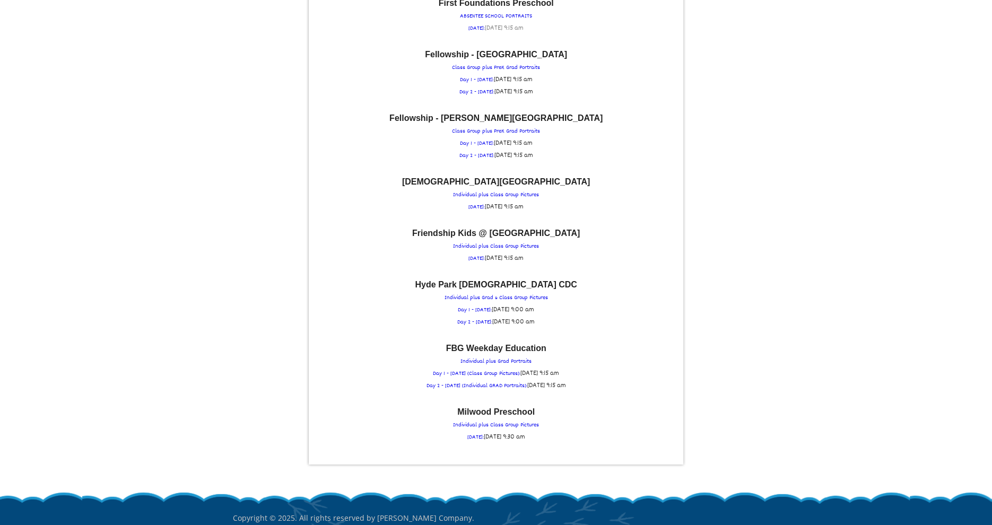
scroll to position [1571, 0]
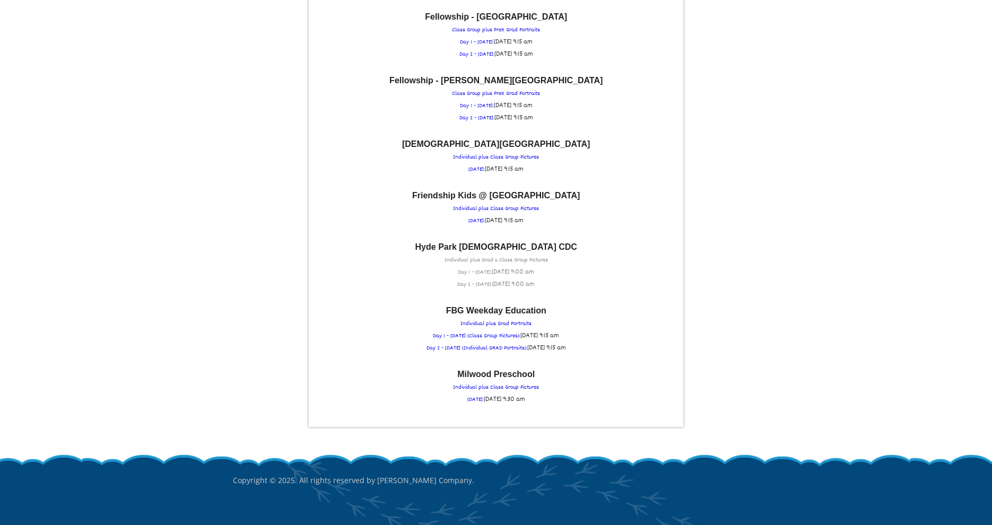
click at [508, 243] on font "Hyde Park [DEMOGRAPHIC_DATA] CDC" at bounding box center [496, 247] width 162 height 9
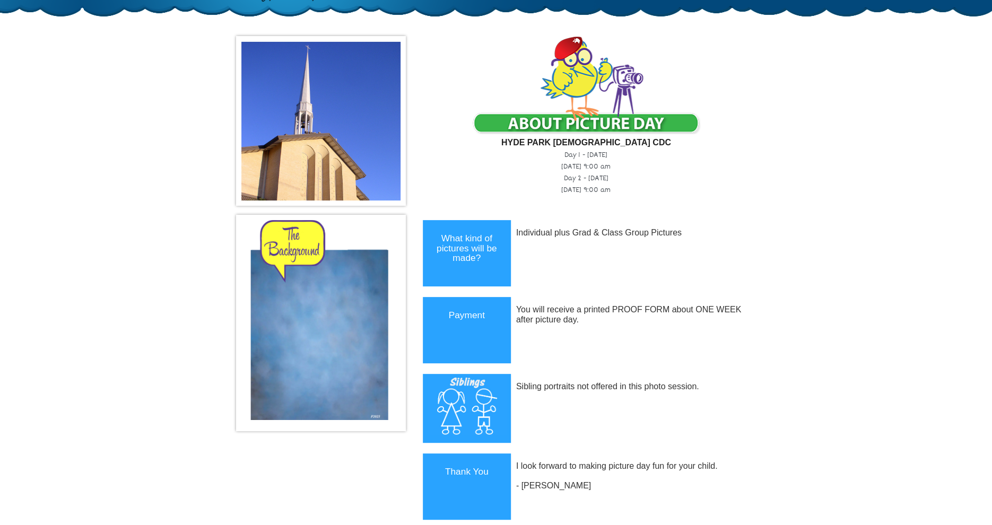
scroll to position [0, 0]
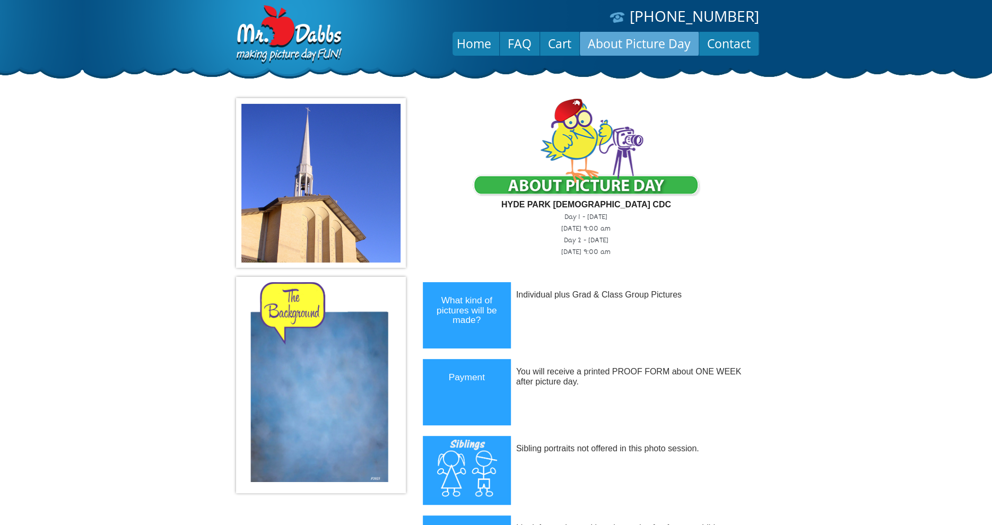
click at [598, 39] on link "About Picture Day" at bounding box center [639, 43] width 119 height 25
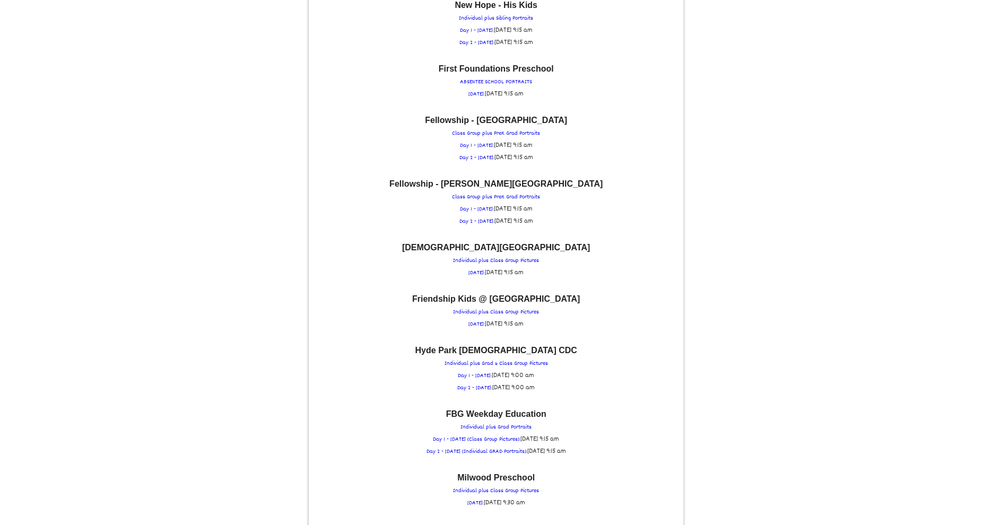
scroll to position [1528, 0]
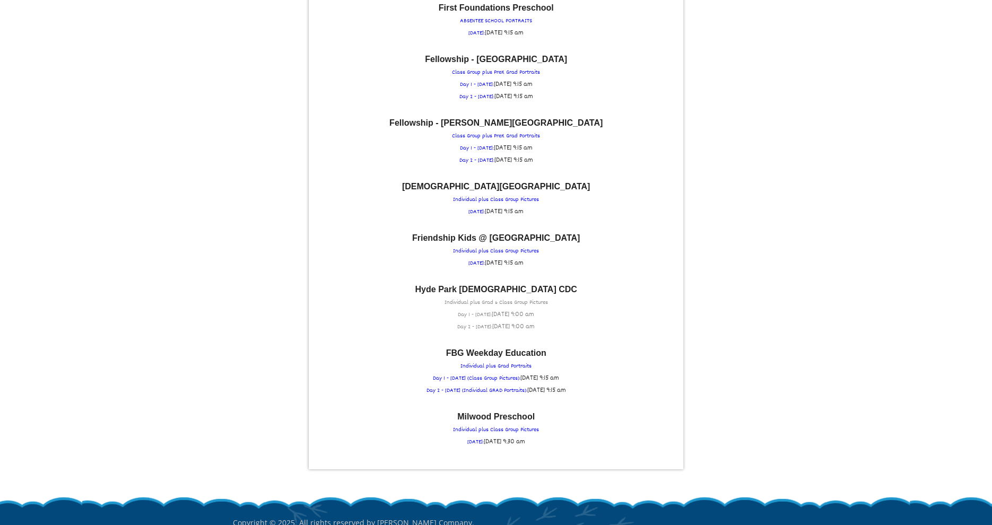
click at [499, 309] on span "[DATE] 9:00 am" at bounding box center [513, 314] width 42 height 11
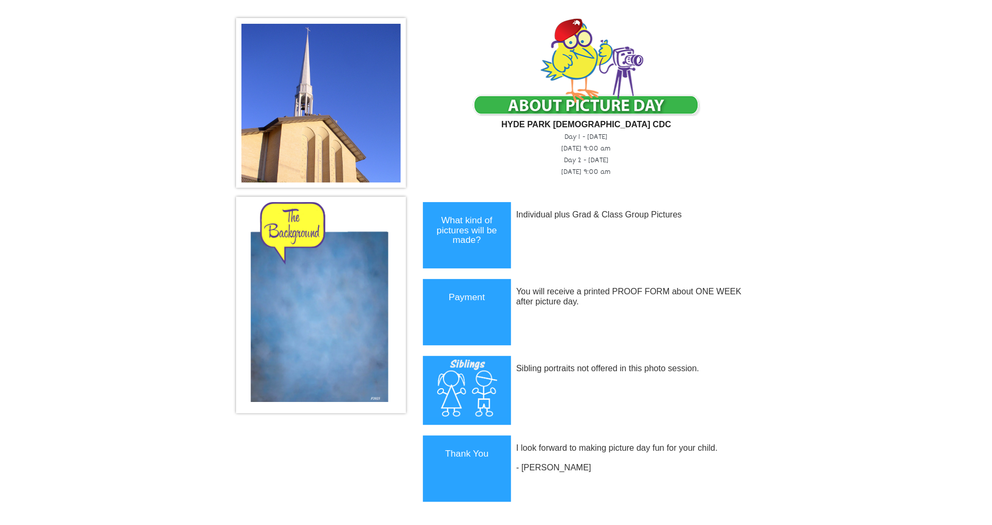
scroll to position [0, 0]
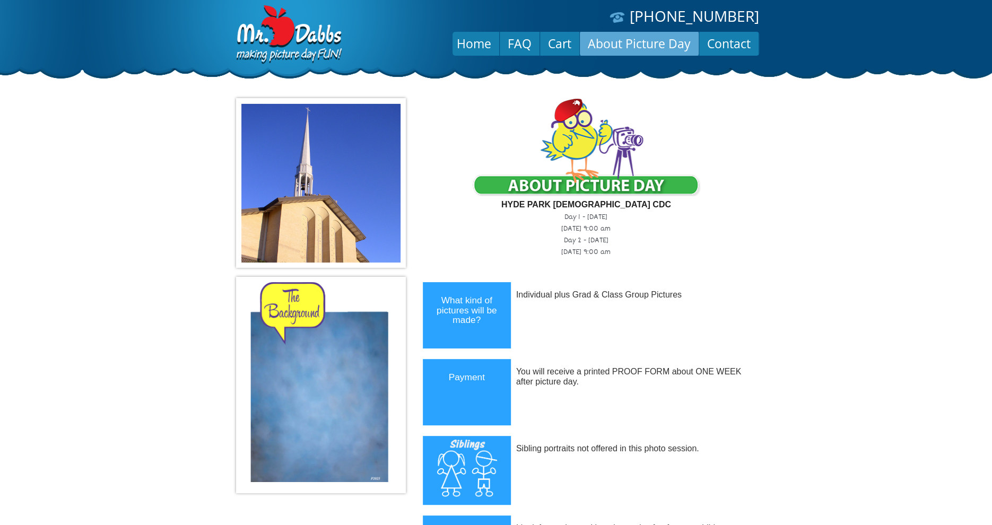
click at [661, 43] on link "About Picture Day" at bounding box center [639, 43] width 119 height 25
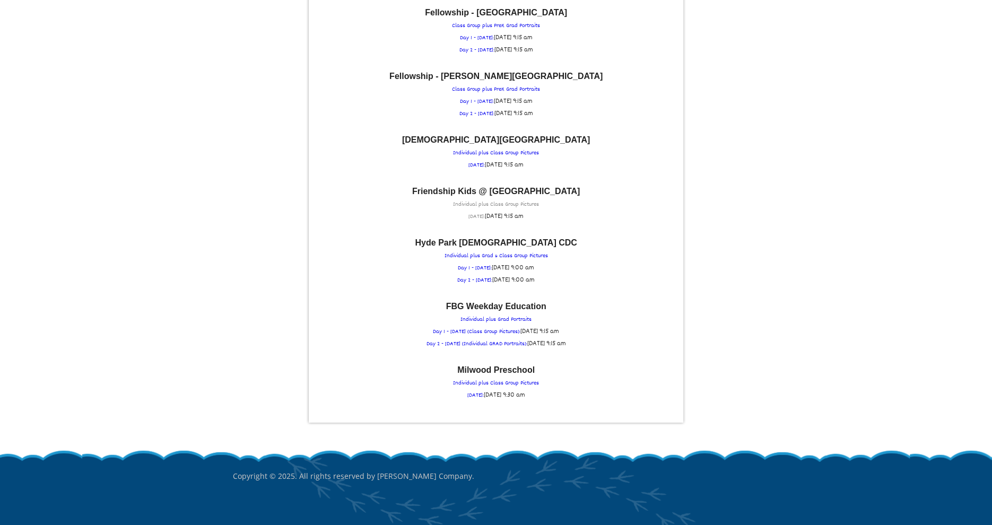
scroll to position [1533, 0]
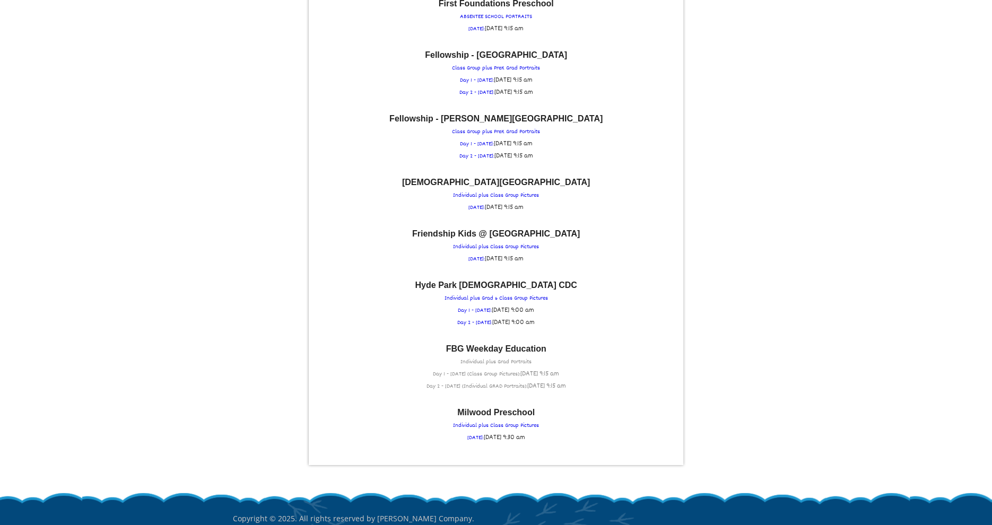
click at [501, 345] on p "FBG Weekday Education Individual plus Grad Portraits Day 1 - [DATE] (Class Grou…" at bounding box center [496, 369] width 364 height 48
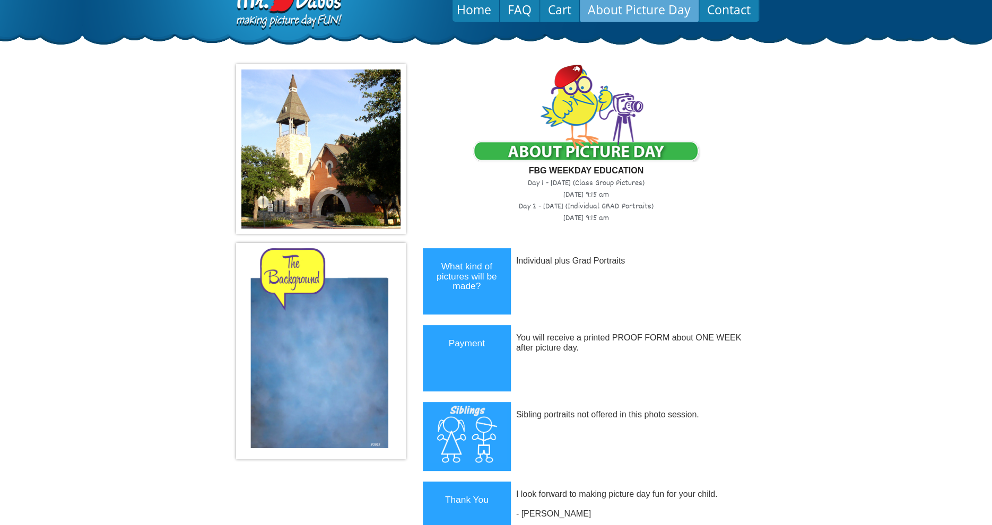
scroll to position [0, 0]
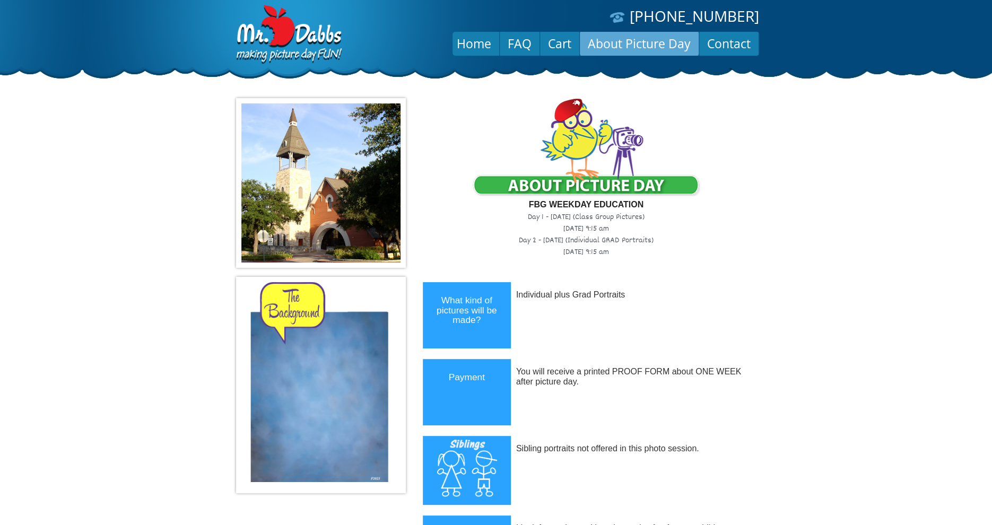
click at [635, 41] on link "About Picture Day" at bounding box center [639, 43] width 119 height 25
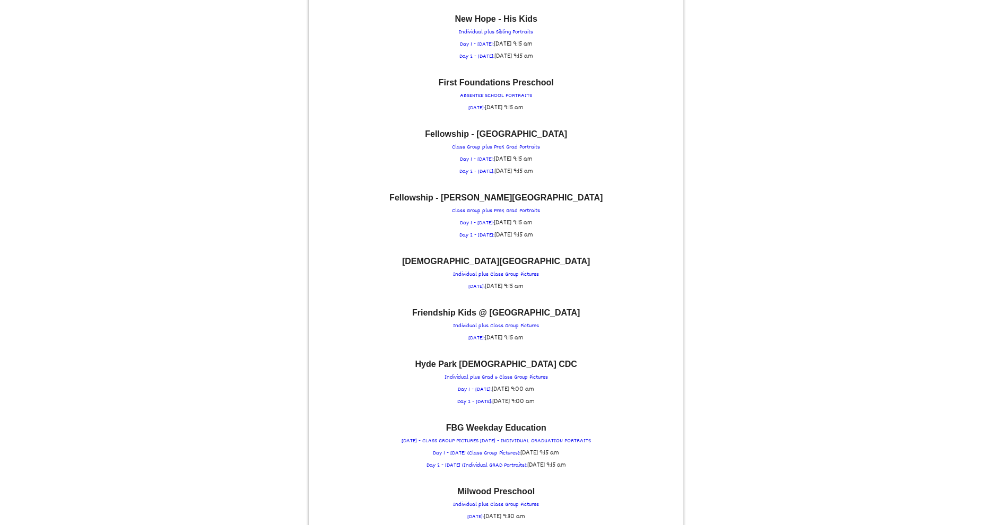
scroll to position [1575, 0]
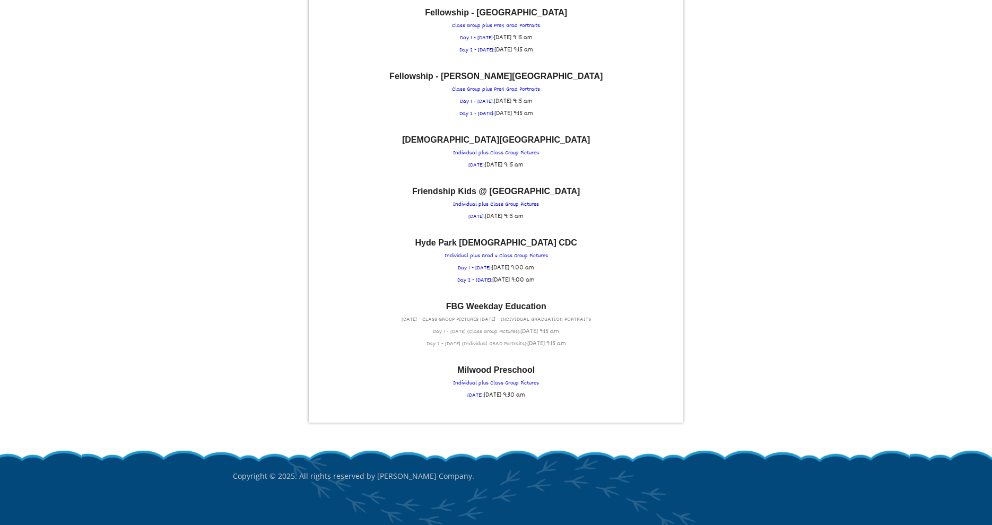
click at [506, 302] on p "FBG Weekday Education TUESDAY - CLASS GROUP PICTURES WEDNESDAY - INDIVIDUAL GRA…" at bounding box center [496, 326] width 364 height 48
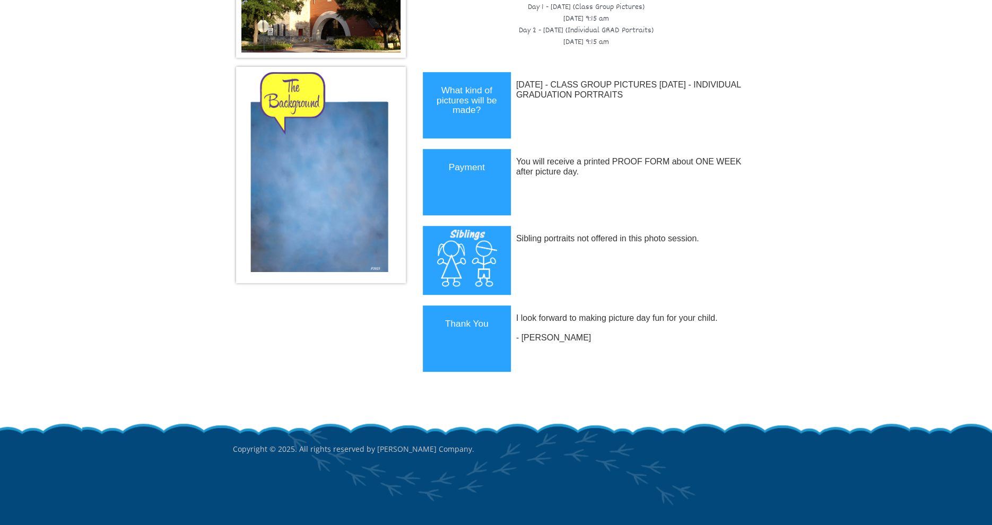
scroll to position [0, 0]
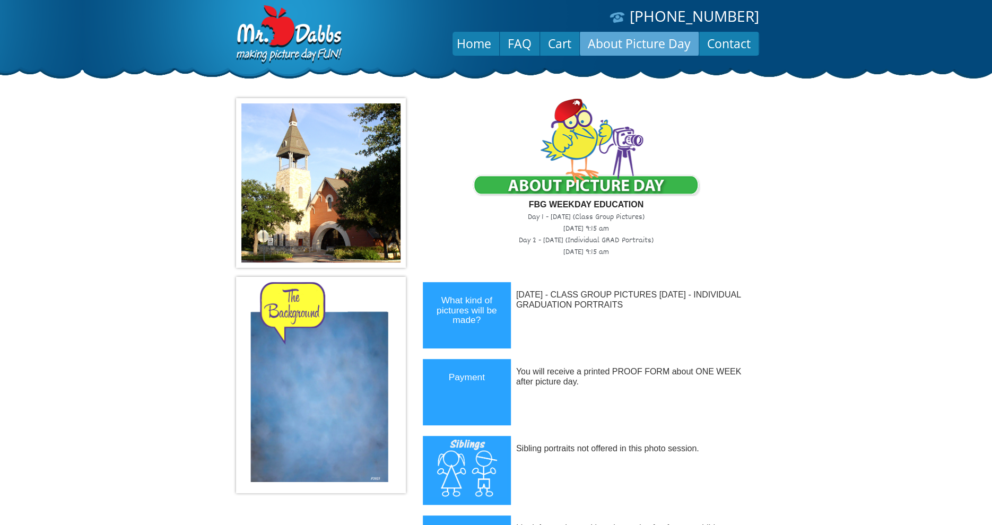
click at [625, 47] on link "About Picture Day" at bounding box center [639, 43] width 119 height 25
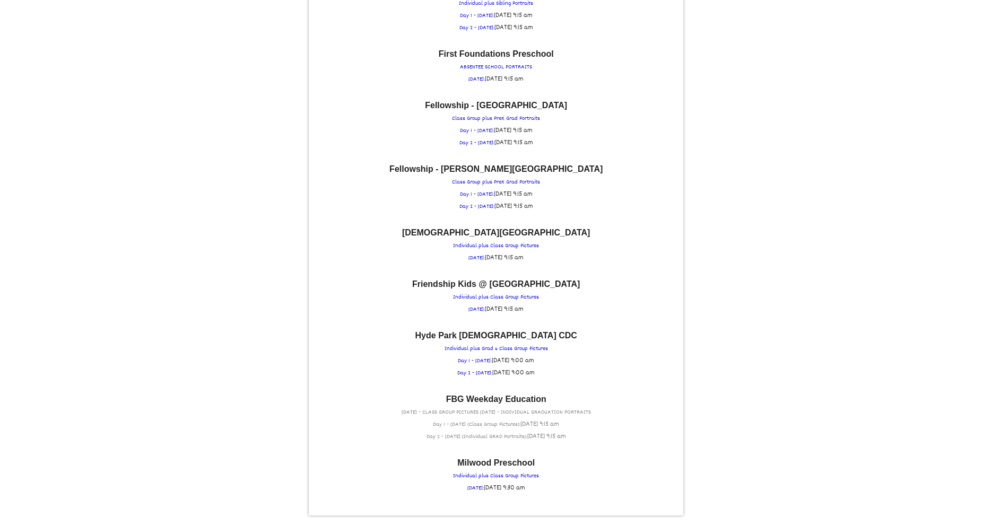
scroll to position [1486, 0]
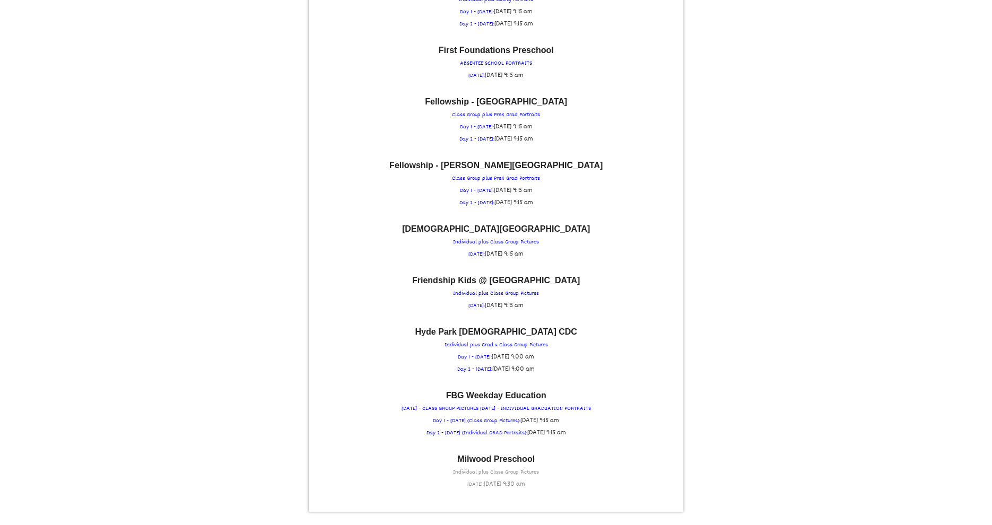
click at [503, 455] on p "Milwood Preschool Individual plus Class Group Pictures THURSDAY: Thu February 5…" at bounding box center [496, 473] width 364 height 36
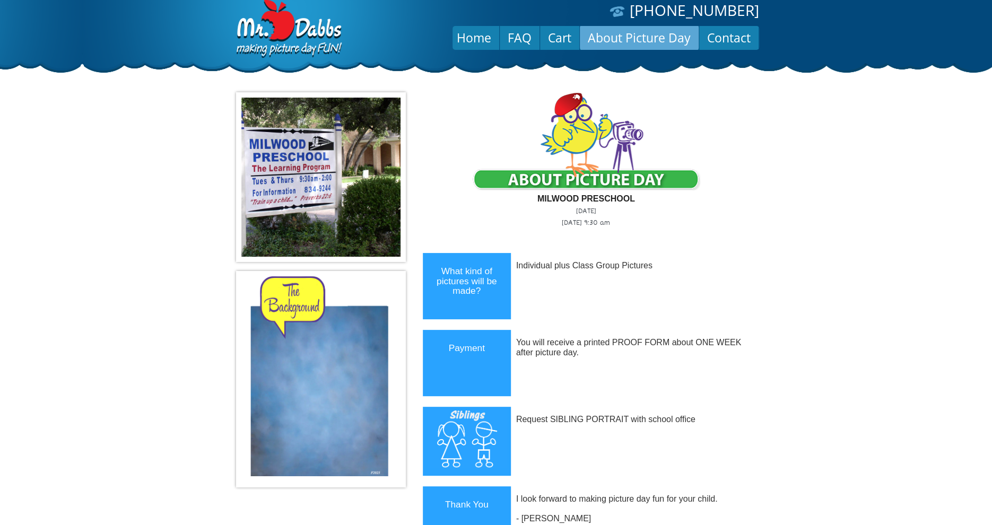
scroll to position [0, 0]
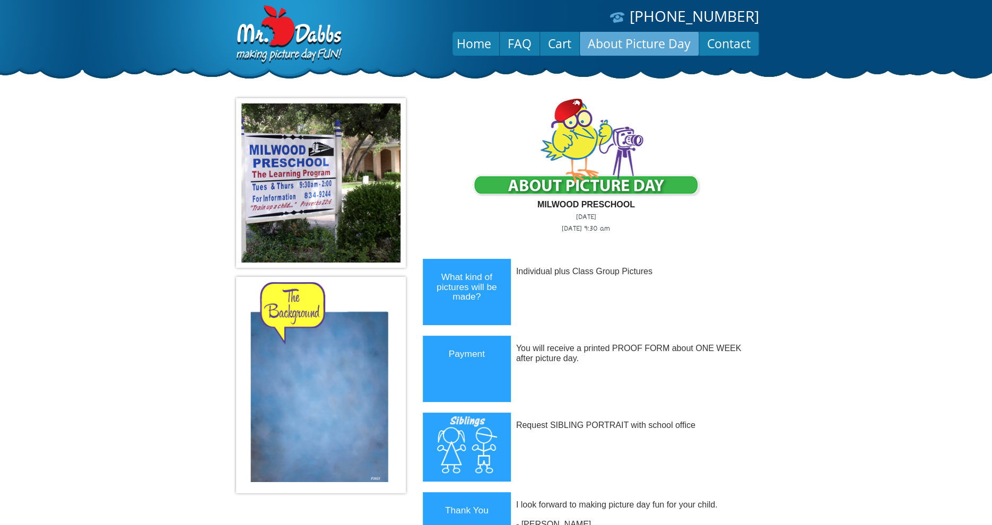
click at [612, 42] on link "About Picture Day" at bounding box center [639, 43] width 119 height 25
